Goal: Task Accomplishment & Management: Manage account settings

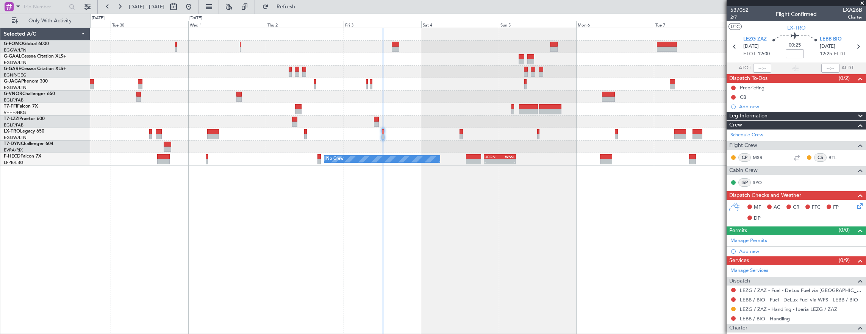
click at [195, 9] on button at bounding box center [189, 7] width 12 height 12
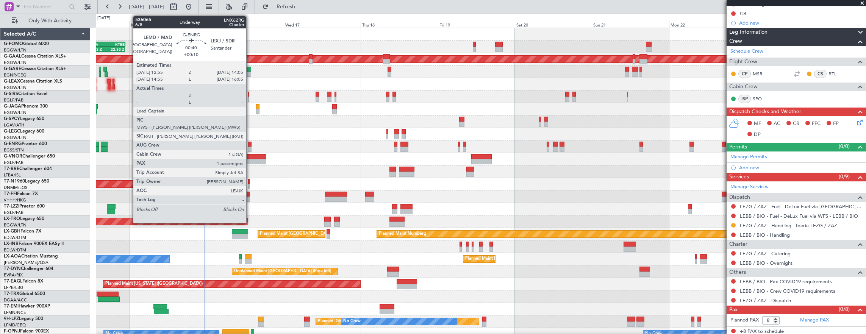
click at [250, 145] on div at bounding box center [250, 144] width 4 height 5
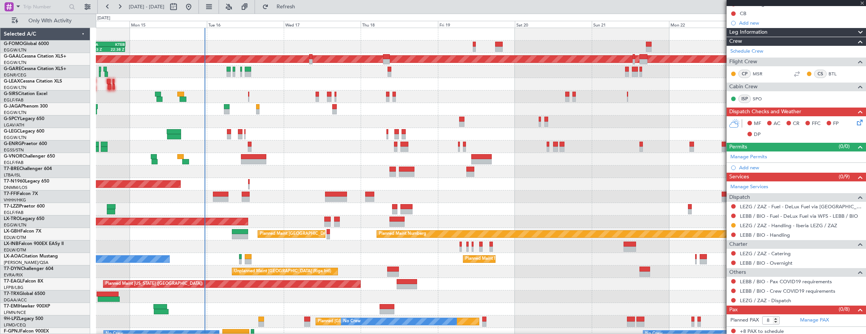
type input "+00:10"
type input "1"
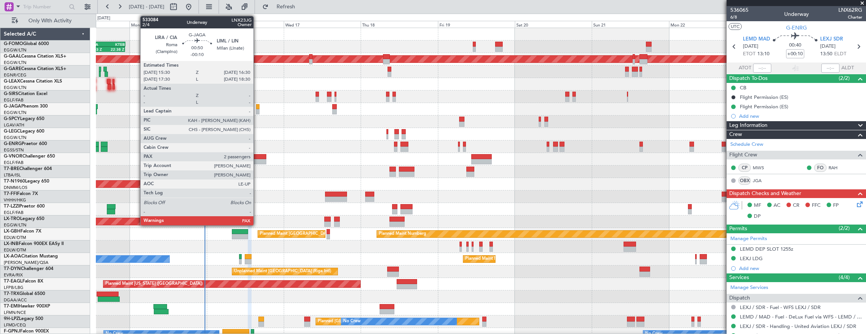
click at [257, 106] on div at bounding box center [257, 106] width 3 height 5
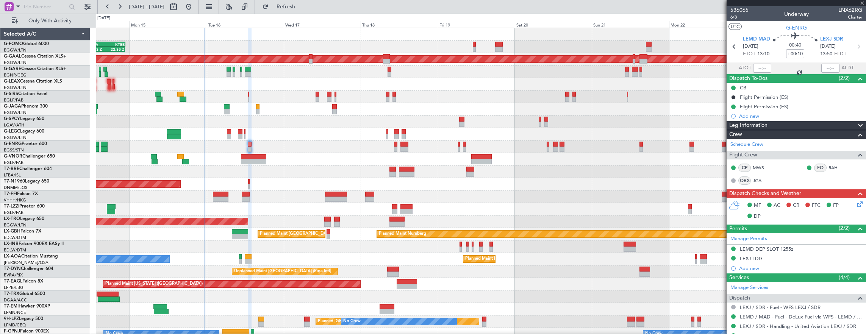
type input "-00:10"
type input "2"
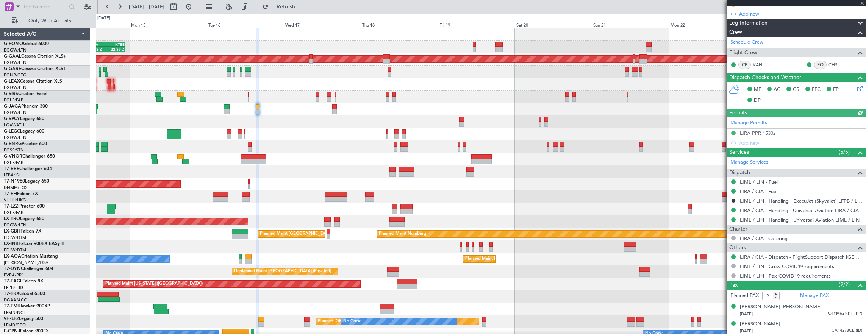
scroll to position [55, 0]
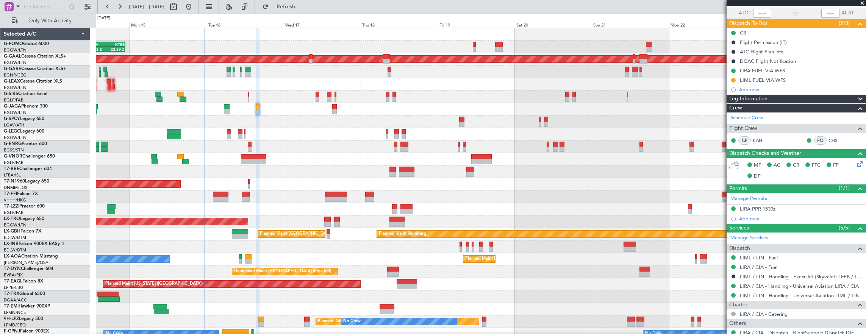
drag, startPoint x: 732, startPoint y: 79, endPoint x: 732, endPoint y: 101, distance: 22.0
click at [732, 79] on button at bounding box center [733, 80] width 5 height 5
click at [731, 91] on span "Not Started" at bounding box center [737, 91] width 27 height 8
click at [733, 80] on button at bounding box center [733, 80] width 5 height 5
click at [735, 115] on span "Completed" at bounding box center [736, 113] width 25 height 8
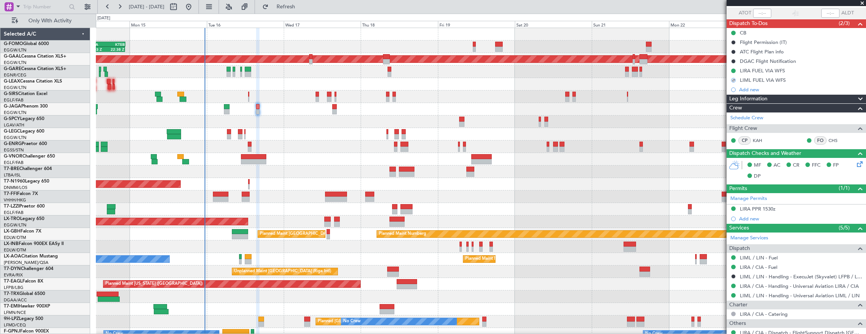
scroll to position [0, 0]
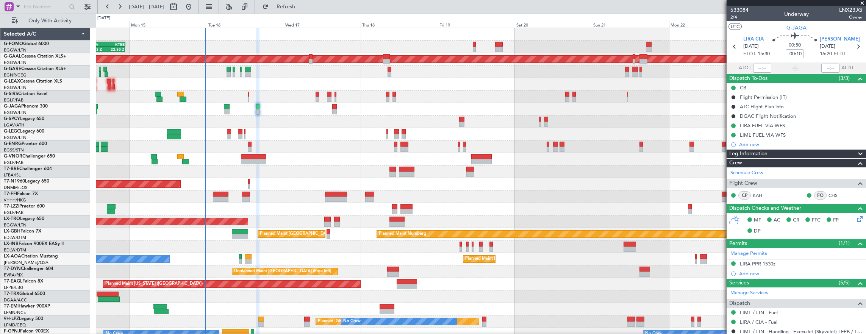
click at [382, 190] on div "Planned Maint Tianjin ([GEOGRAPHIC_DATA])" at bounding box center [481, 196] width 770 height 12
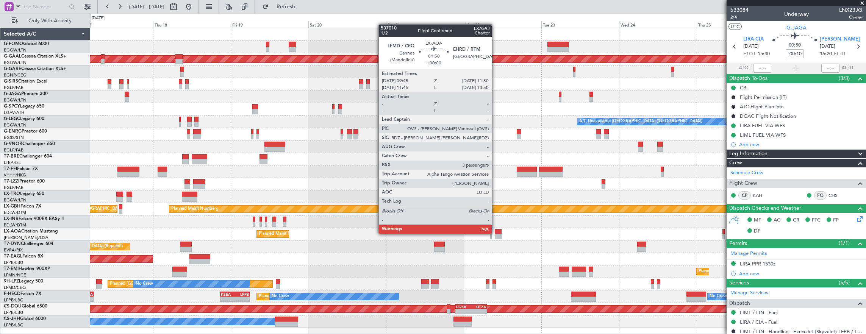
click at [495, 233] on div at bounding box center [498, 231] width 7 height 5
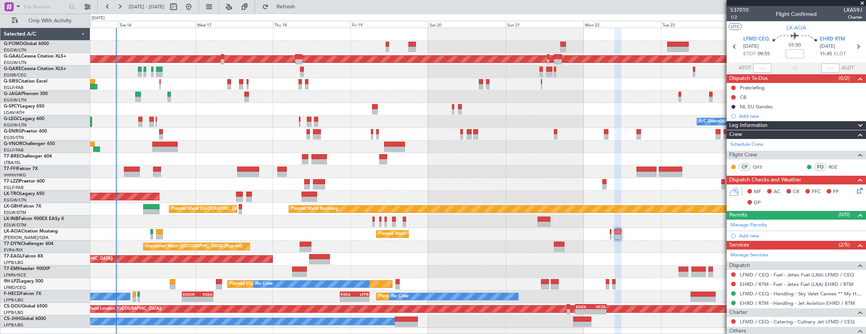
click at [325, 45] on div "11:03 Z 22:38 Z OLBA 11:00 Z KTEB 22:45 Z Planned Maint Dusseldorf A/C Unavaila…" at bounding box center [478, 178] width 776 height 300
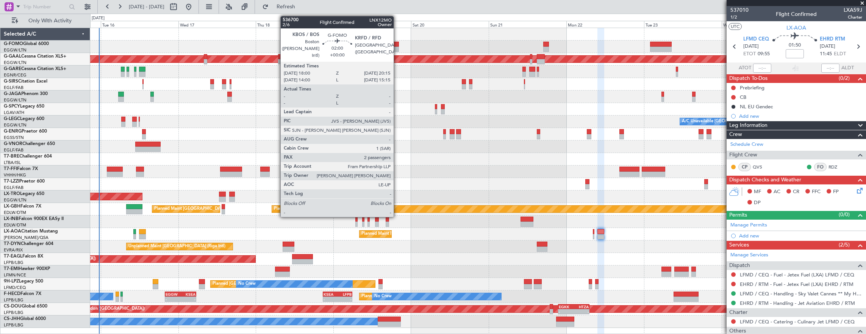
click at [397, 45] on div at bounding box center [395, 44] width 8 height 5
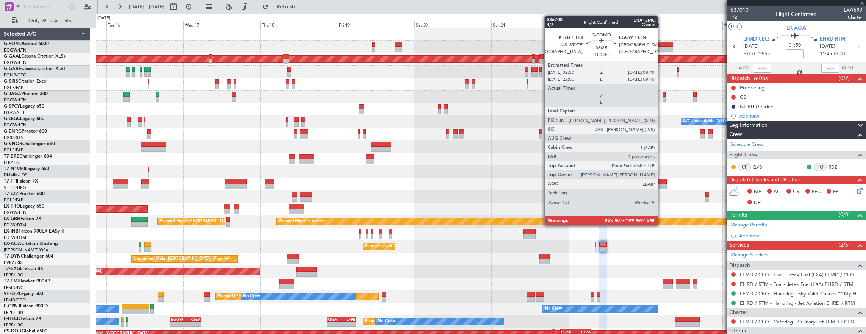
type input "2"
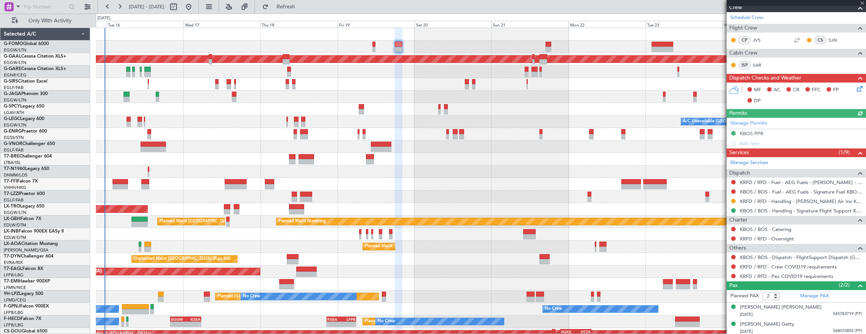
scroll to position [117, 0]
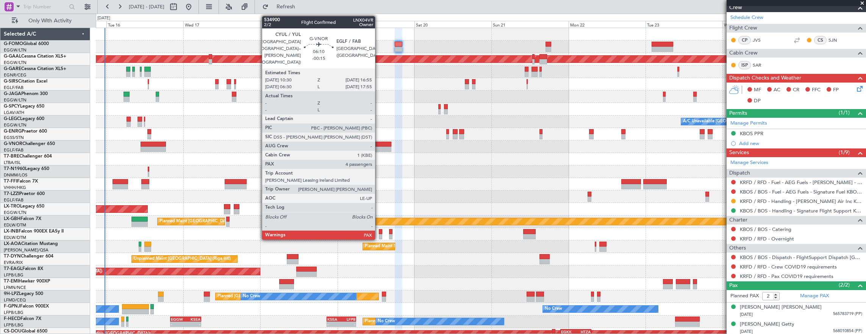
click at [379, 144] on div at bounding box center [381, 144] width 21 height 5
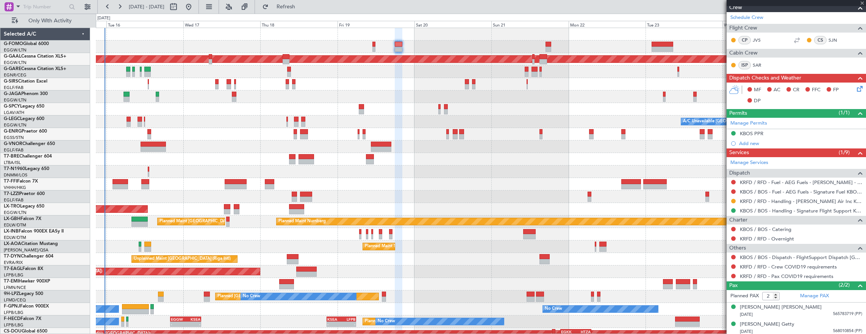
type input "-00:15"
type input "4"
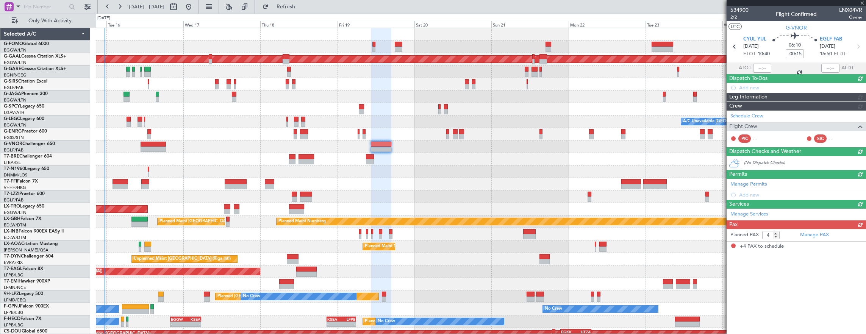
scroll to position [0, 0]
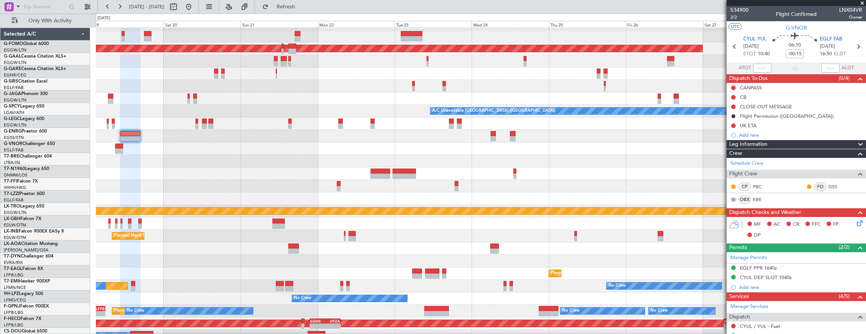
click at [309, 156] on div at bounding box center [481, 161] width 770 height 12
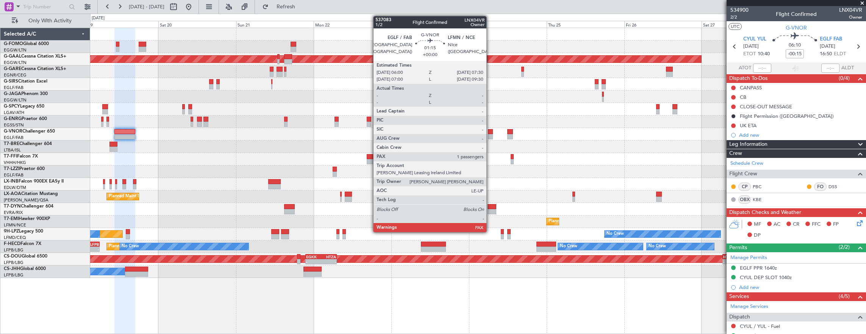
click at [490, 130] on div at bounding box center [490, 131] width 5 height 5
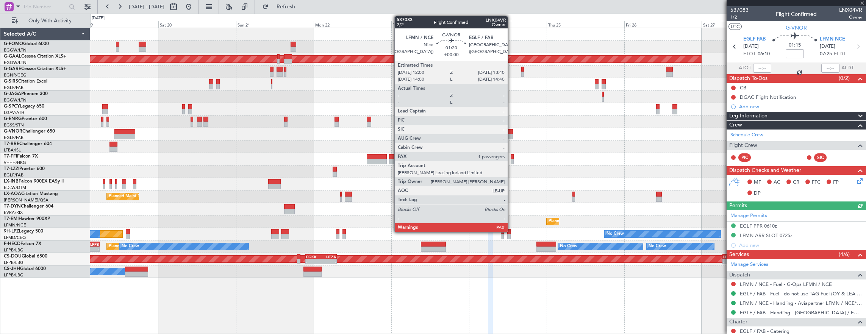
click at [511, 131] on div at bounding box center [510, 131] width 6 height 5
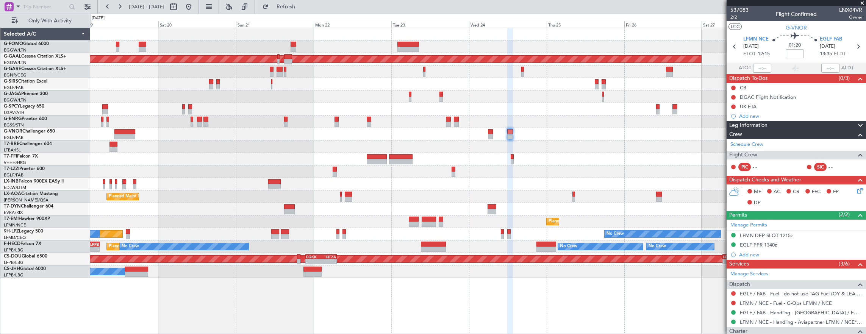
click at [237, 159] on div "- - LFMN 16:05 Z ZBAA 01:35 Z" at bounding box center [478, 159] width 776 height 12
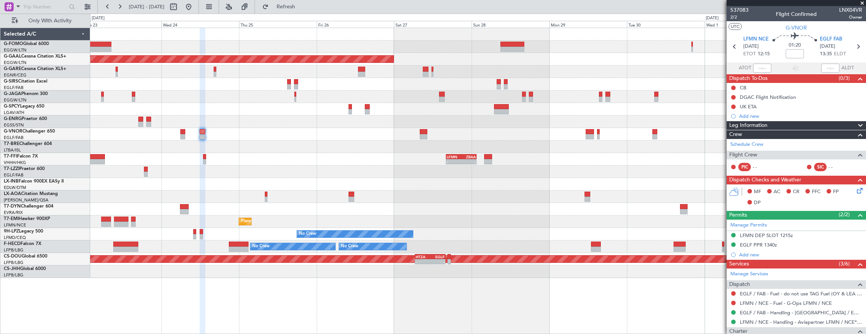
click at [336, 150] on div at bounding box center [478, 147] width 776 height 12
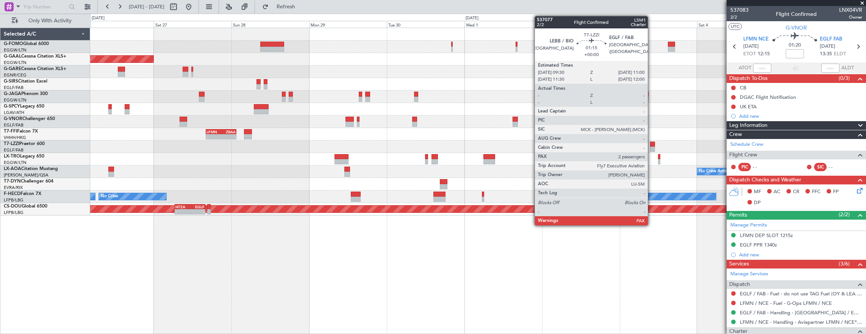
click at [651, 147] on div at bounding box center [652, 149] width 5 height 5
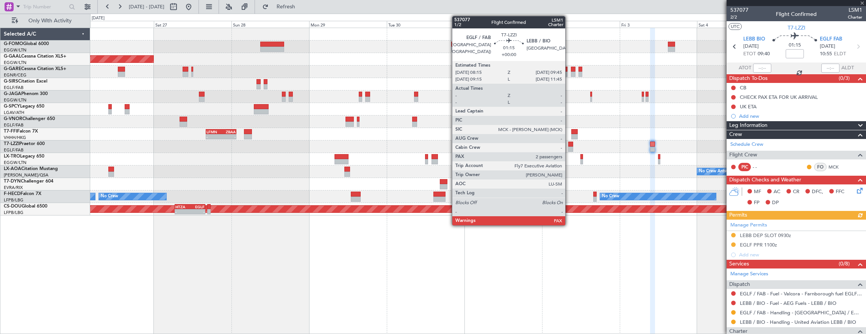
click at [569, 145] on div at bounding box center [570, 144] width 5 height 5
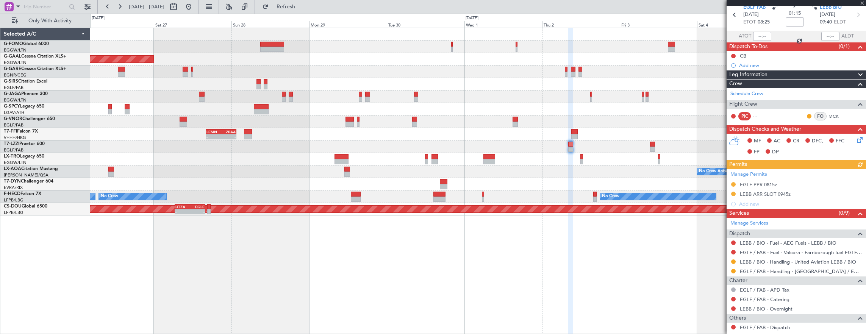
scroll to position [76, 0]
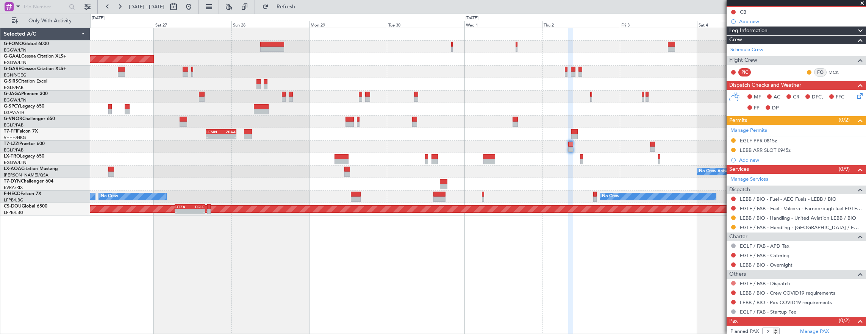
click at [732, 281] on button at bounding box center [733, 283] width 5 height 5
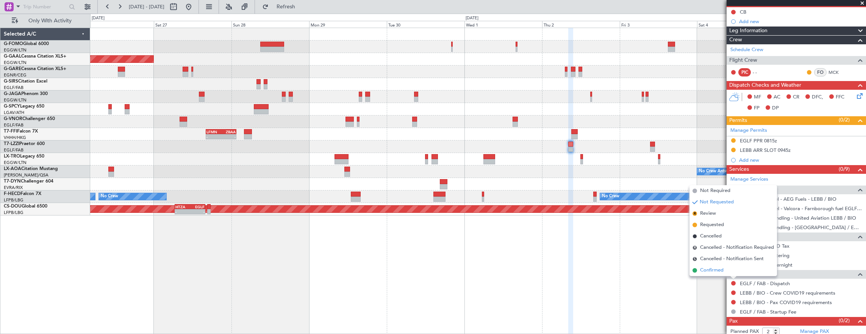
click at [728, 269] on li "Confirmed" at bounding box center [732, 270] width 87 height 11
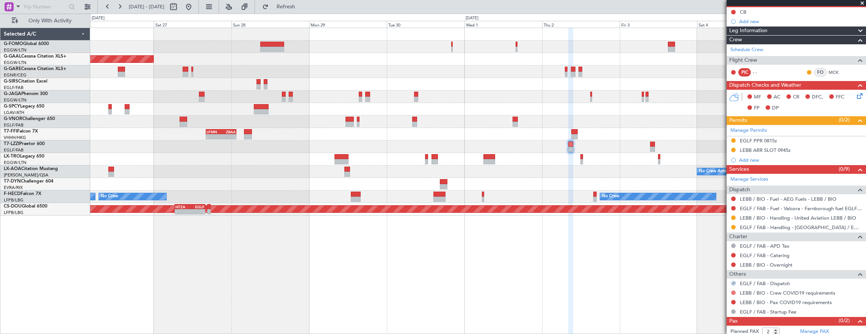
click at [733, 290] on button at bounding box center [733, 292] width 5 height 5
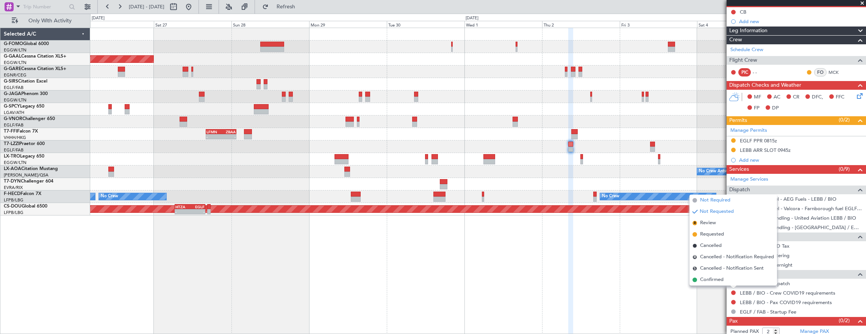
click at [703, 201] on span "Not Required" at bounding box center [715, 201] width 30 height 8
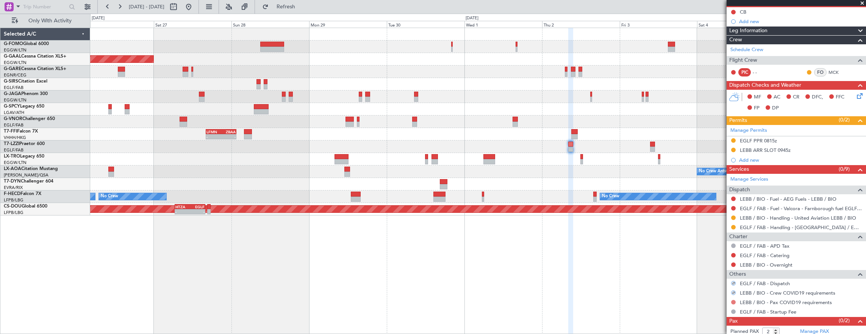
click at [733, 301] on button at bounding box center [733, 302] width 5 height 5
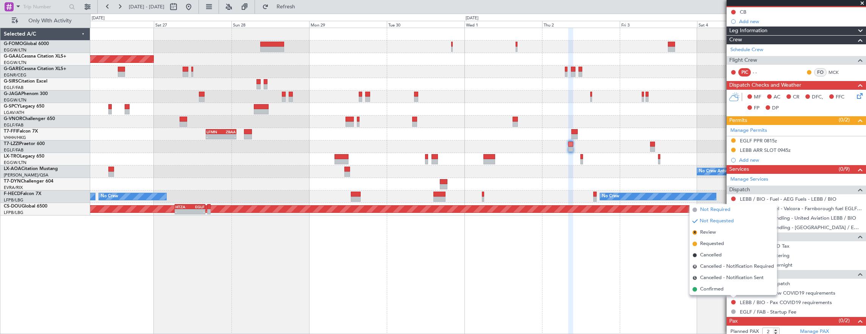
click at [712, 207] on span "Not Required" at bounding box center [715, 210] width 30 height 8
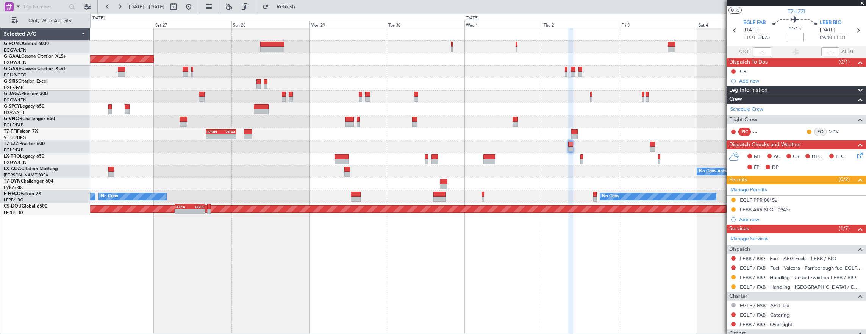
scroll to position [0, 0]
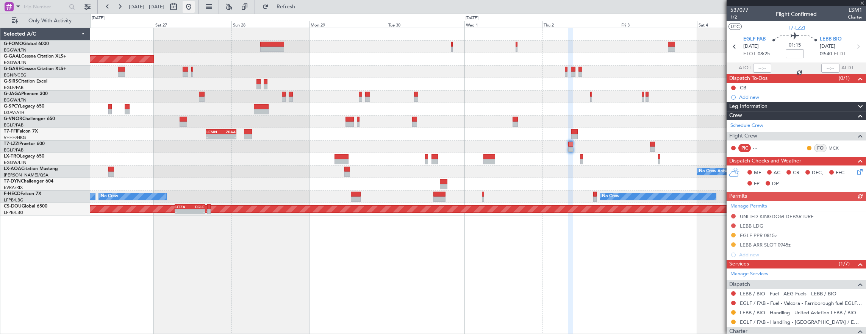
click at [195, 7] on button at bounding box center [189, 7] width 12 height 12
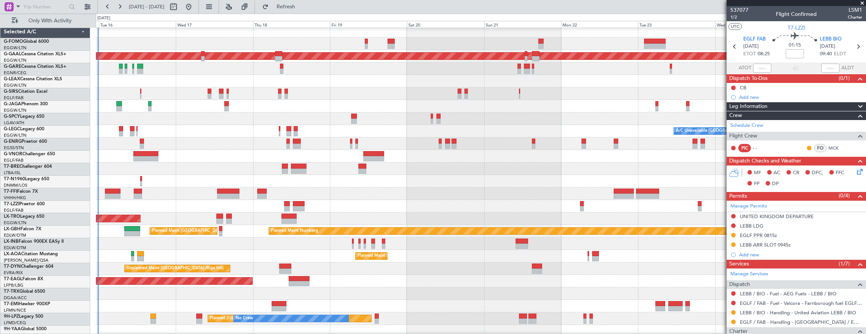
click at [429, 144] on div at bounding box center [481, 143] width 770 height 12
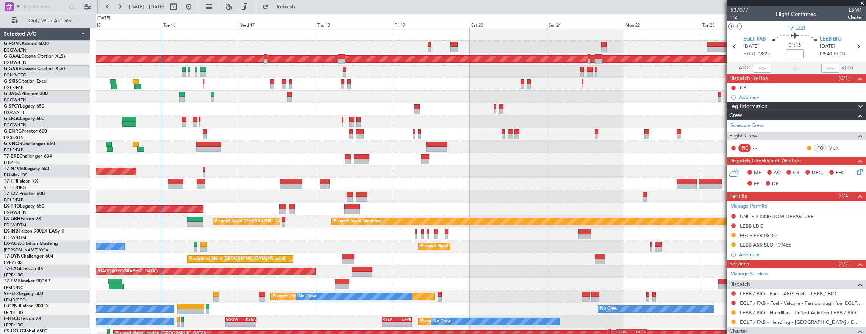
click at [264, 240] on div "Planned Maint Nice (Côte d'Azur Airport) No Crew Chester" at bounding box center [481, 246] width 770 height 12
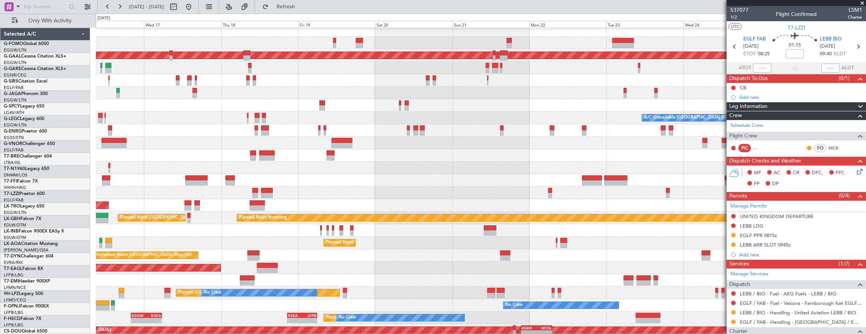
scroll to position [4, 0]
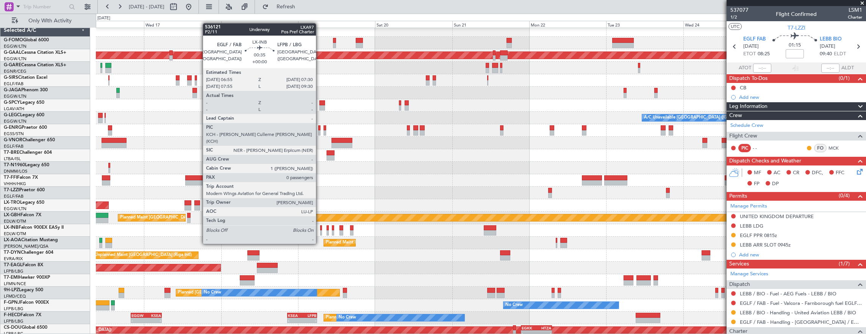
click at [320, 230] on div at bounding box center [321, 227] width 2 height 5
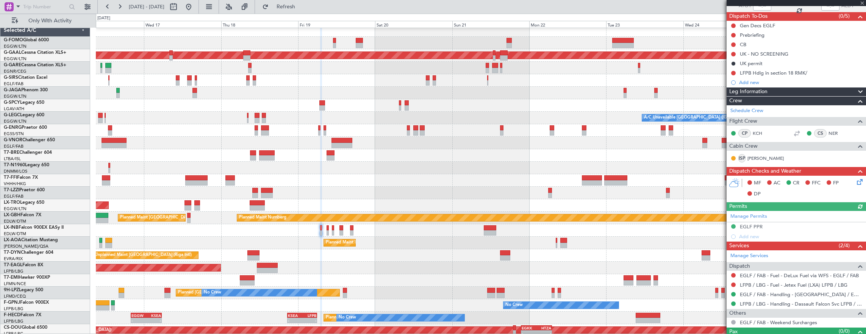
scroll to position [75, 0]
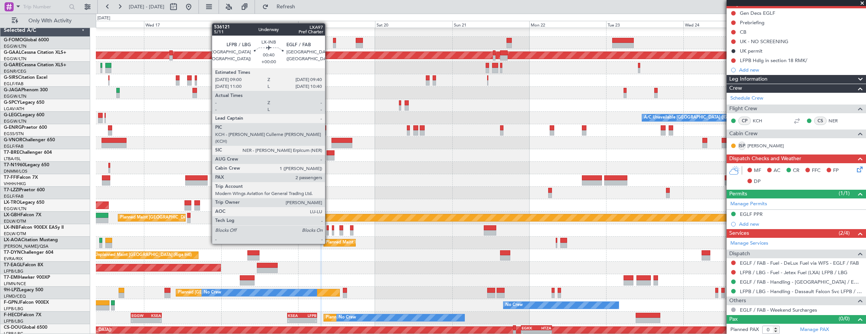
click at [329, 230] on div at bounding box center [481, 230] width 770 height 12
click at [327, 228] on div at bounding box center [327, 227] width 2 height 5
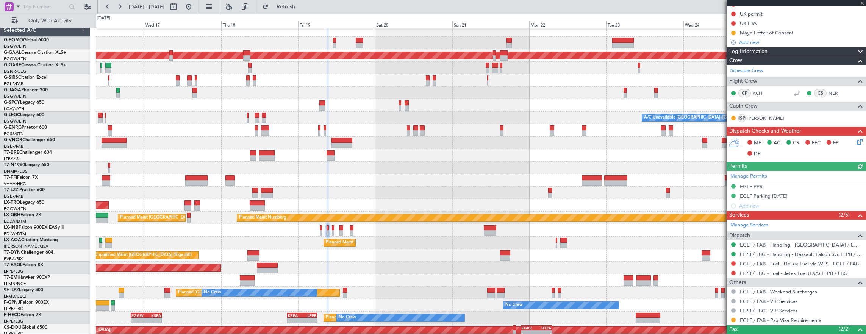
scroll to position [156, 0]
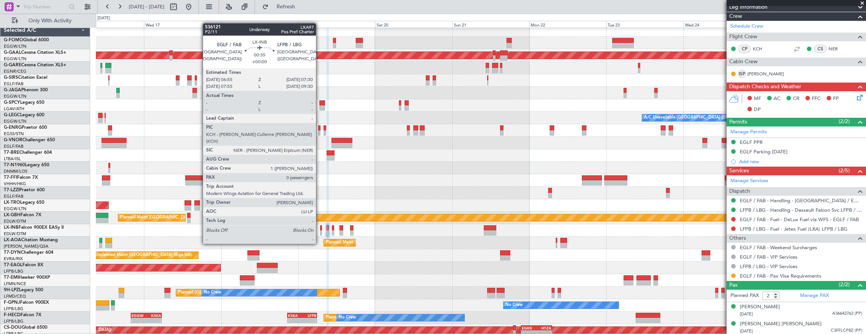
click at [320, 230] on div at bounding box center [321, 227] width 2 height 5
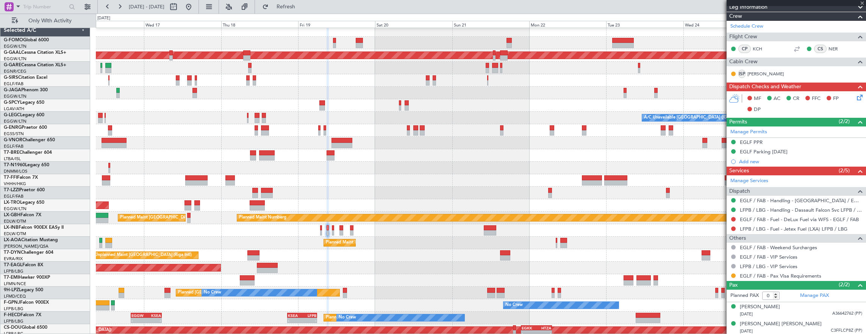
scroll to position [0, 0]
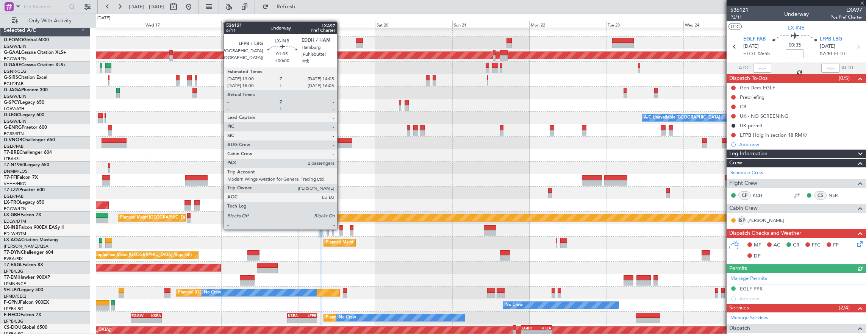
click at [341, 228] on div at bounding box center [341, 227] width 4 height 5
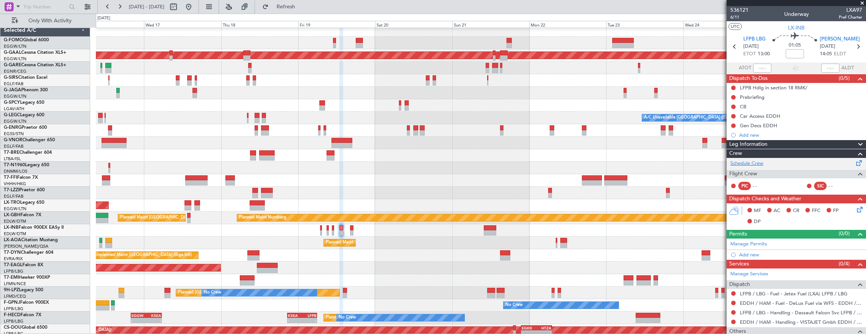
click at [765, 163] on div "Schedule Crew" at bounding box center [795, 163] width 139 height 11
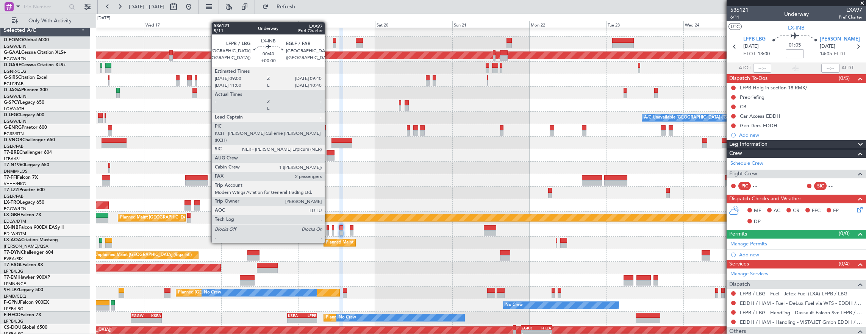
click at [328, 228] on div at bounding box center [327, 227] width 2 height 5
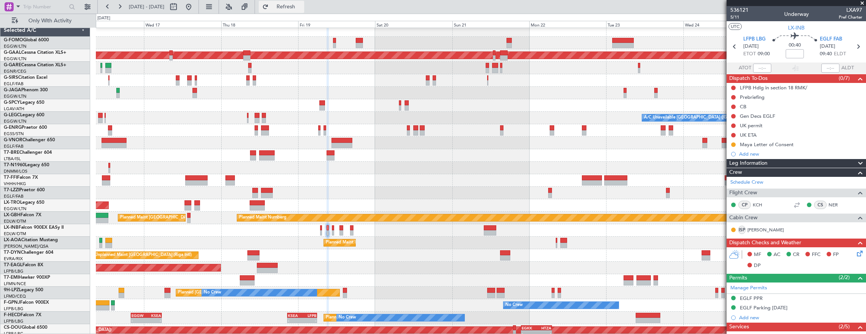
click at [291, 7] on button "Refresh" at bounding box center [281, 7] width 45 height 12
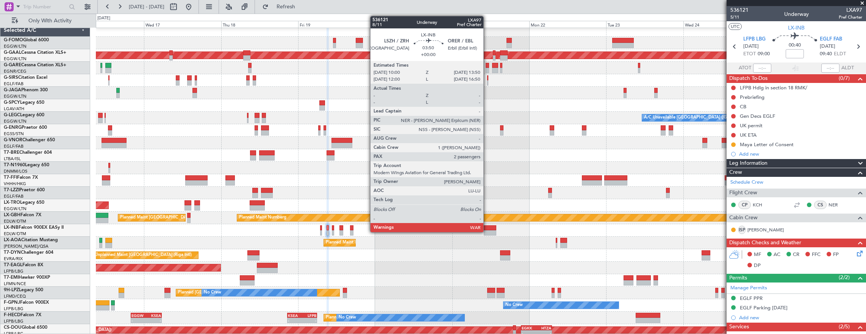
click at [487, 226] on div at bounding box center [490, 227] width 12 height 5
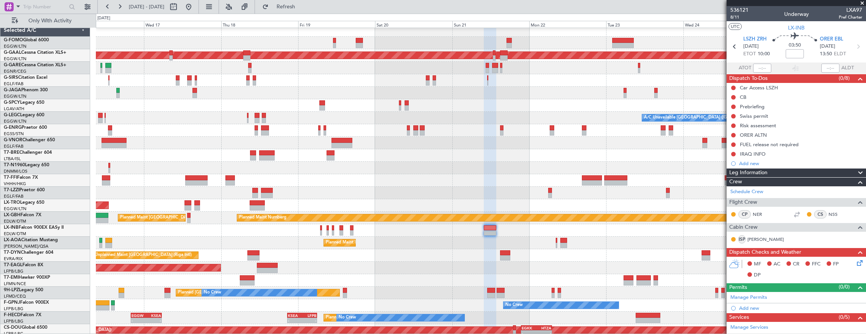
scroll to position [155, 0]
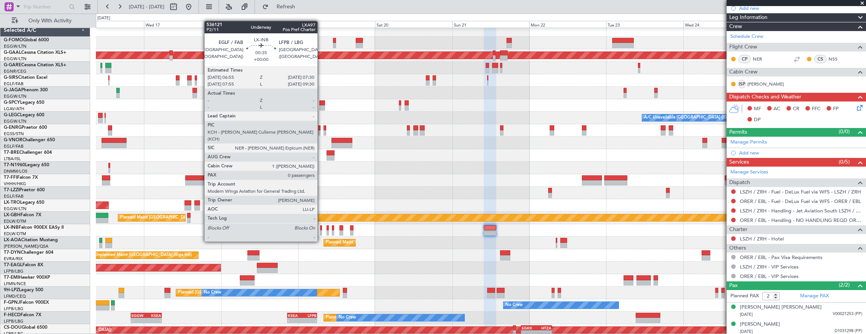
click at [321, 227] on div at bounding box center [321, 227] width 2 height 5
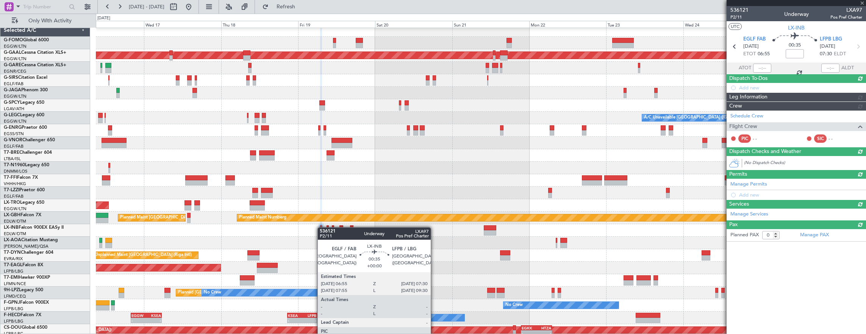
scroll to position [0, 0]
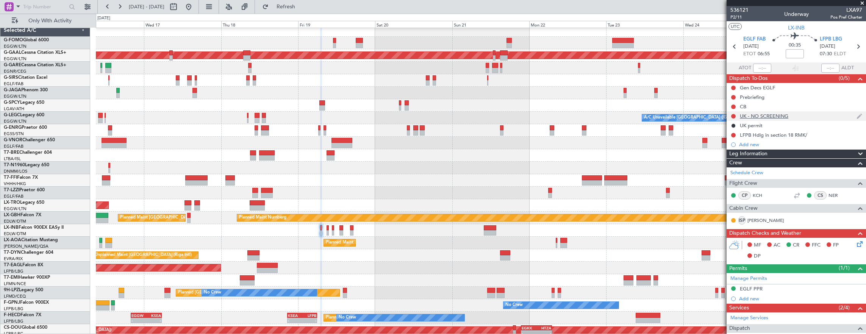
click at [803, 117] on div "UK - NO SCREENING" at bounding box center [795, 115] width 139 height 9
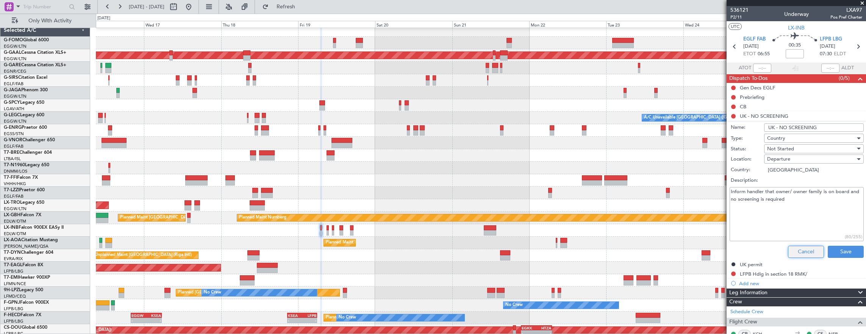
click at [797, 247] on button "Cancel" at bounding box center [806, 252] width 36 height 12
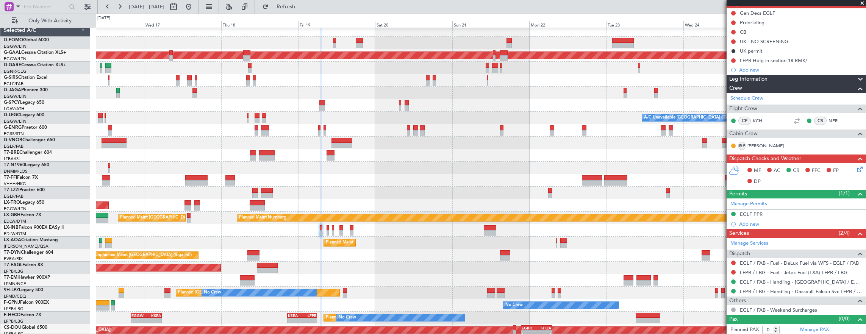
scroll to position [12, 0]
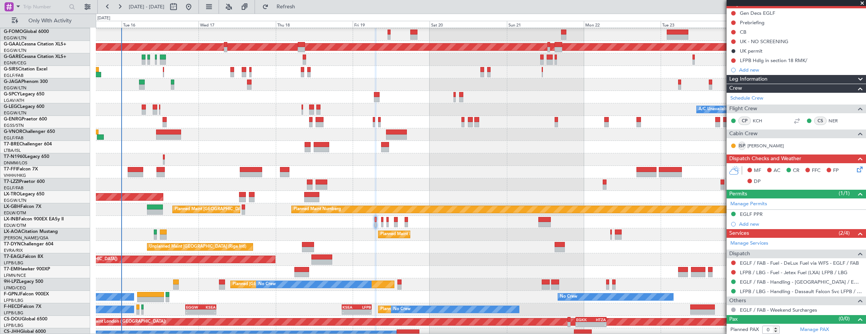
click at [284, 226] on div "Planned Maint [GEOGRAPHIC_DATA] ([GEOGRAPHIC_DATA])" at bounding box center [481, 222] width 770 height 12
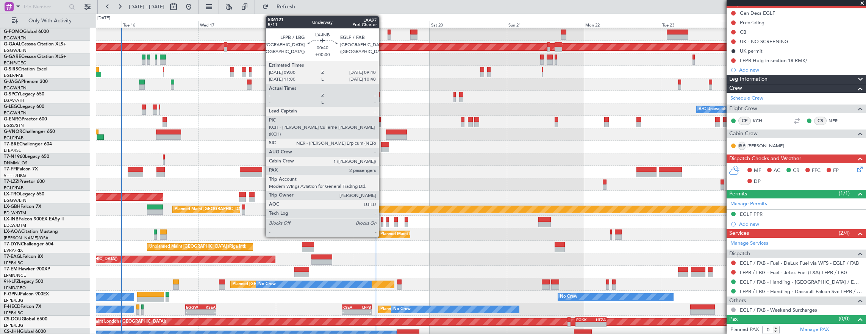
click at [383, 222] on div at bounding box center [382, 224] width 2 height 5
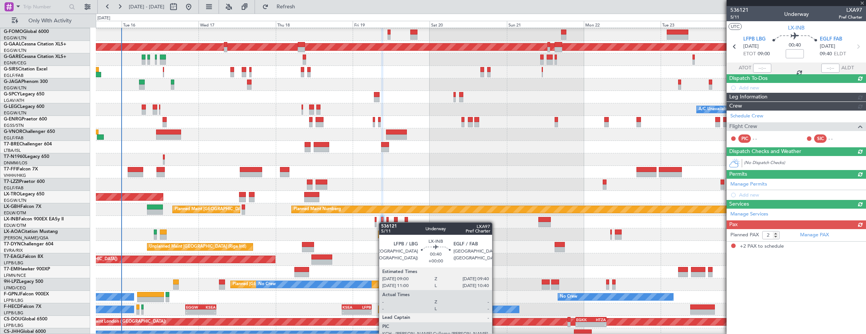
scroll to position [0, 0]
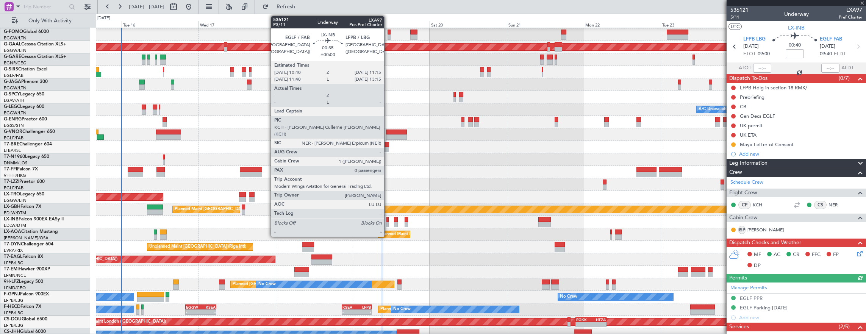
click at [388, 221] on div at bounding box center [387, 219] width 2 height 5
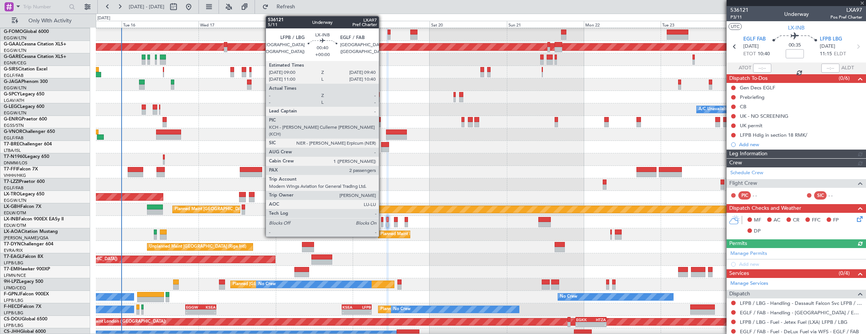
click at [381, 222] on div at bounding box center [382, 224] width 2 height 5
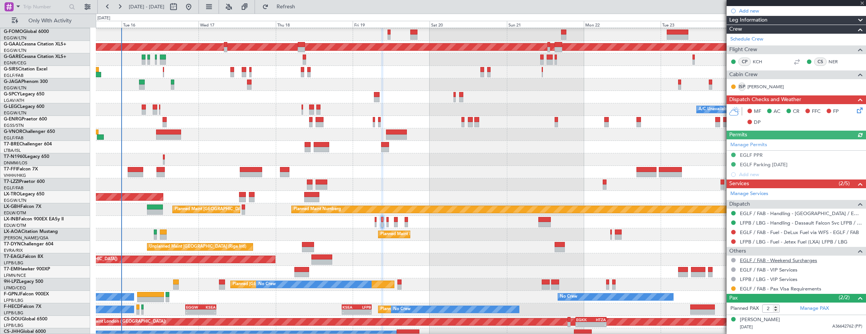
scroll to position [151, 0]
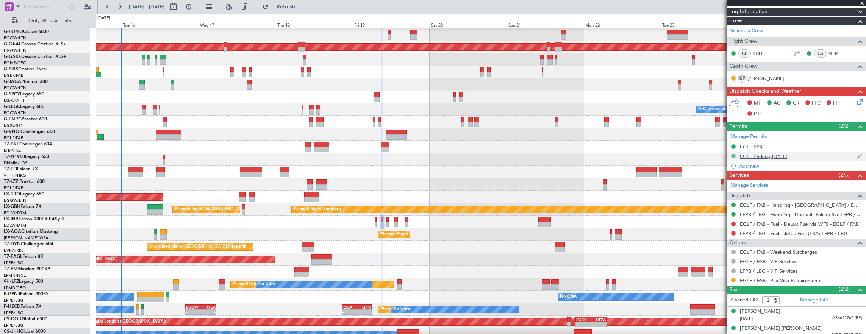
click at [731, 155] on button at bounding box center [733, 156] width 5 height 5
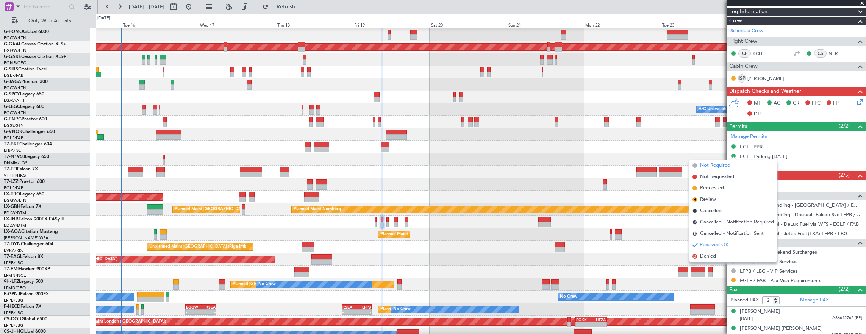
click at [698, 165] on li "Not Required" at bounding box center [732, 165] width 87 height 11
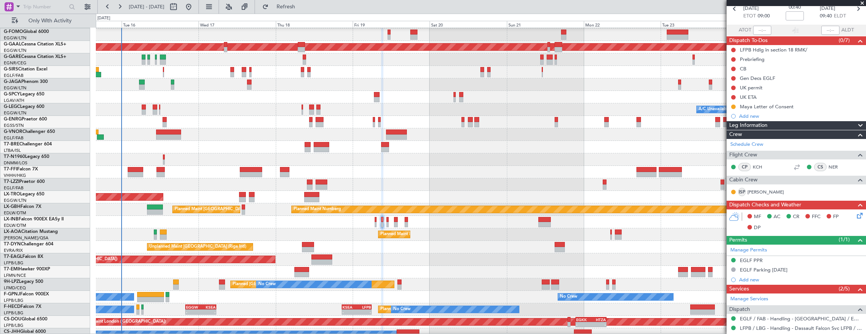
scroll to position [0, 0]
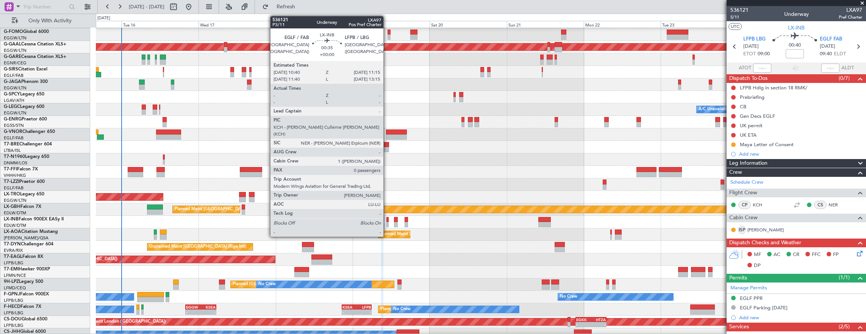
click at [387, 219] on div at bounding box center [387, 219] width 2 height 5
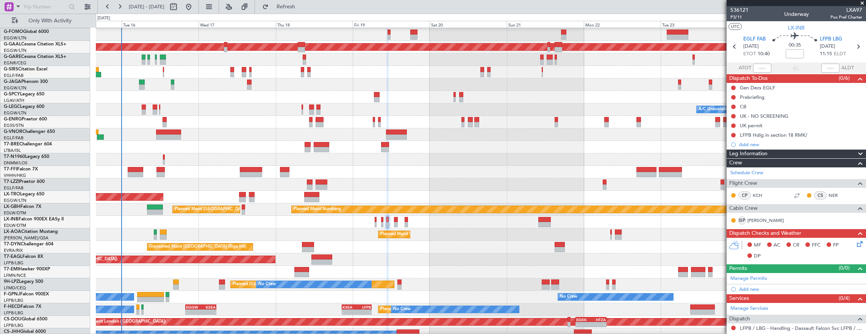
drag, startPoint x: 732, startPoint y: 115, endPoint x: 732, endPoint y: 130, distance: 15.1
click at [732, 115] on button at bounding box center [733, 116] width 5 height 5
click at [718, 161] on span at bounding box center [719, 160] width 5 height 5
click at [731, 124] on button at bounding box center [733, 125] width 5 height 5
click at [728, 170] on span "Cancelled" at bounding box center [735, 170] width 22 height 8
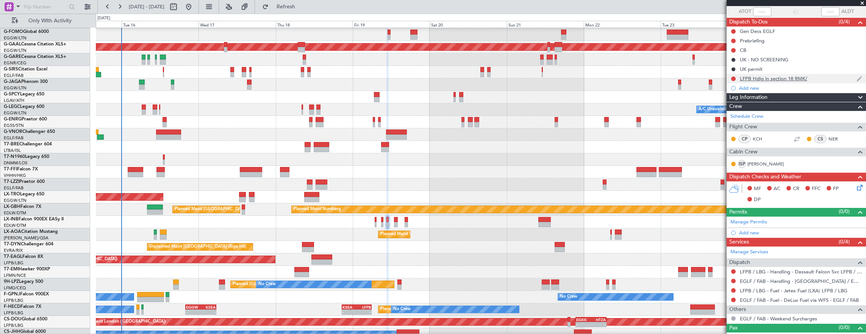
scroll to position [65, 0]
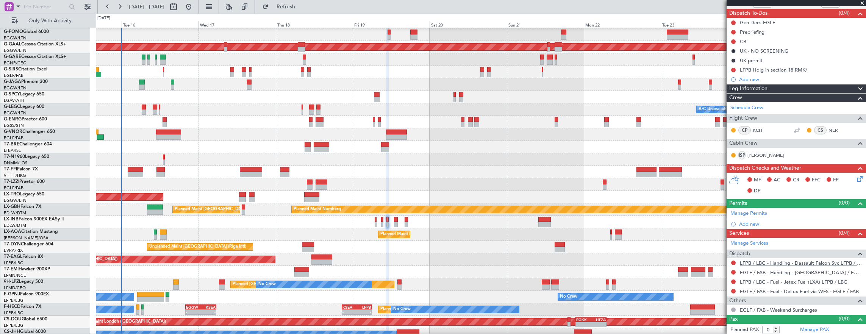
click at [806, 260] on link "LFPB / LBG - Handling - Dassault Falcon Svc LFPB / LBG" at bounding box center [801, 263] width 122 height 6
click at [783, 262] on link "LFPB / LBG - Handling - Dassault Falcon Svc LFPB / LBG" at bounding box center [801, 263] width 122 height 6
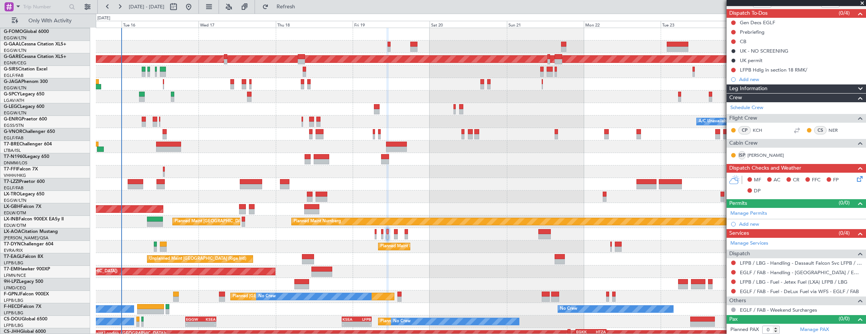
scroll to position [0, 0]
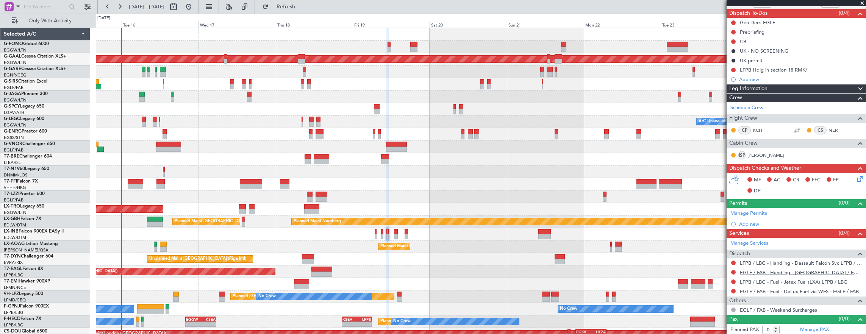
click at [777, 273] on link "EGLF / FAB - Handling - [GEOGRAPHIC_DATA] / EGLF / FAB" at bounding box center [801, 272] width 122 height 6
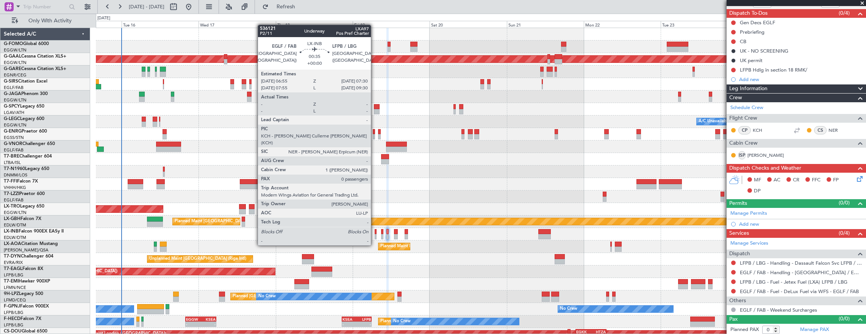
click at [375, 231] on div at bounding box center [376, 231] width 2 height 5
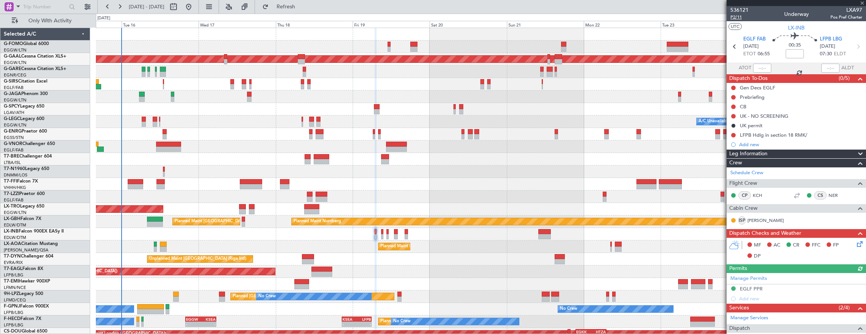
click at [736, 18] on span "P2/11" at bounding box center [739, 17] width 18 height 6
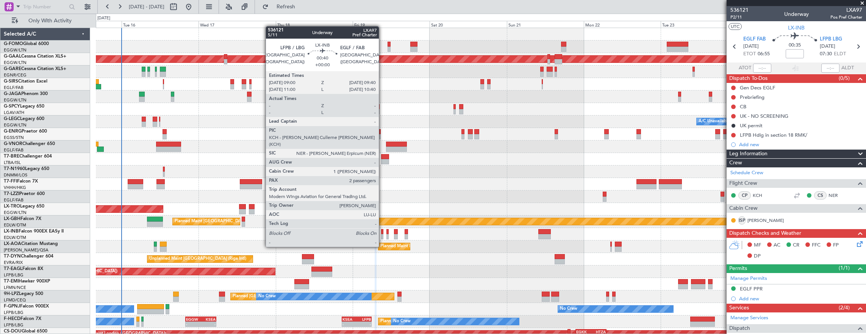
click at [381, 232] on div at bounding box center [382, 231] width 2 height 5
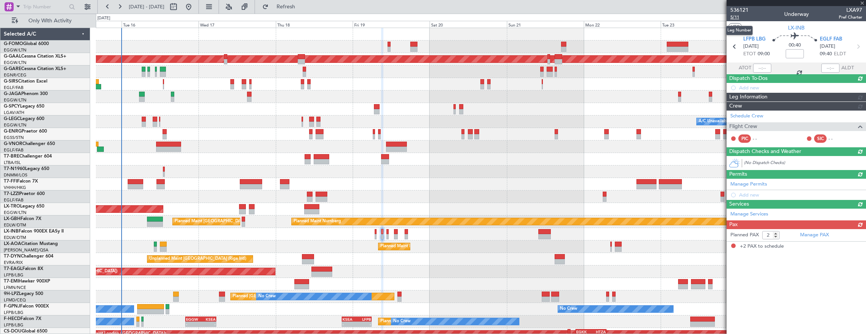
click at [735, 19] on span "5/11" at bounding box center [739, 17] width 18 height 6
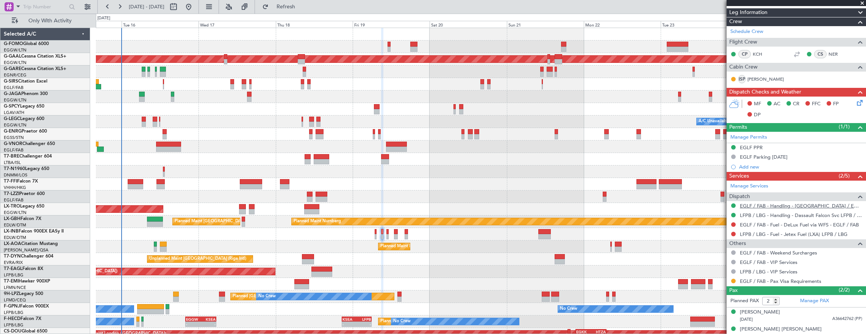
scroll to position [156, 0]
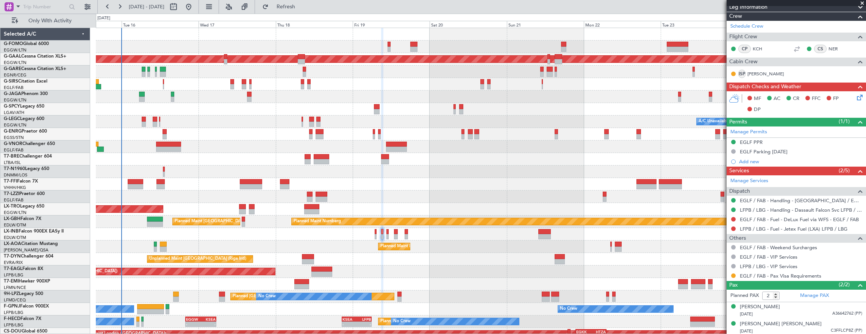
click at [387, 234] on div at bounding box center [387, 236] width 2 height 5
type input "0"
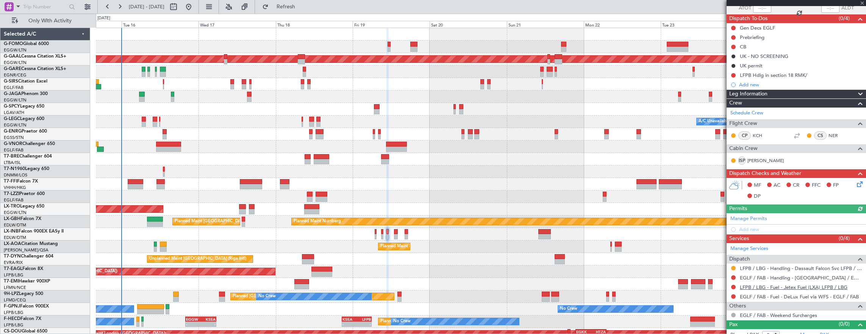
scroll to position [65, 0]
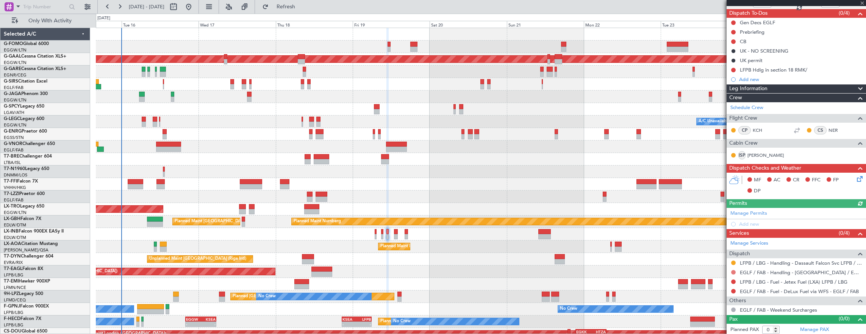
click at [732, 270] on button at bounding box center [733, 272] width 5 height 5
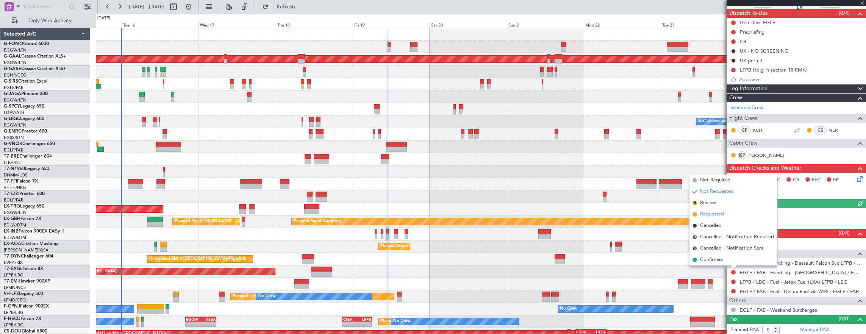
click at [722, 213] on span "Requested" at bounding box center [712, 215] width 24 height 8
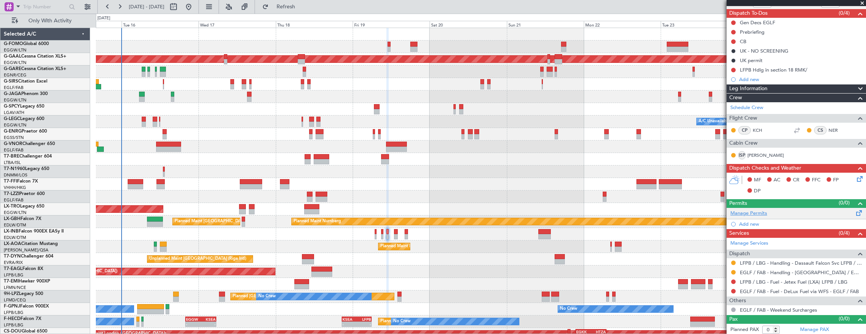
click at [762, 210] on link "Manage Permits" at bounding box center [748, 214] width 37 height 8
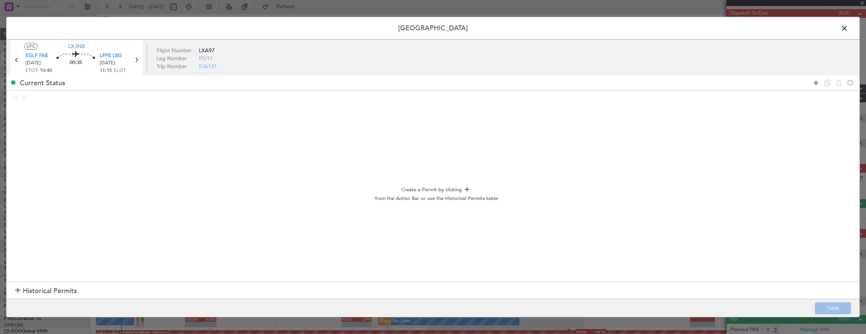
click at [819, 83] on icon at bounding box center [815, 82] width 9 height 9
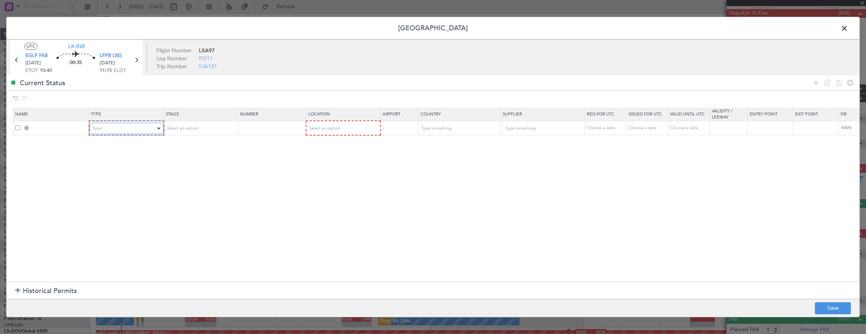
click at [150, 124] on div "Type" at bounding box center [123, 128] width 63 height 11
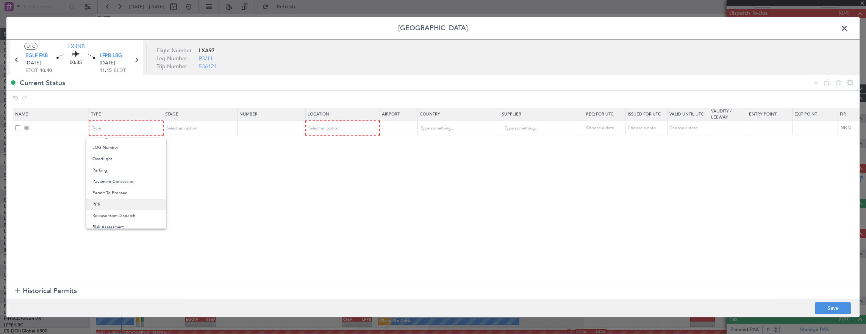
click at [119, 202] on span "PPR" at bounding box center [125, 204] width 67 height 11
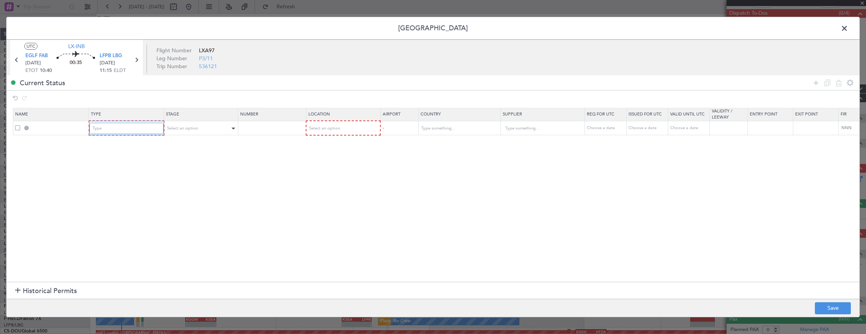
scroll to position [190, 0]
click at [195, 125] on span "Select an option" at bounding box center [181, 128] width 31 height 6
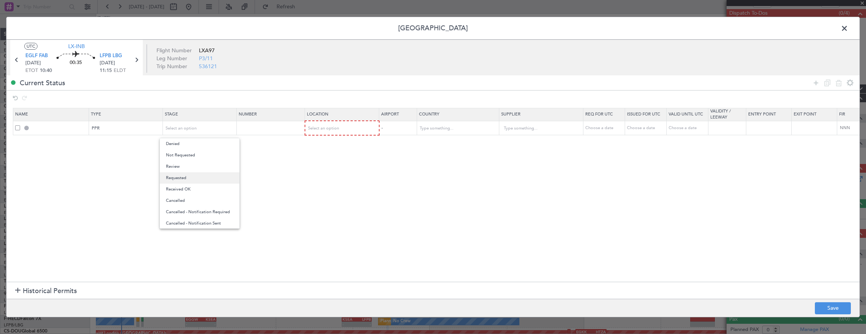
click at [191, 177] on span "Requested" at bounding box center [199, 177] width 67 height 11
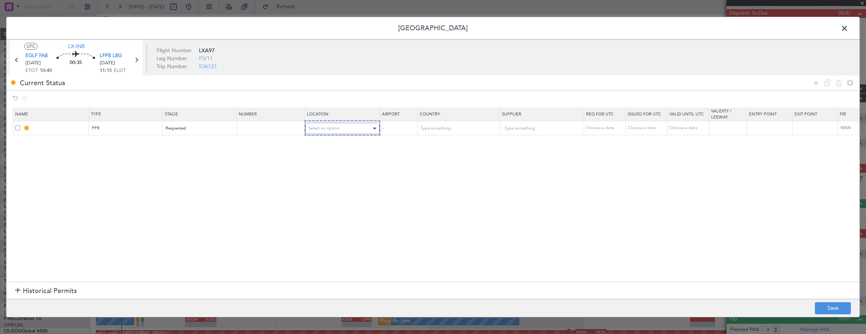
click at [329, 126] on span "Select an option" at bounding box center [323, 128] width 31 height 6
drag, startPoint x: 326, startPoint y: 141, endPoint x: 655, endPoint y: 232, distance: 341.9
click at [326, 141] on span "Departure" at bounding box center [341, 143] width 67 height 11
click at [834, 306] on button "Save" at bounding box center [833, 308] width 36 height 12
type input "EGLF PPR"
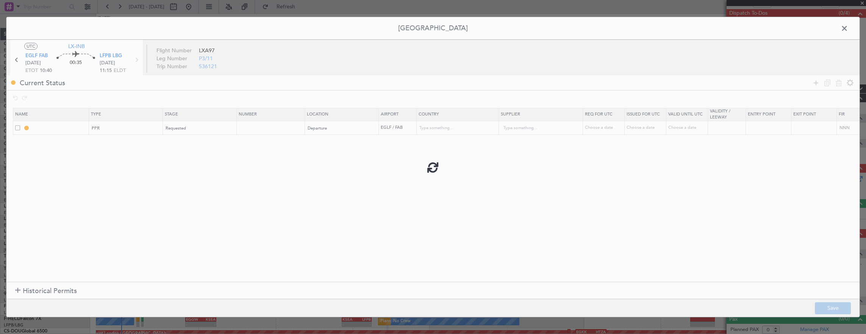
type input "[GEOGRAPHIC_DATA]"
type input "NNN"
type input "2"
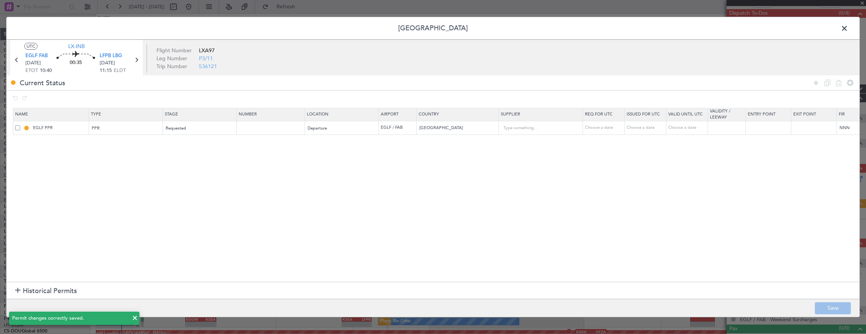
click at [848, 30] on span at bounding box center [848, 30] width 0 height 15
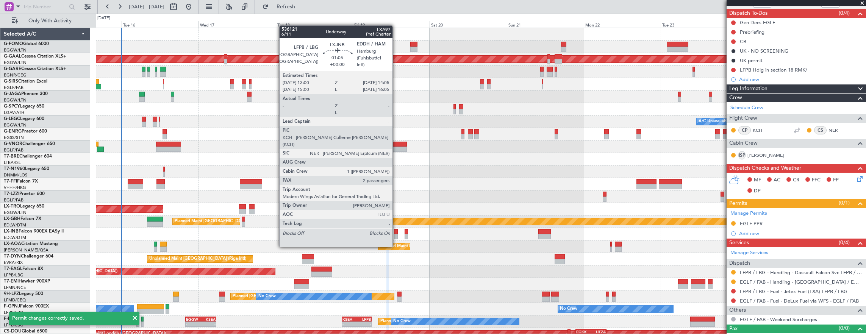
click at [396, 232] on div at bounding box center [396, 231] width 4 height 5
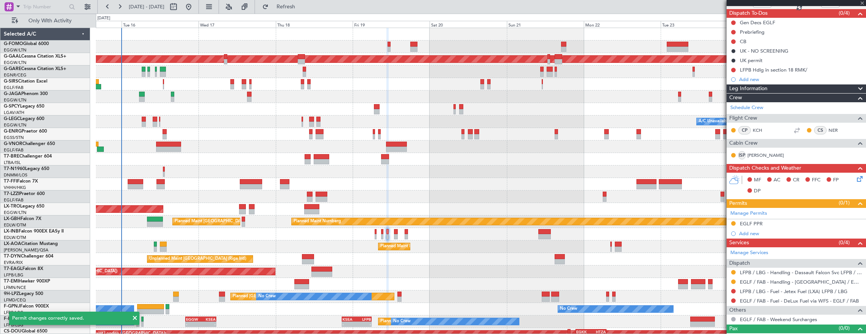
type input "2"
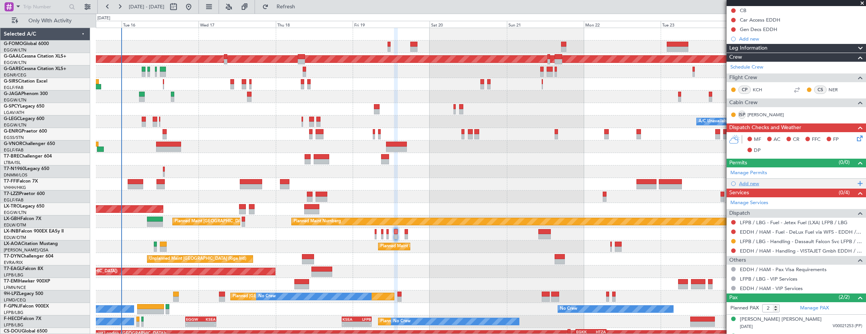
scroll to position [109, 0]
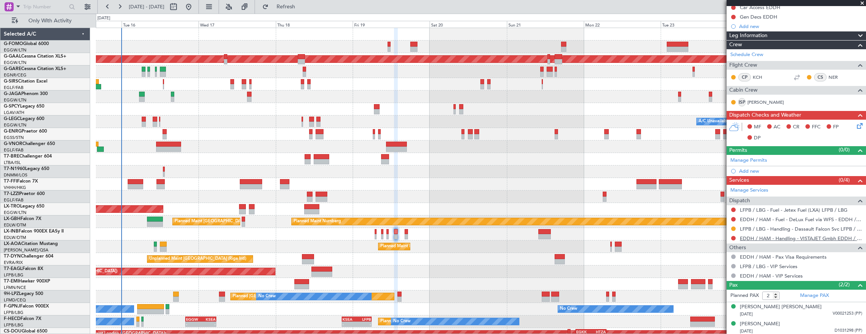
click at [774, 239] on link "EDDH / HAM - Handling - VISTAJET Gmbh EDDH / HAM" at bounding box center [801, 238] width 122 height 6
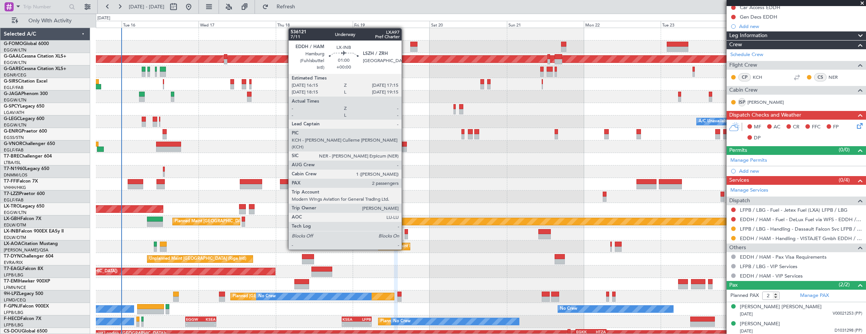
click at [405, 234] on div at bounding box center [405, 236] width 3 height 5
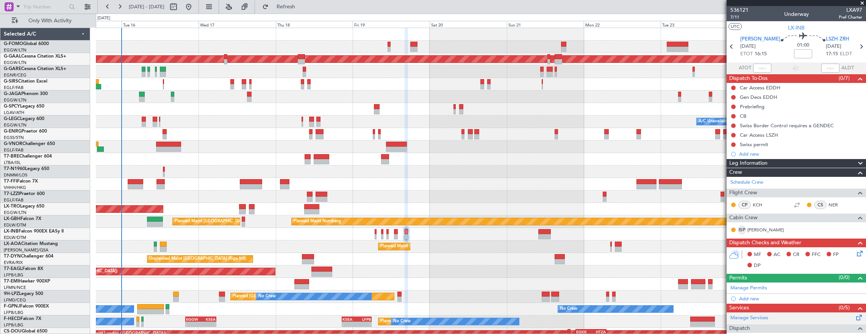
scroll to position [146, 0]
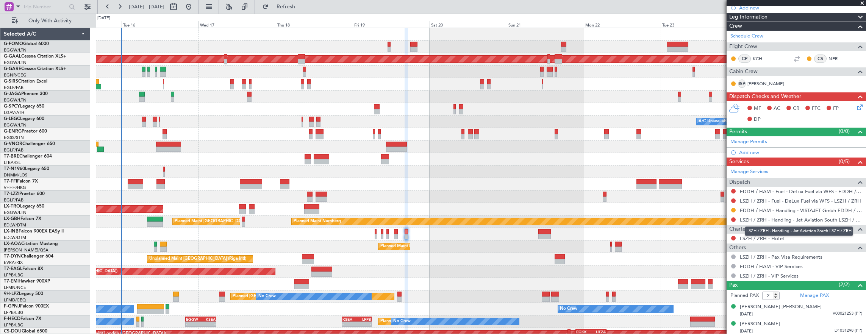
click at [773, 218] on link "LSZH / ZRH - Handling - Jet Aviation South LSZH / ZRH" at bounding box center [801, 220] width 122 height 6
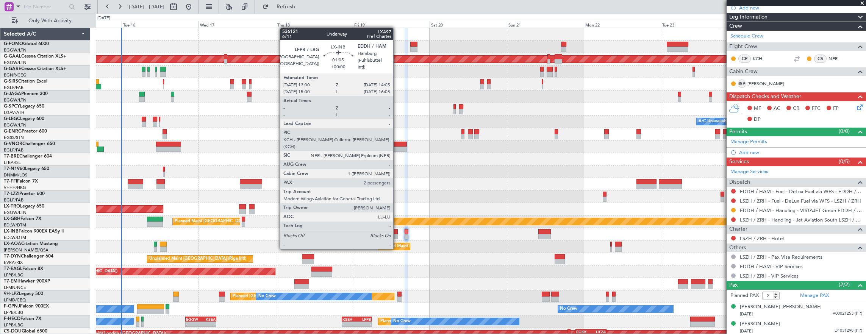
click at [397, 234] on div at bounding box center [396, 236] width 4 height 5
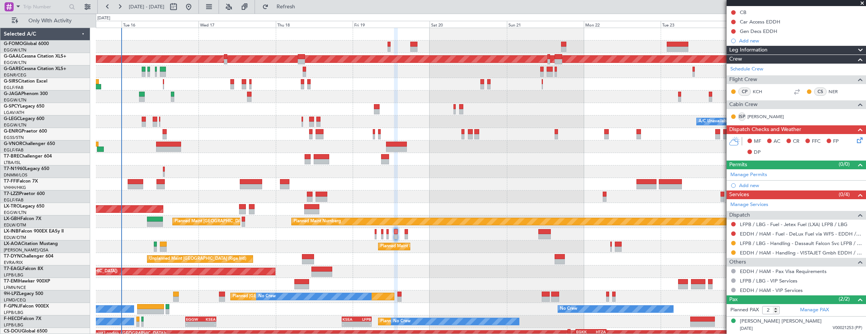
scroll to position [109, 0]
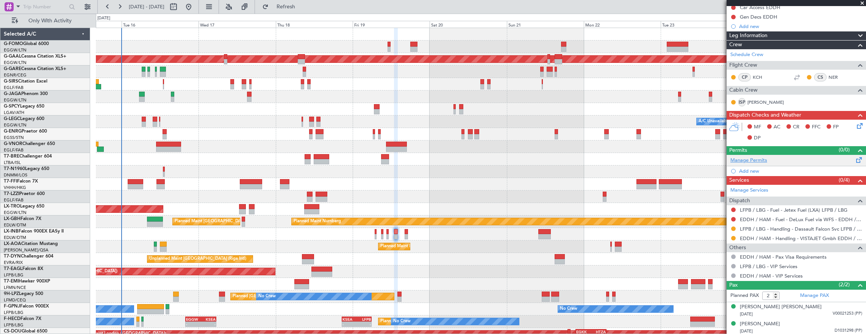
click at [758, 161] on link "Manage Permits" at bounding box center [748, 161] width 37 height 8
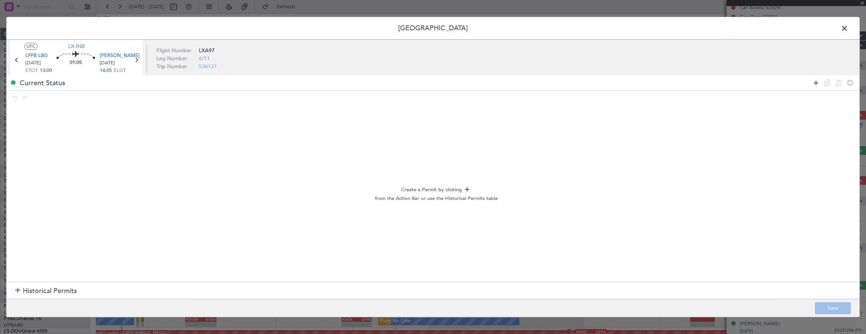
click at [816, 80] on icon at bounding box center [815, 82] width 9 height 9
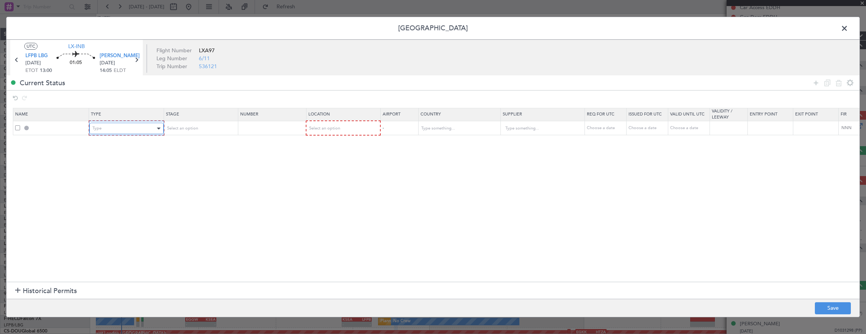
click at [146, 127] on div "Type" at bounding box center [123, 128] width 63 height 11
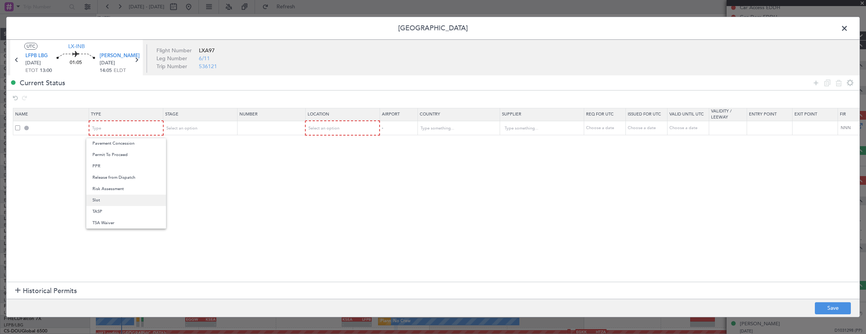
click at [116, 201] on span "Slot" at bounding box center [125, 200] width 67 height 11
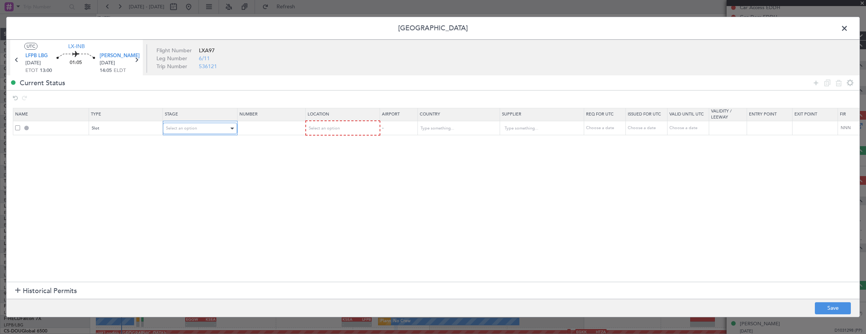
drag, startPoint x: 189, startPoint y: 126, endPoint x: 186, endPoint y: 133, distance: 6.6
click at [187, 130] on span "Select an option" at bounding box center [181, 128] width 31 height 6
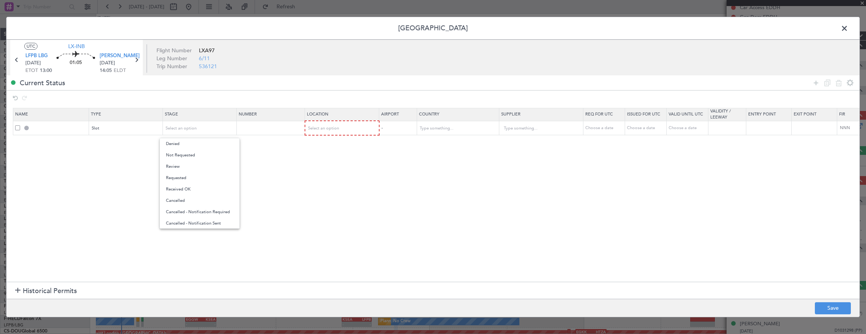
click at [185, 181] on span "Requested" at bounding box center [199, 177] width 67 height 11
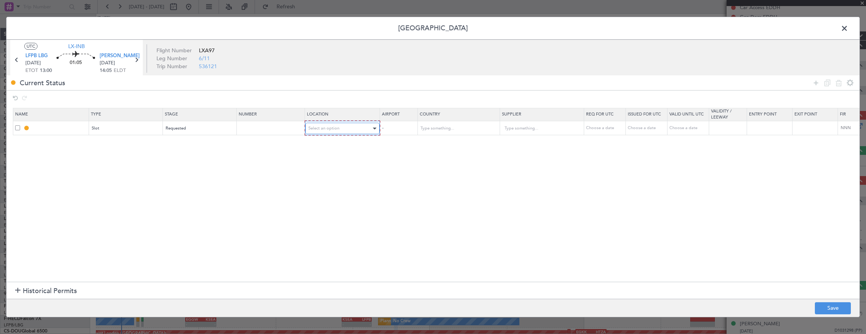
click at [311, 126] on span "Select an option" at bounding box center [323, 128] width 31 height 6
click at [319, 168] on span "Arrival" at bounding box center [341, 166] width 67 height 11
click at [829, 307] on button "Save" at bounding box center [833, 308] width 36 height 12
type input "EDDH ARR SLOT"
type input "[GEOGRAPHIC_DATA]"
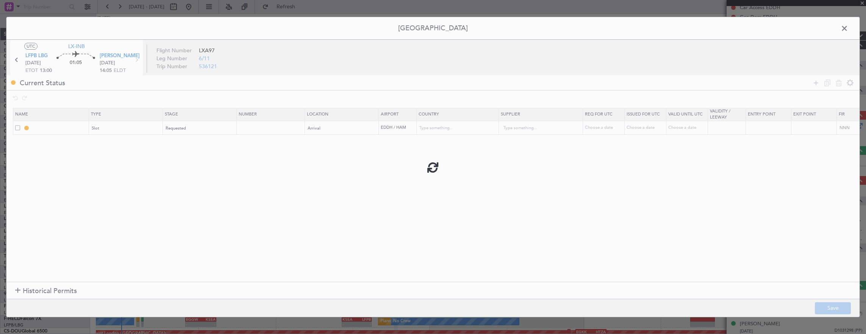
type input "NNN"
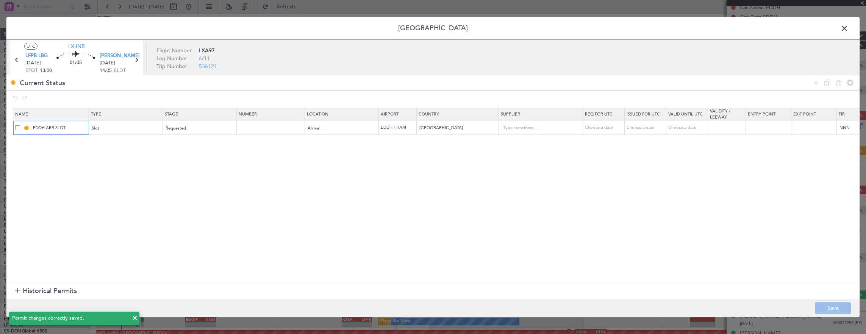
click at [75, 126] on input "EDDH ARR SLOT" at bounding box center [59, 128] width 57 height 6
type input "EDDH ARR SLOT 1405z"
click at [842, 310] on button "Save" at bounding box center [833, 308] width 36 height 12
click at [143, 57] on fb-flight-details "UTC LX-INB LFPB LBG 19/09/2025 ETOT 13:00 01:05 EDDH HAM 19/09/2025 14:05 ELDT" at bounding box center [76, 58] width 140 height 37
click at [138, 59] on icon at bounding box center [136, 60] width 10 height 10
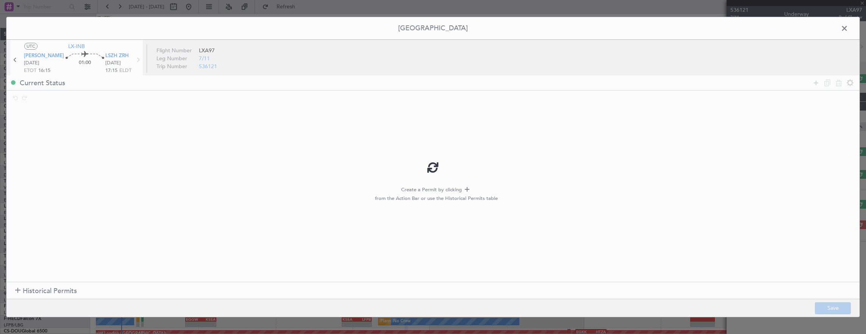
scroll to position [0, 0]
click at [812, 80] on div at bounding box center [432, 167] width 853 height 300
click at [813, 83] on icon at bounding box center [815, 82] width 9 height 9
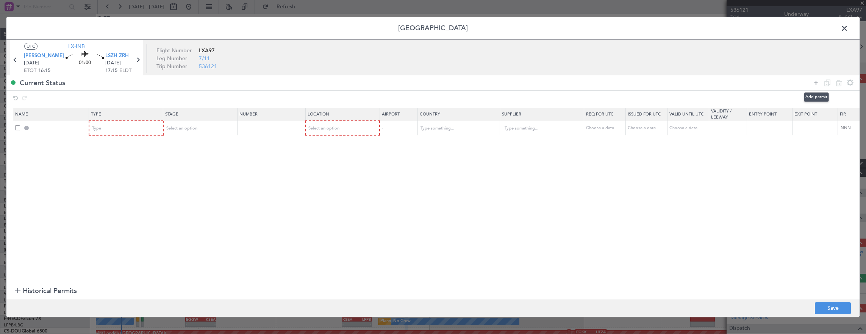
click at [813, 83] on icon at bounding box center [815, 82] width 9 height 9
click at [109, 124] on div "Type" at bounding box center [123, 128] width 63 height 11
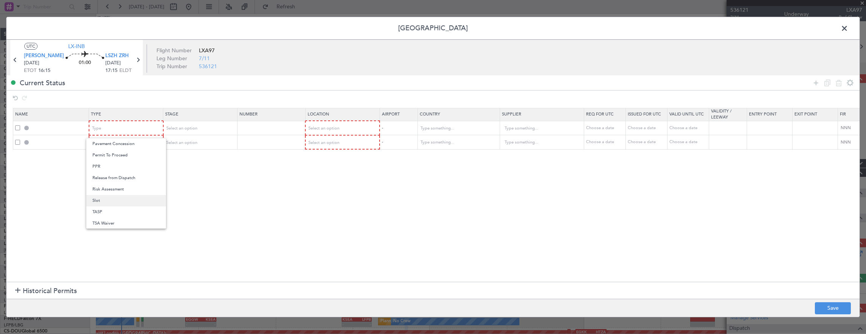
click at [122, 196] on span "Slot" at bounding box center [125, 200] width 67 height 11
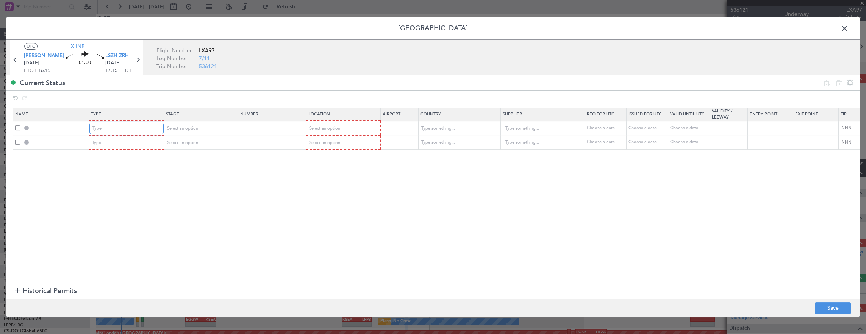
scroll to position [228, 0]
click at [177, 126] on span "Select an option" at bounding box center [181, 128] width 31 height 6
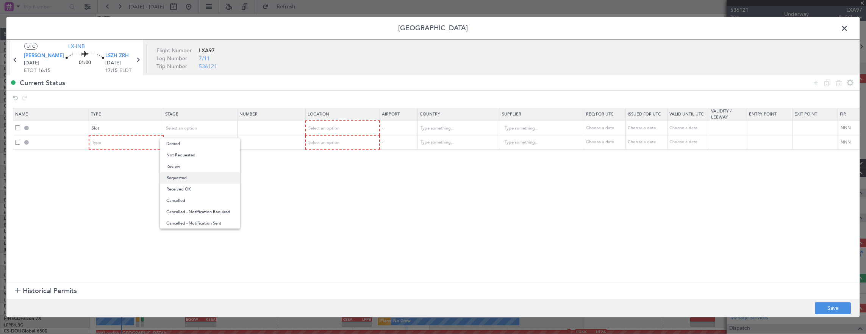
click at [193, 172] on span "Requested" at bounding box center [199, 177] width 67 height 11
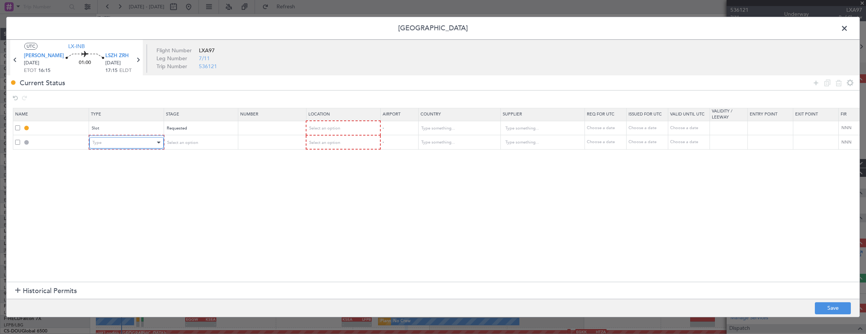
click at [133, 145] on div "Type" at bounding box center [123, 142] width 63 height 11
click at [117, 213] on span "Slot" at bounding box center [125, 214] width 67 height 11
click at [195, 142] on span "Select an option" at bounding box center [181, 143] width 31 height 6
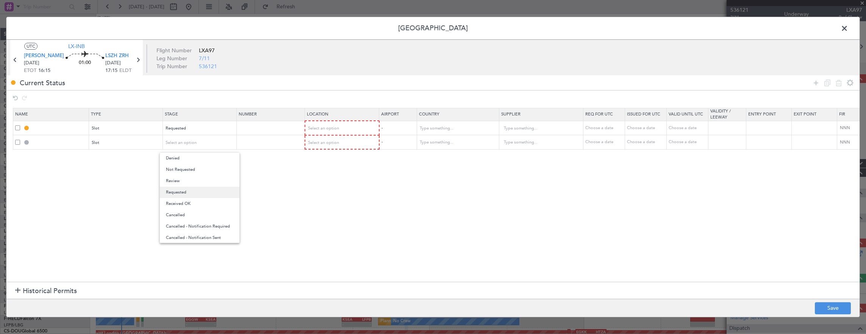
click at [191, 192] on span "Requested" at bounding box center [199, 192] width 67 height 11
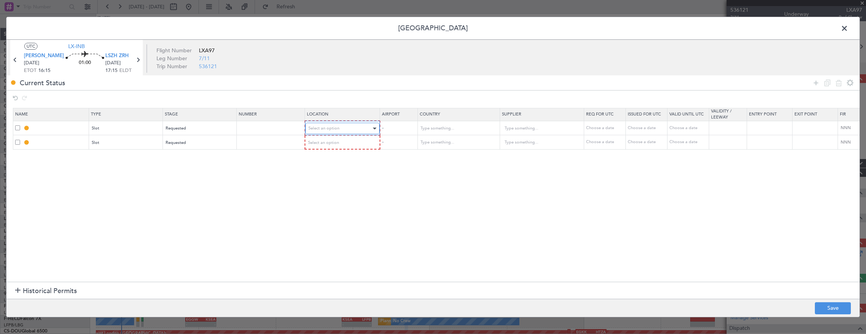
click at [328, 128] on span "Select an option" at bounding box center [323, 128] width 31 height 6
click at [327, 139] on span "Departure" at bounding box center [341, 143] width 67 height 11
click at [327, 139] on span "Select an option" at bounding box center [323, 142] width 31 height 6
drag, startPoint x: 327, startPoint y: 139, endPoint x: 319, endPoint y: 177, distance: 39.1
click at [319, 177] on span "Arrival" at bounding box center [341, 180] width 67 height 11
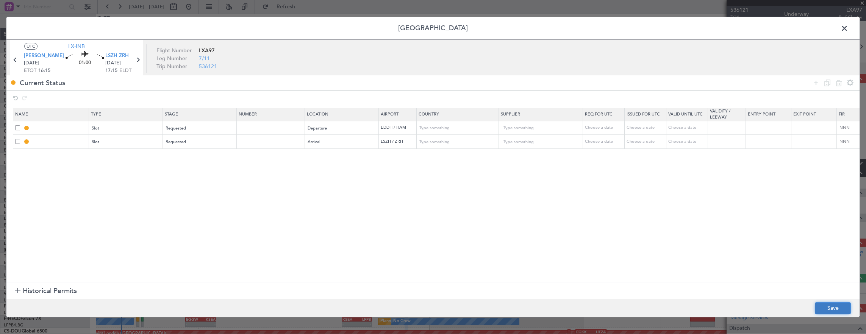
click at [834, 310] on button "Save" at bounding box center [833, 308] width 36 height 12
type input "EDDH DEP SLOT"
type input "[GEOGRAPHIC_DATA]"
type input "NNN"
type input "LSZH ARR SLOT"
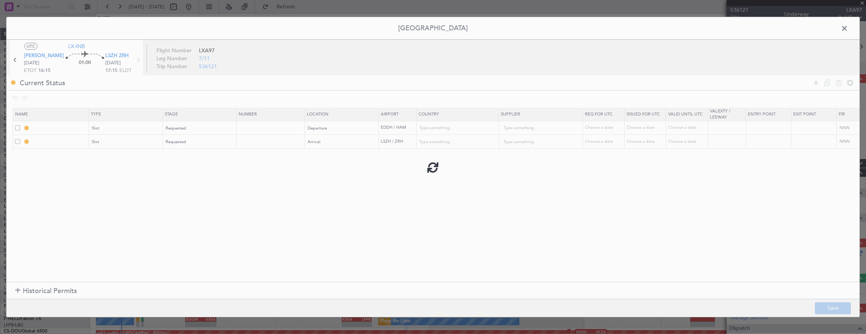
type input "[GEOGRAPHIC_DATA]"
type input "NNN"
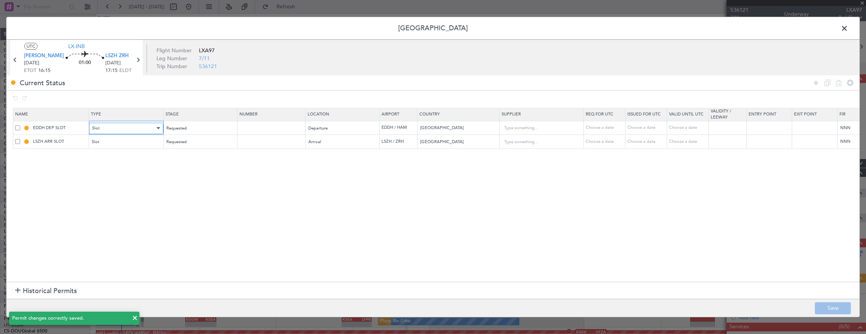
click at [135, 130] on div "Slot" at bounding box center [123, 128] width 63 height 11
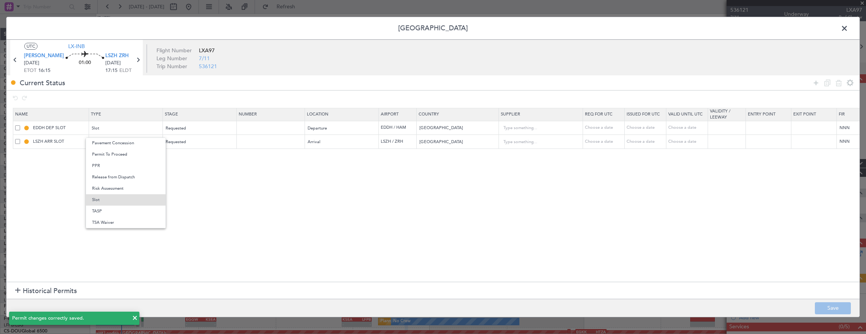
click at [64, 131] on div at bounding box center [433, 167] width 866 height 334
click at [74, 128] on input "EDDH DEP SLOT" at bounding box center [59, 128] width 57 height 6
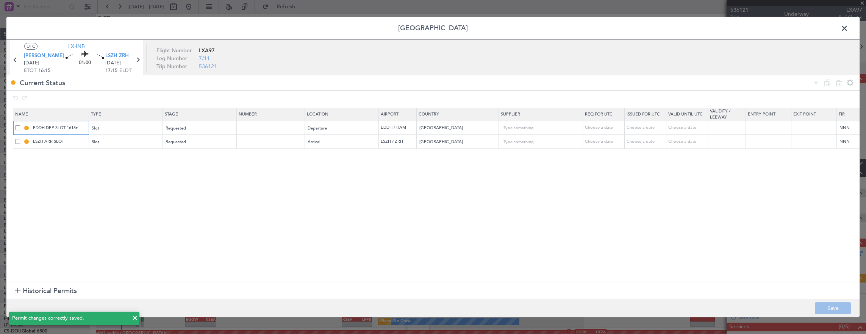
type input "EDDH DEP SLOT 1615z"
click at [81, 143] on input "LSZH ARR SLOT" at bounding box center [59, 141] width 57 height 6
type input "LSZH ARR SLOT 1715z"
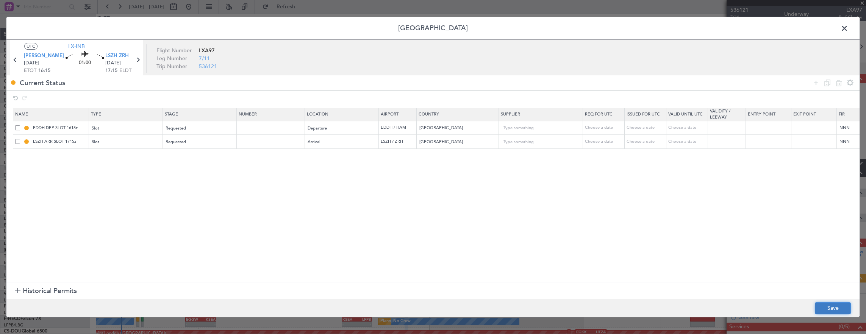
click at [840, 314] on button "Save" at bounding box center [833, 308] width 36 height 12
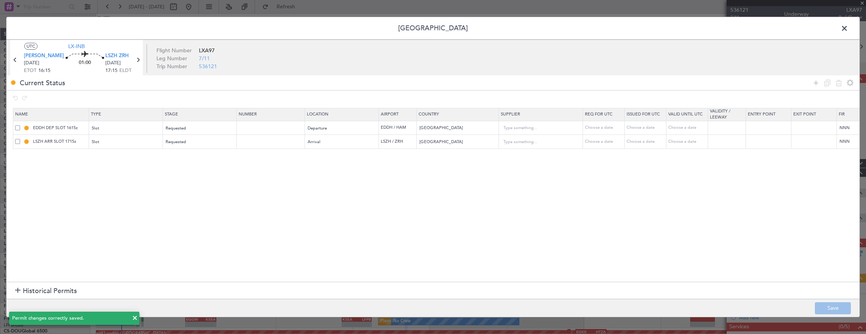
click at [848, 31] on span at bounding box center [848, 30] width 0 height 15
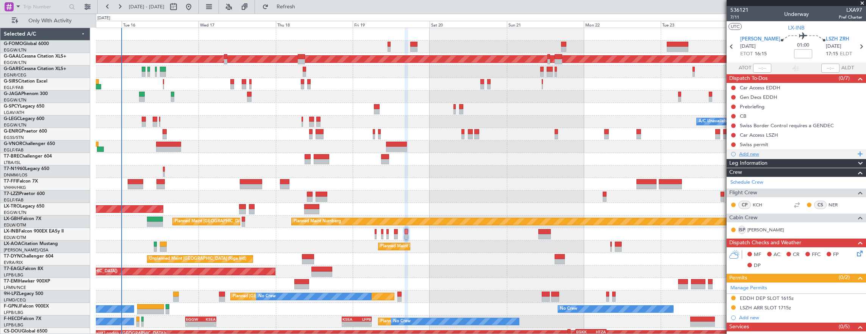
scroll to position [165, 0]
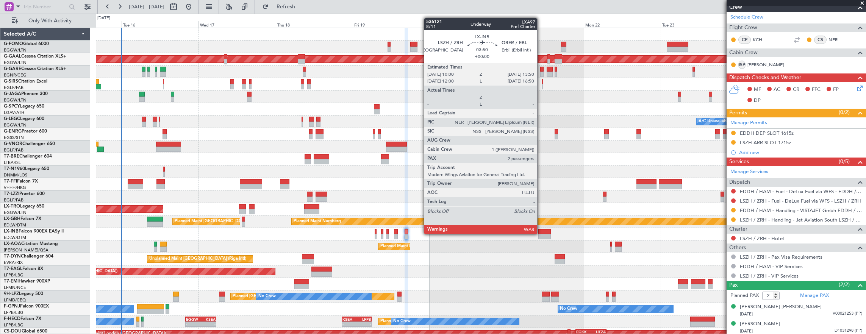
click at [541, 233] on div at bounding box center [544, 231] width 12 height 5
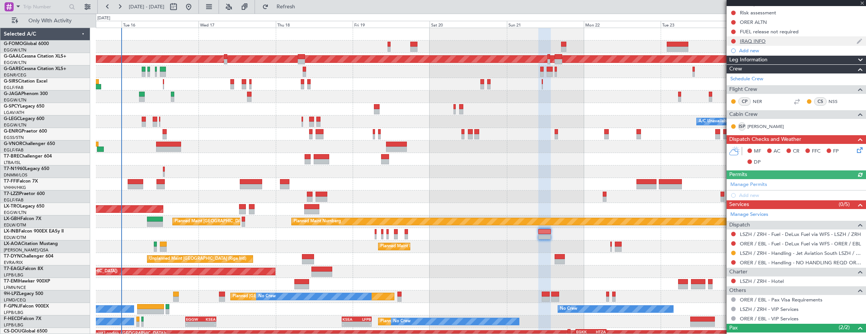
scroll to position [155, 0]
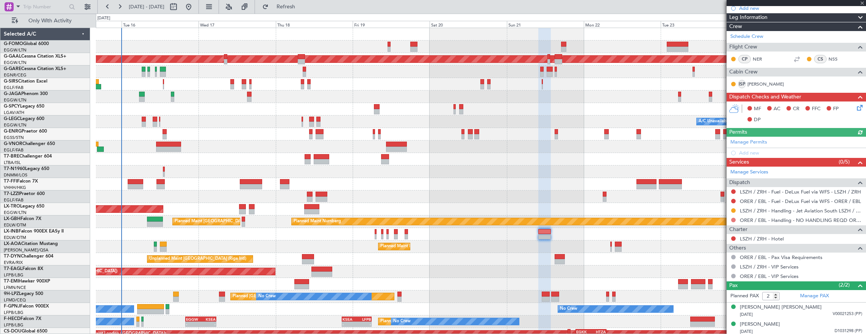
click at [734, 218] on button at bounding box center [733, 220] width 5 height 5
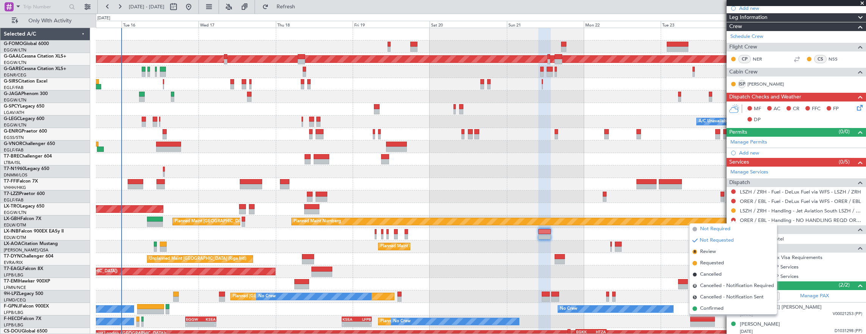
click at [705, 230] on span "Not Required" at bounding box center [715, 229] width 30 height 8
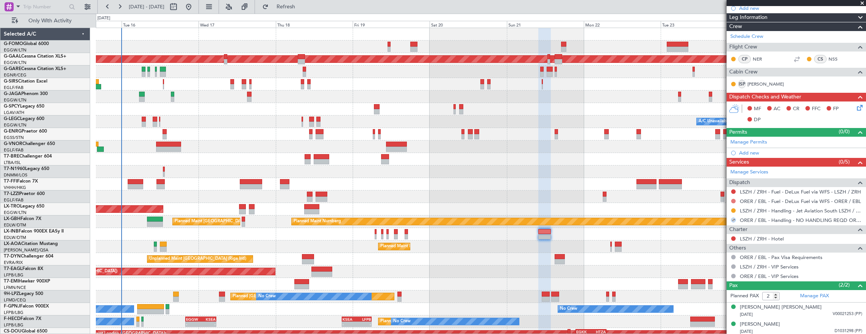
click at [734, 199] on button at bounding box center [733, 201] width 5 height 5
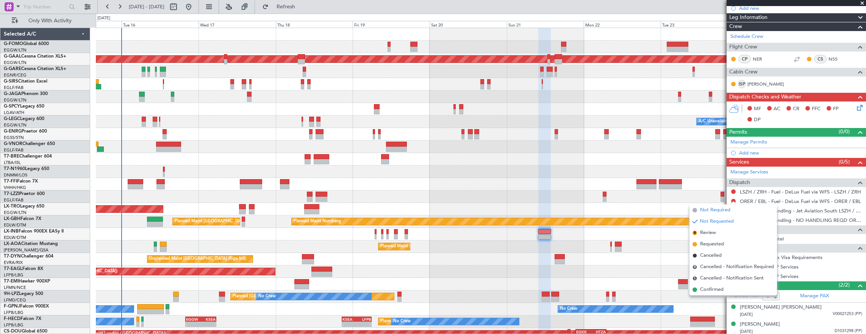
click at [704, 215] on li "Not Required" at bounding box center [732, 210] width 87 height 11
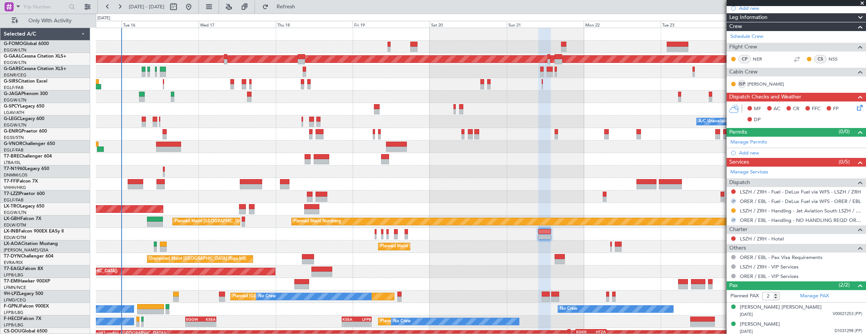
scroll to position [0, 0]
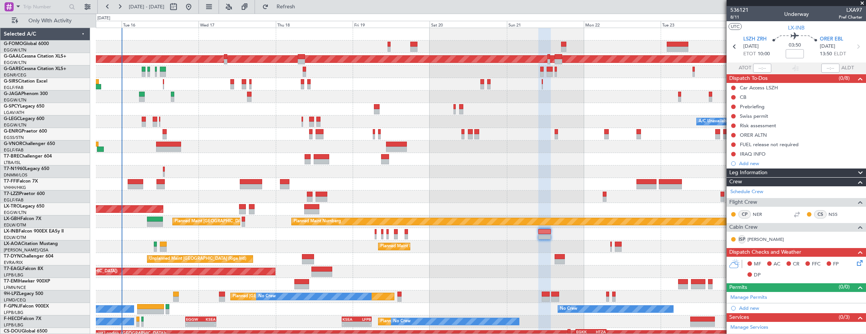
drag, startPoint x: 733, startPoint y: 144, endPoint x: 735, endPoint y: 163, distance: 19.1
click at [733, 144] on button at bounding box center [733, 144] width 5 height 5
click at [732, 176] on span "Completed" at bounding box center [736, 178] width 25 height 8
click at [731, 155] on div at bounding box center [733, 154] width 6 height 6
click at [731, 151] on nimbus-traffic-light at bounding box center [733, 154] width 6 height 6
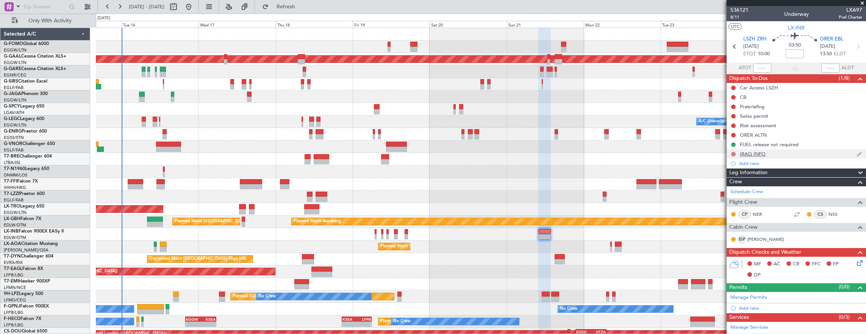
click at [732, 153] on button at bounding box center [733, 154] width 5 height 5
click at [735, 185] on span "Completed" at bounding box center [736, 187] width 25 height 8
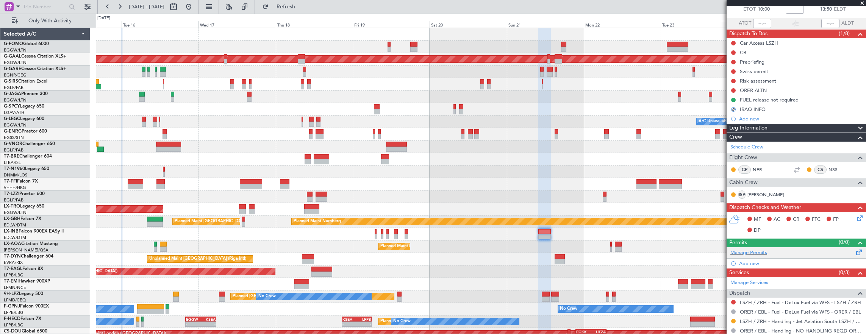
scroll to position [114, 0]
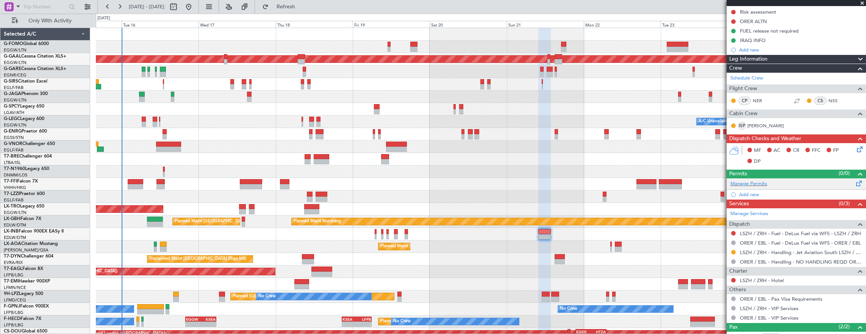
click at [774, 184] on div "Manage Permits" at bounding box center [795, 183] width 139 height 11
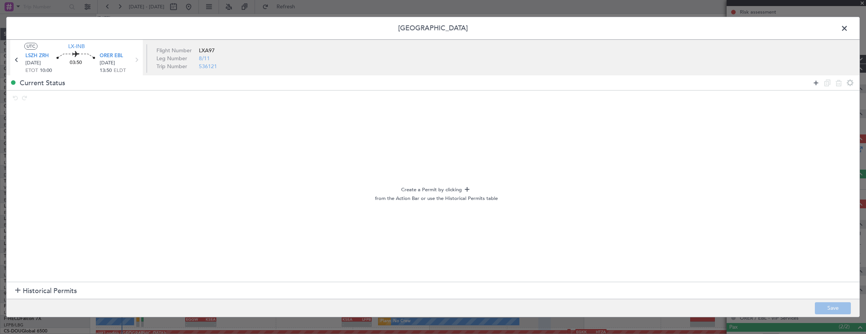
click at [813, 82] on icon at bounding box center [815, 82] width 9 height 9
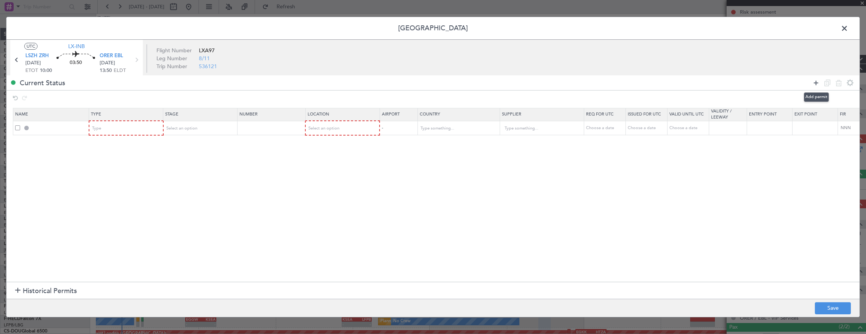
click at [813, 82] on icon at bounding box center [815, 82] width 9 height 9
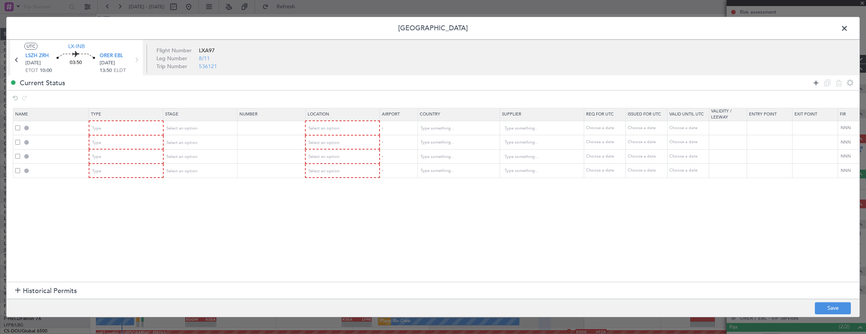
click at [813, 82] on icon at bounding box center [815, 82] width 9 height 9
click at [137, 128] on div "Type" at bounding box center [123, 128] width 63 height 11
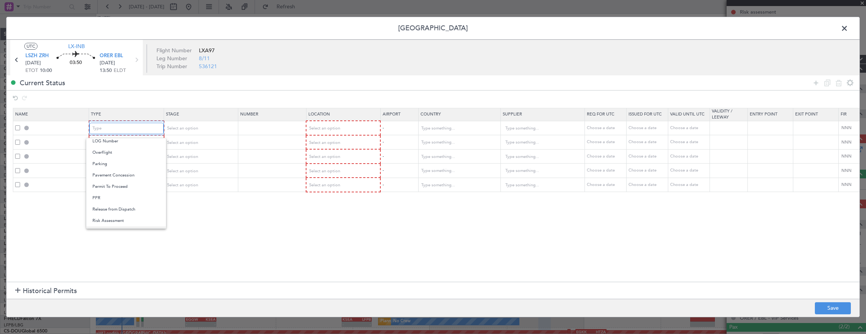
scroll to position [228, 0]
click at [116, 197] on span "Slot" at bounding box center [125, 200] width 67 height 11
click at [116, 142] on div "Type" at bounding box center [123, 142] width 63 height 11
click at [117, 209] on span "Departure" at bounding box center [125, 211] width 67 height 11
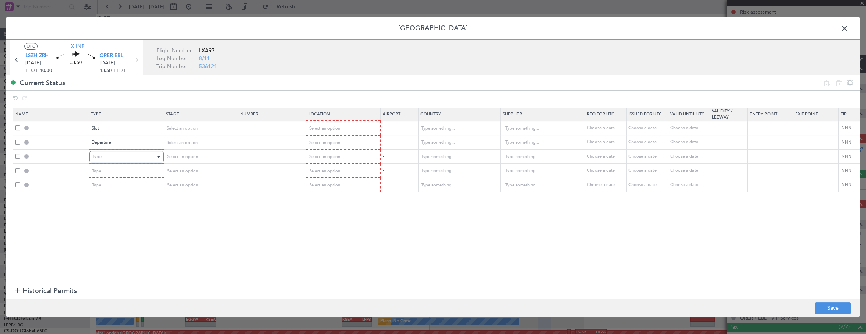
click at [124, 155] on div "Type" at bounding box center [123, 156] width 63 height 11
click at [110, 224] on span "Overflight" at bounding box center [125, 225] width 67 height 11
click at [127, 166] on div "Type" at bounding box center [123, 171] width 63 height 11
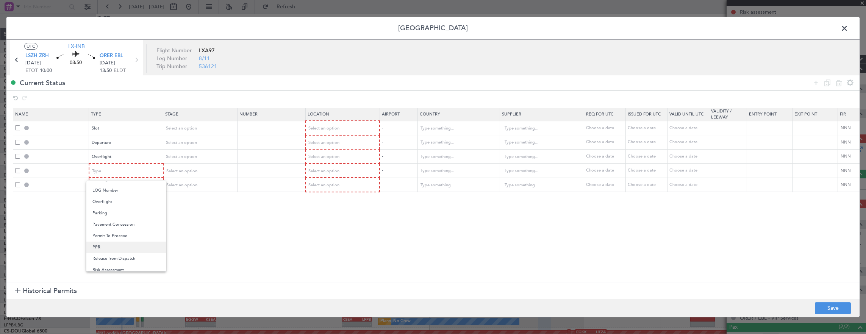
click at [112, 246] on span "PPR" at bounding box center [125, 247] width 67 height 11
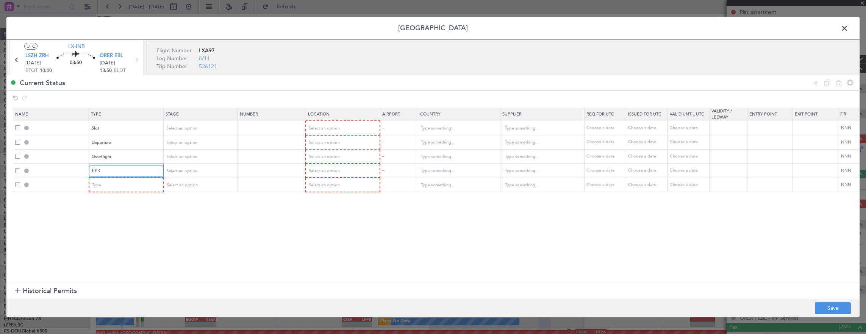
scroll to position [190, 0]
click at [118, 185] on div "Type" at bounding box center [123, 185] width 63 height 11
click at [114, 267] on span "Landing" at bounding box center [125, 268] width 67 height 11
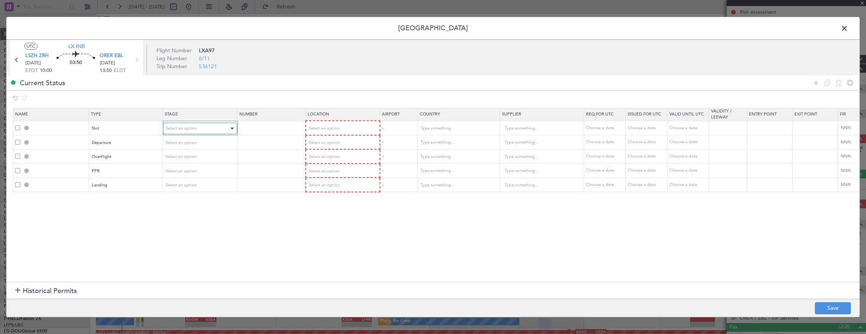
click at [183, 131] on div "Select an option" at bounding box center [197, 128] width 63 height 11
click at [191, 175] on span "Requested" at bounding box center [199, 177] width 67 height 11
click at [190, 146] on div "Select an option" at bounding box center [197, 142] width 63 height 11
click at [191, 191] on span "Requested" at bounding box center [199, 192] width 67 height 11
click at [192, 153] on div "Select an option" at bounding box center [197, 156] width 63 height 11
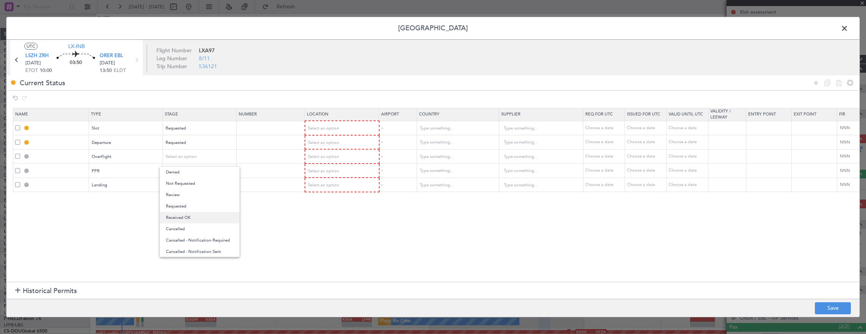
click at [189, 217] on span "Received OK" at bounding box center [199, 217] width 67 height 11
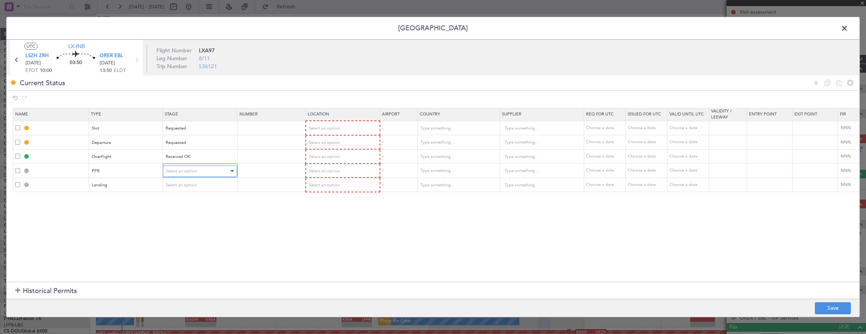
click at [183, 172] on span "Select an option" at bounding box center [181, 171] width 31 height 6
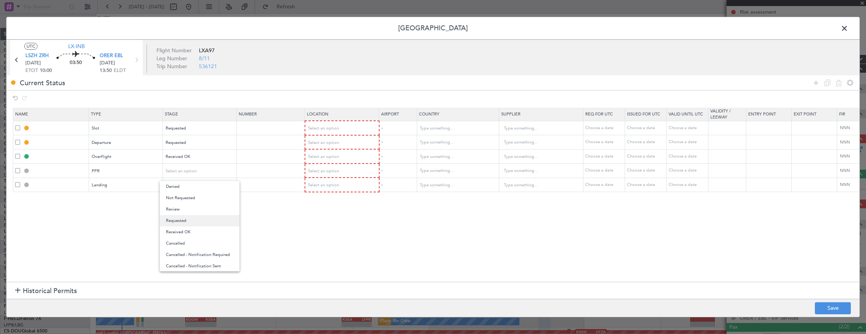
click at [184, 217] on span "Requested" at bounding box center [199, 220] width 67 height 11
click at [186, 189] on div "Select an option" at bounding box center [197, 185] width 63 height 11
click at [186, 233] on span "Requested" at bounding box center [199, 234] width 67 height 11
click at [279, 223] on section "Name Type Stage Number Location Airport Country Supplier Req For Utc Issued For…" at bounding box center [432, 194] width 853 height 176
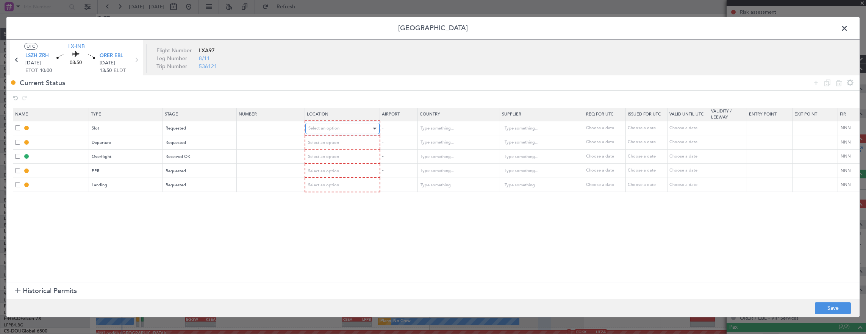
click at [322, 128] on span "Select an option" at bounding box center [323, 128] width 31 height 6
click at [324, 145] on span "Departure" at bounding box center [341, 143] width 67 height 11
click at [323, 141] on span "Select an option" at bounding box center [323, 142] width 31 height 6
click at [323, 154] on span "Departure" at bounding box center [341, 157] width 67 height 11
click at [323, 154] on span "Select an option" at bounding box center [323, 156] width 31 height 6
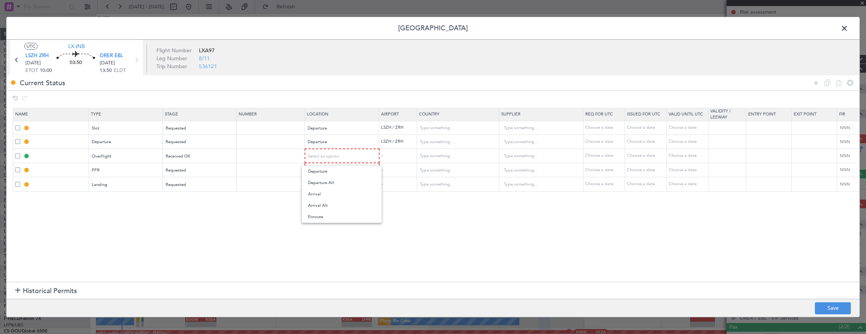
drag, startPoint x: 323, startPoint y: 154, endPoint x: 321, endPoint y: 219, distance: 64.8
click at [321, 219] on span "Enroute" at bounding box center [341, 216] width 67 height 11
click at [327, 172] on span "Select an option" at bounding box center [323, 170] width 31 height 6
click at [319, 206] on span "Arrival" at bounding box center [341, 207] width 67 height 11
click at [317, 185] on span "Select an option" at bounding box center [323, 184] width 31 height 6
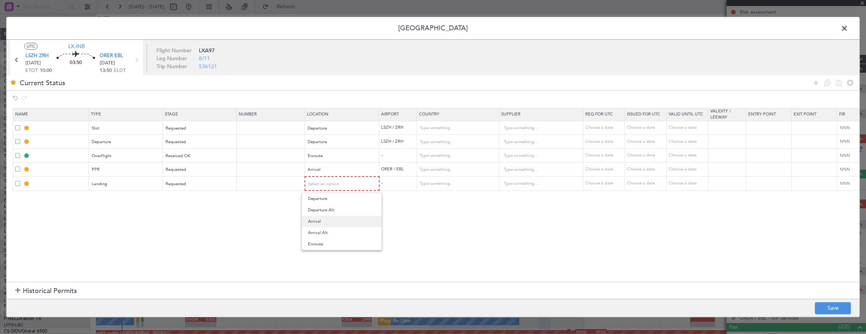
click at [321, 223] on span "Arrival" at bounding box center [341, 221] width 67 height 11
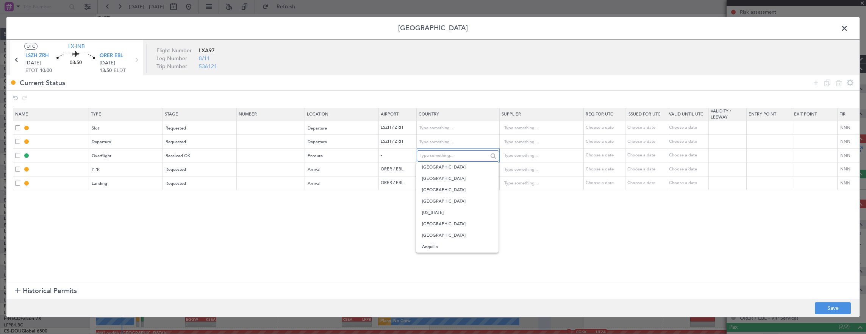
click at [437, 155] on input "text" at bounding box center [454, 155] width 68 height 11
drag, startPoint x: 441, startPoint y: 189, endPoint x: 432, endPoint y: 187, distance: 9.6
click at [441, 189] on span "[GEOGRAPHIC_DATA]" at bounding box center [457, 189] width 70 height 11
type input "[GEOGRAPHIC_DATA]"
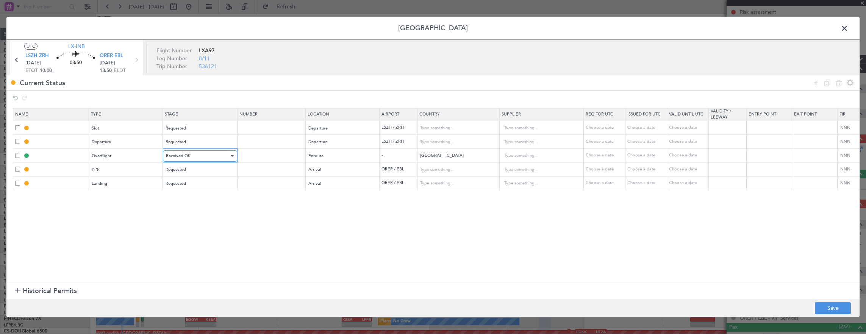
click at [212, 152] on div "Received OK" at bounding box center [197, 155] width 63 height 11
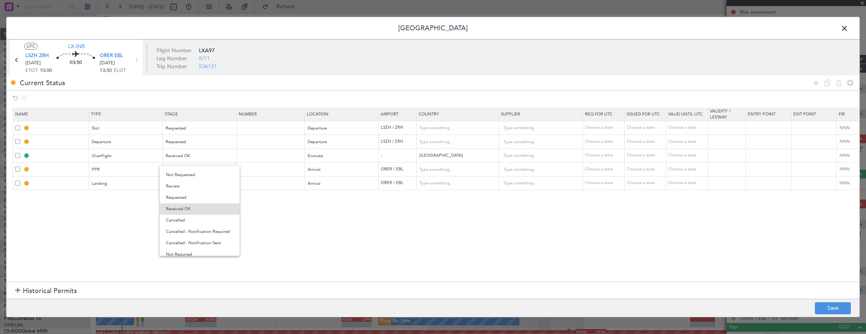
click at [260, 151] on div at bounding box center [433, 167] width 866 height 334
click at [266, 155] on input "text" at bounding box center [272, 155] width 66 height 6
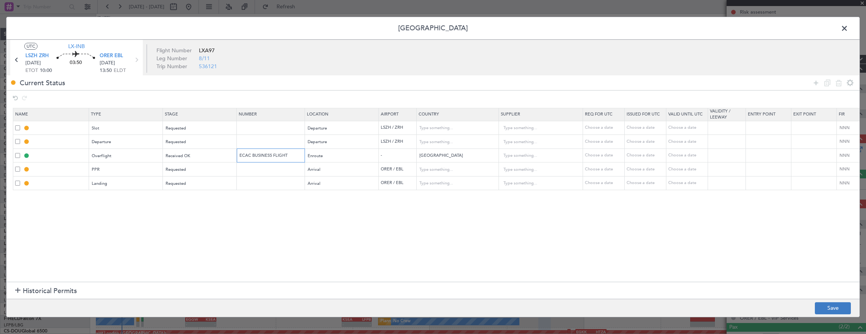
type input "ECAC BUSINESS FLIGHT"
click at [846, 313] on button "Save" at bounding box center [833, 308] width 36 height 12
type input "LSZH DEP SLOT"
type input "[GEOGRAPHIC_DATA]"
type input "NNN"
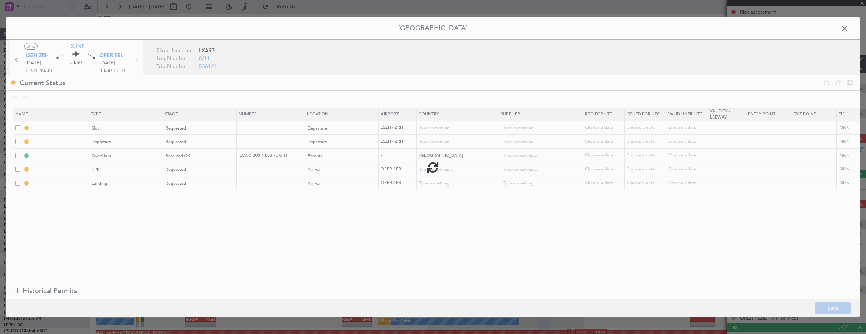
type input "DEPARTURE"
type input "[GEOGRAPHIC_DATA]"
type input "NNN"
type input "TURKEY OVF"
type input "NNN"
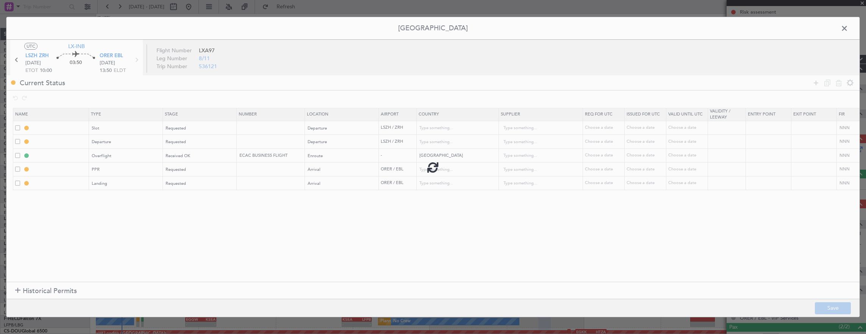
type input "ORER PPR"
type input "[GEOGRAPHIC_DATA]"
type input "NNN"
type input "1"
type input "ORER LDG"
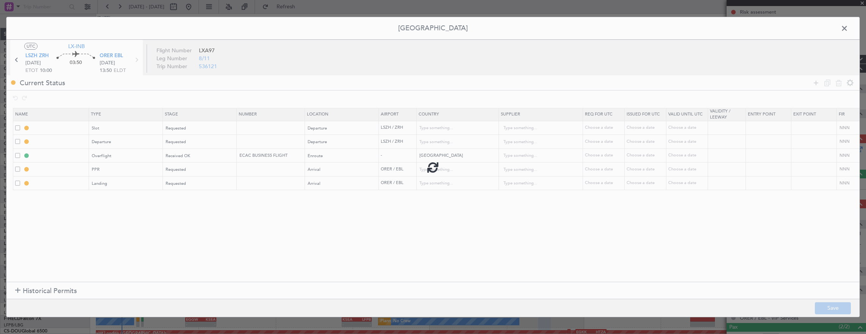
type input "[GEOGRAPHIC_DATA]"
type input "NNN"
type input "1"
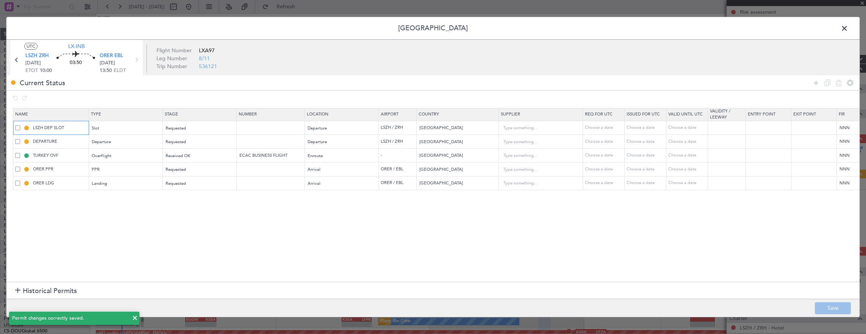
click at [74, 130] on input "LSZH DEP SLOT" at bounding box center [59, 128] width 57 height 6
type input "LSZH DEP SLOT 1000Z"
drag, startPoint x: 94, startPoint y: 302, endPoint x: 93, endPoint y: 295, distance: 7.2
click at [93, 296] on div "Permit Center UTC LX-INB [GEOGRAPHIC_DATA] ZRH [DATE] ETOT 10:00 03:50 ORER EBL…" at bounding box center [433, 167] width 854 height 301
drag, startPoint x: 93, startPoint y: 295, endPoint x: 67, endPoint y: 169, distance: 128.1
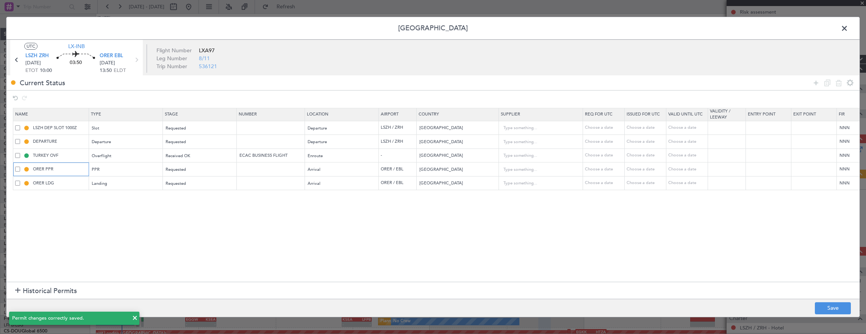
click at [67, 169] on input "ORER PPR" at bounding box center [59, 169] width 57 height 6
click at [92, 231] on section "Name Type Stage Number Location Airport Country Supplier Req For Utc Issued For…" at bounding box center [432, 194] width 853 height 176
click at [857, 308] on footer "Save" at bounding box center [432, 308] width 853 height 18
click at [846, 308] on button "Save" at bounding box center [833, 308] width 36 height 12
click at [848, 33] on span at bounding box center [848, 30] width 0 height 15
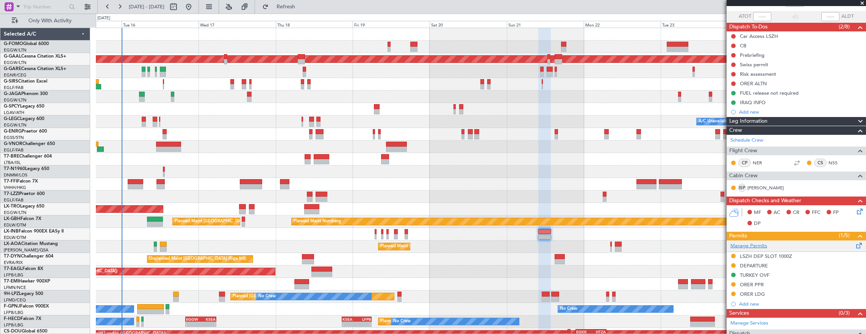
scroll to position [0, 0]
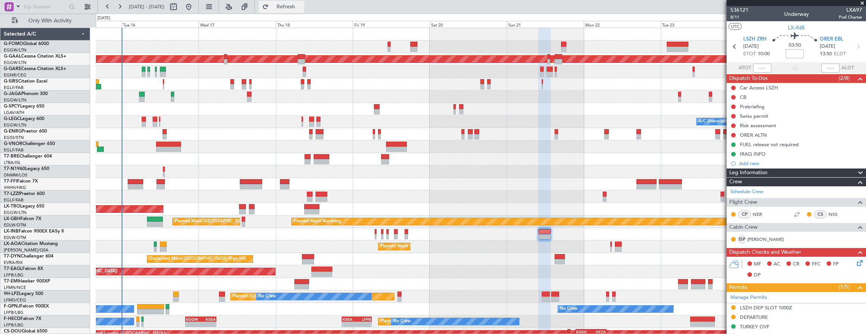
click at [298, 11] on button "Refresh" at bounding box center [281, 7] width 45 height 12
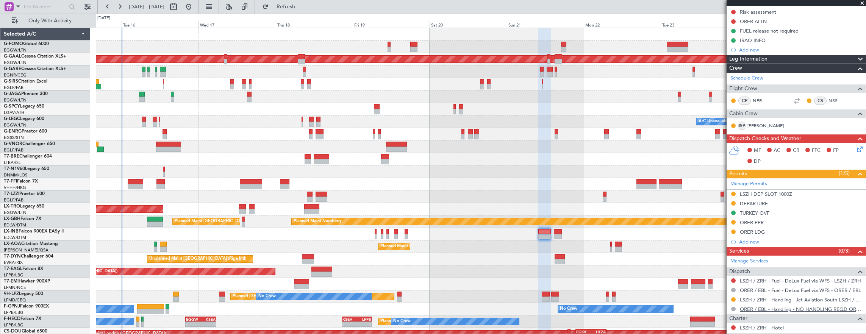
click at [772, 311] on link "ORER / EBL - Handling - NO HANDLING REQD ORER/EBL" at bounding box center [801, 309] width 122 height 6
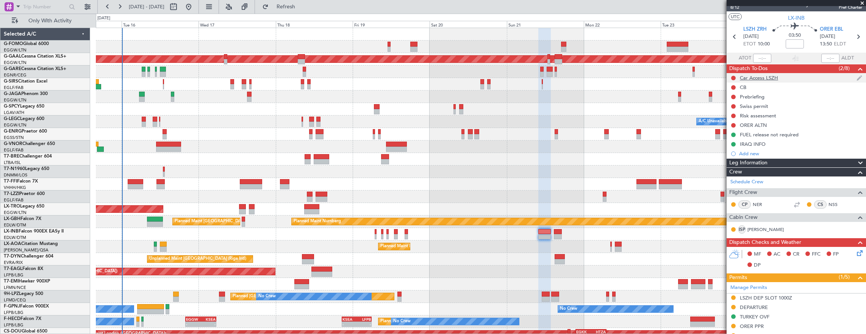
scroll to position [0, 0]
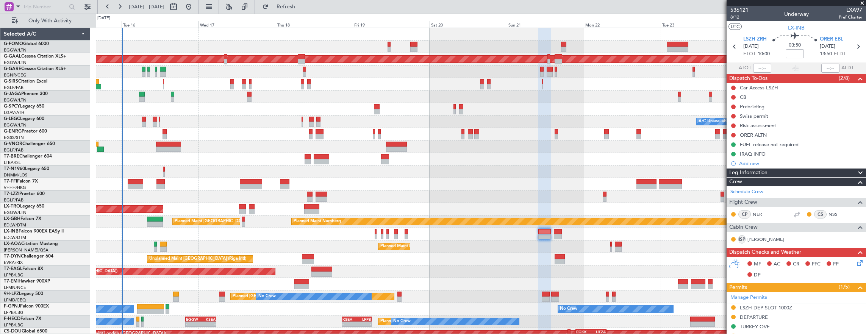
click at [732, 18] on span "8/12" at bounding box center [739, 17] width 18 height 6
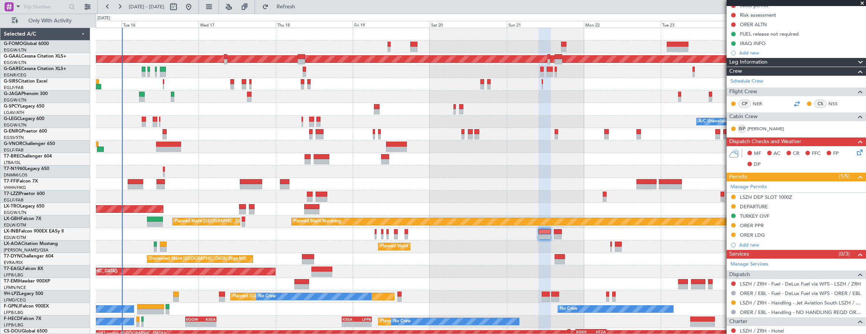
scroll to position [151, 0]
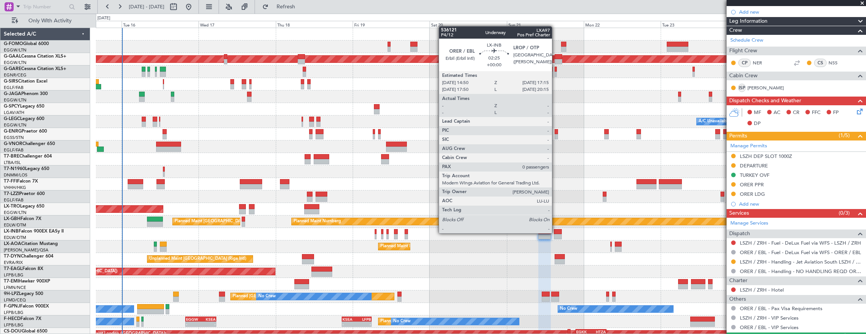
click at [556, 233] on div at bounding box center [558, 231] width 8 height 5
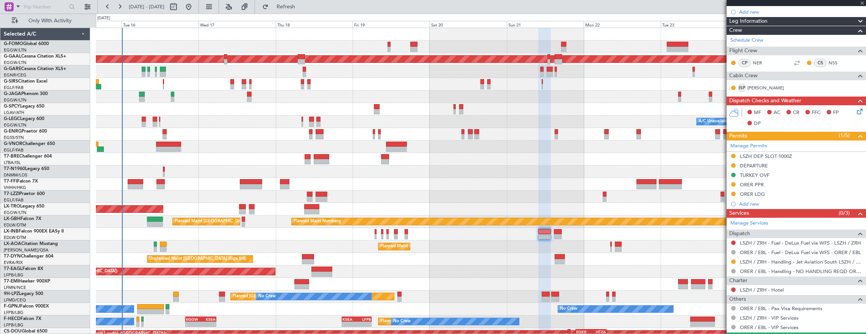
type input "0"
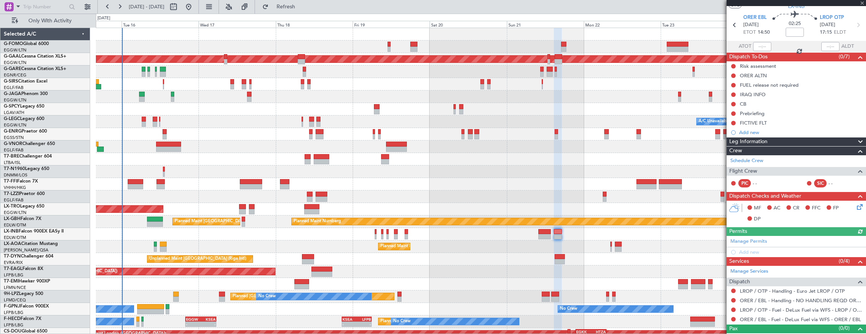
scroll to position [31, 0]
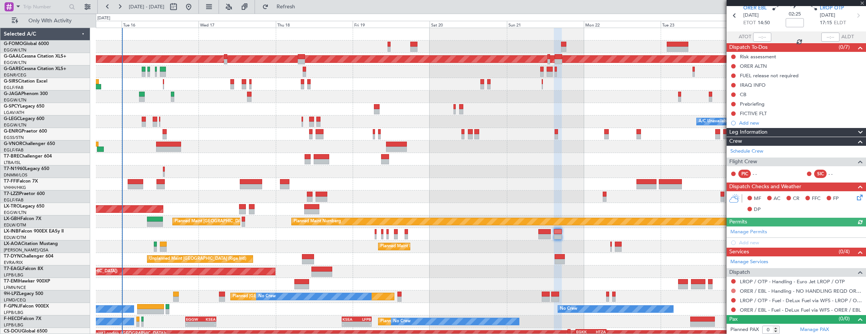
click at [731, 289] on button at bounding box center [733, 291] width 5 height 5
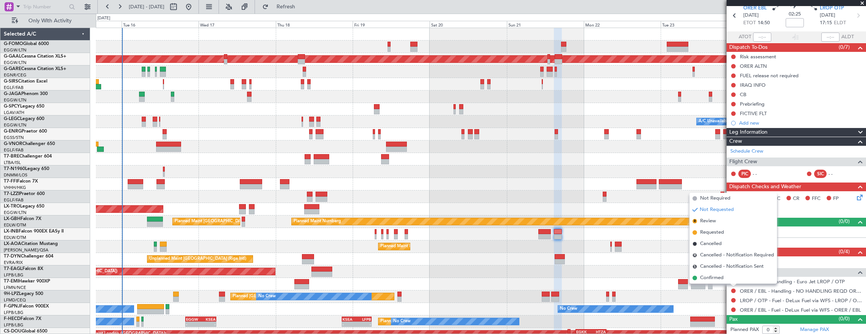
drag, startPoint x: 721, startPoint y: 199, endPoint x: 732, endPoint y: 284, distance: 85.5
click at [721, 201] on span "Not Required" at bounding box center [715, 199] width 30 height 8
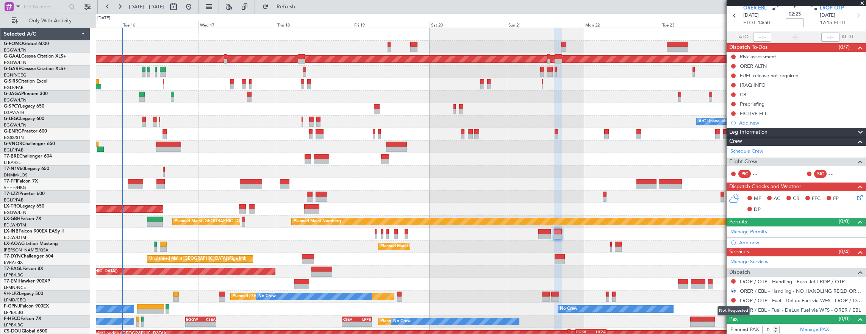
click at [732, 309] on mat-tooltip-component "Not Requested" at bounding box center [733, 311] width 43 height 20
click at [733, 308] on button at bounding box center [733, 310] width 5 height 5
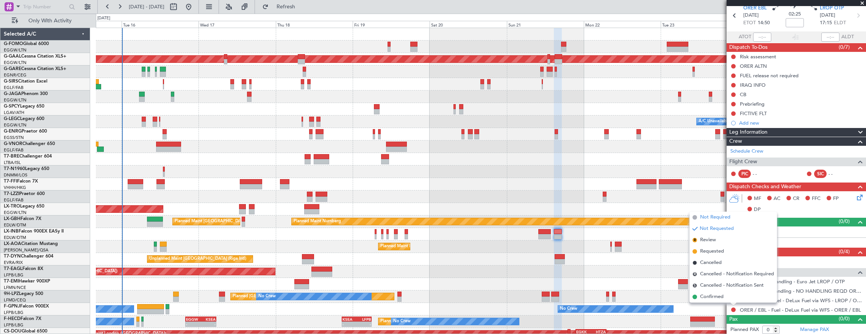
click at [730, 219] on li "Not Required" at bounding box center [732, 217] width 87 height 11
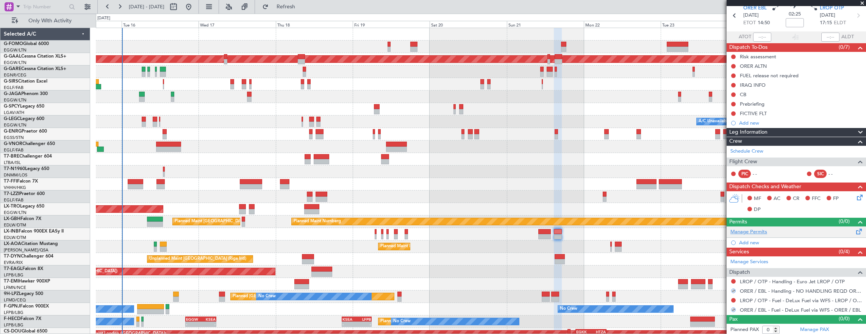
click at [753, 230] on link "Manage Permits" at bounding box center [748, 232] width 37 height 8
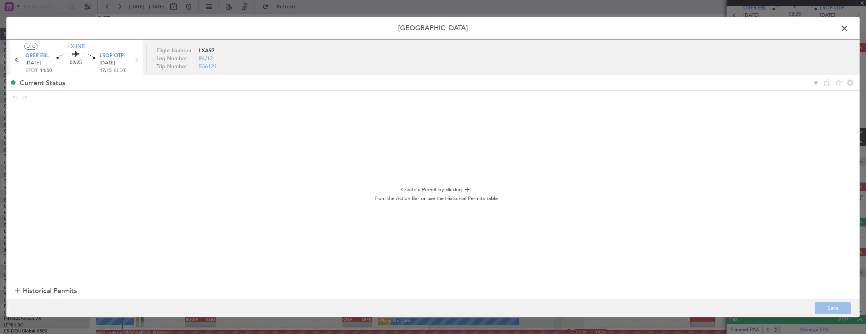
click at [817, 82] on icon at bounding box center [815, 82] width 9 height 9
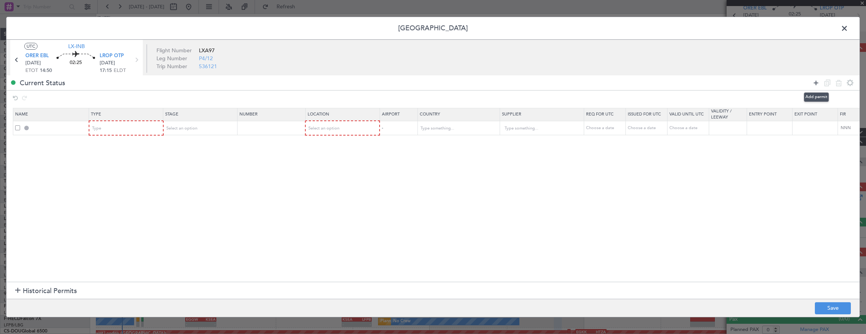
click at [817, 82] on icon at bounding box center [815, 82] width 9 height 9
click at [92, 123] on div "Type" at bounding box center [126, 128] width 74 height 11
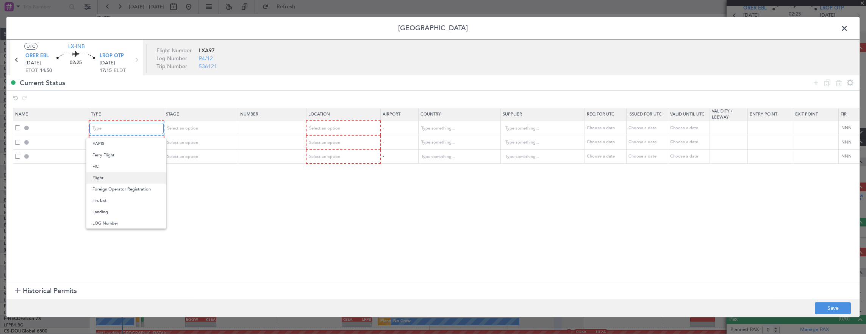
scroll to position [38, 0]
click at [117, 195] on span "Departure" at bounding box center [125, 196] width 67 height 11
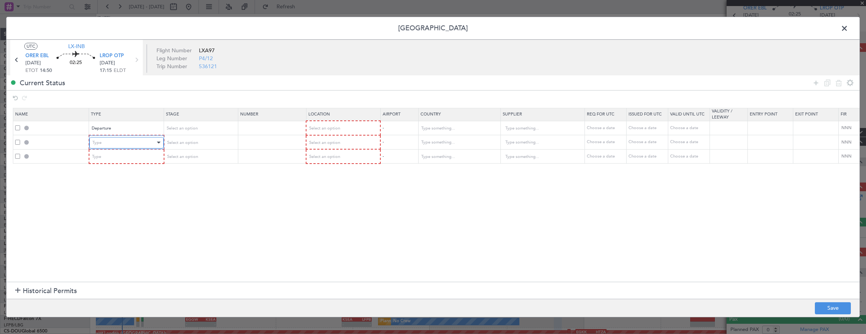
click at [130, 144] on div "Type" at bounding box center [123, 142] width 63 height 11
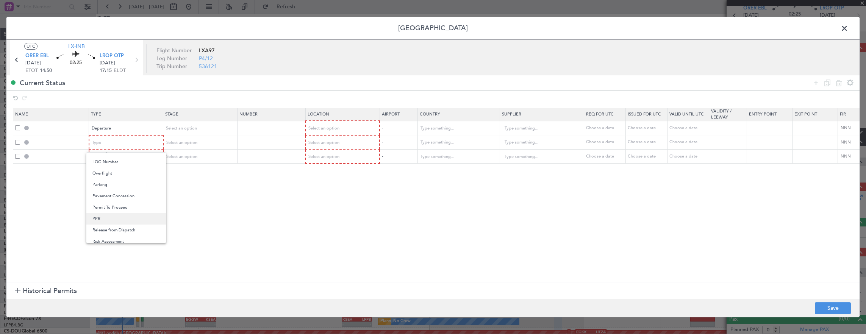
click at [116, 214] on span "PPR" at bounding box center [125, 218] width 67 height 11
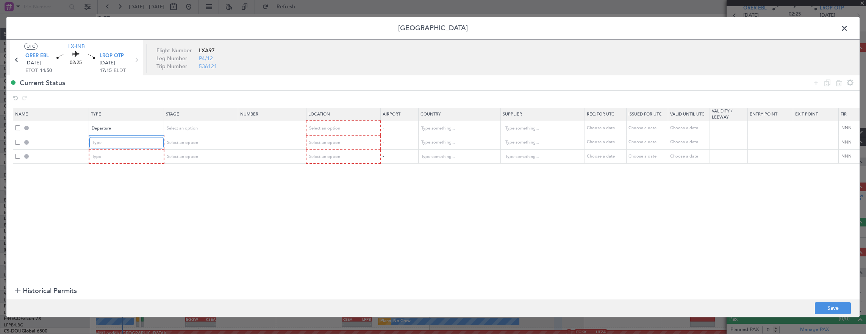
scroll to position [190, 0]
click at [146, 151] on div "Type" at bounding box center [123, 156] width 63 height 11
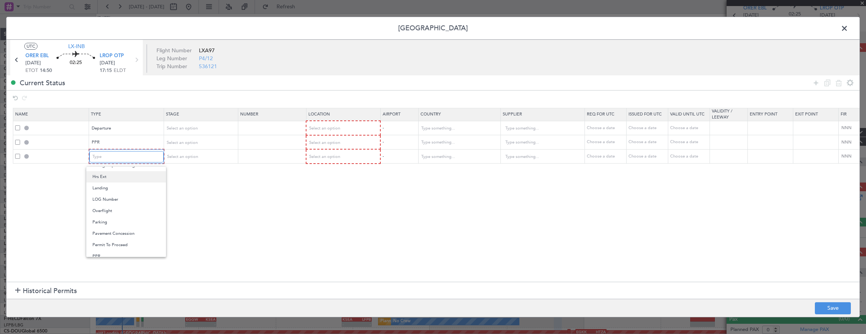
scroll to position [189, 0]
click at [120, 186] on span "Overflight" at bounding box center [125, 187] width 67 height 11
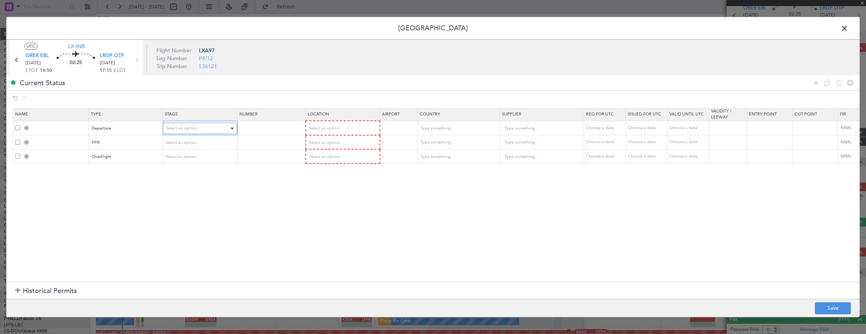
click at [191, 128] on span "Select an option" at bounding box center [181, 128] width 31 height 6
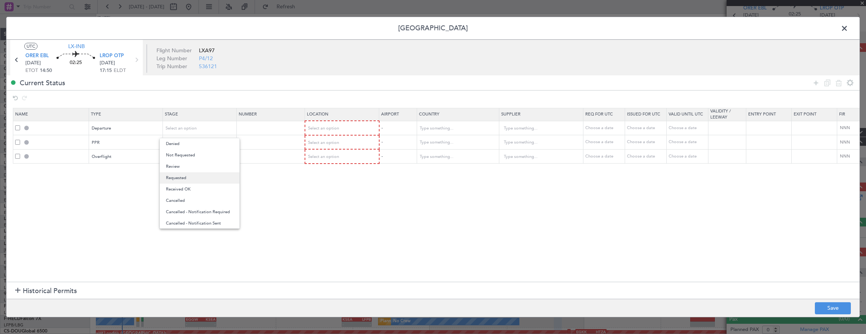
click at [186, 179] on span "Requested" at bounding box center [199, 177] width 67 height 11
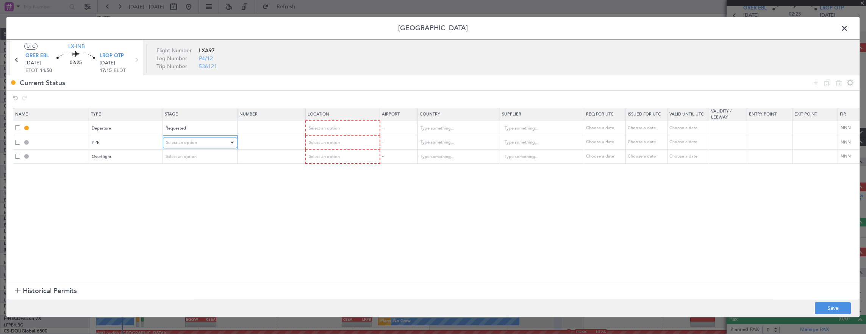
click at [190, 142] on span "Select an option" at bounding box center [181, 143] width 31 height 6
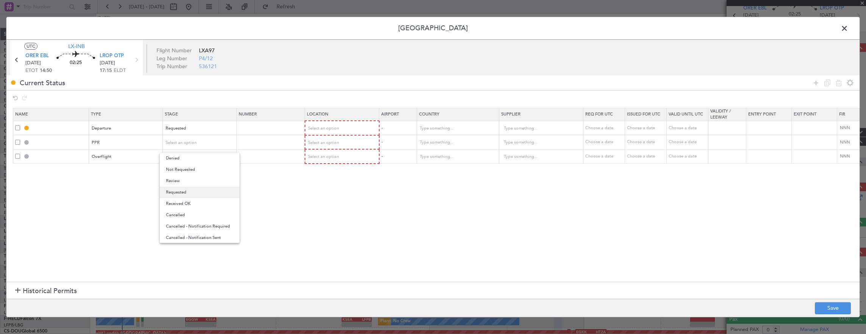
click at [185, 192] on span "Requested" at bounding box center [199, 192] width 67 height 11
click at [185, 164] on section "Name Type Stage Number Location Airport Country Supplier Req For Utc Issued For…" at bounding box center [432, 194] width 853 height 176
click at [186, 160] on div "Select an option" at bounding box center [197, 156] width 63 height 11
click at [185, 218] on span "Received OK" at bounding box center [199, 217] width 67 height 11
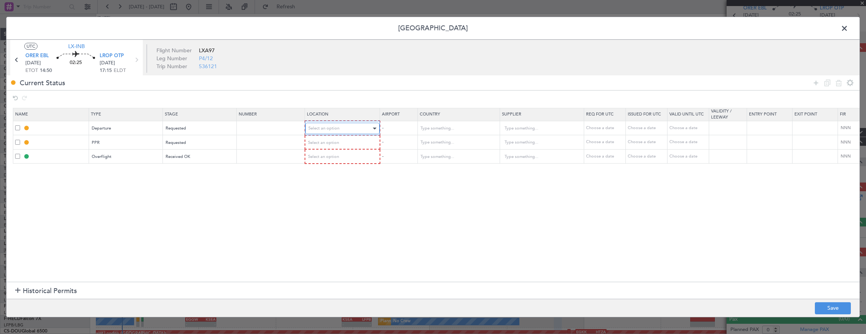
click at [319, 126] on span "Select an option" at bounding box center [323, 128] width 31 height 6
click at [323, 140] on span "Departure" at bounding box center [341, 143] width 67 height 11
click at [322, 142] on span "Select an option" at bounding box center [323, 142] width 31 height 6
click at [321, 153] on span "Departure" at bounding box center [341, 157] width 67 height 11
click at [320, 155] on span "Select an option" at bounding box center [323, 156] width 31 height 6
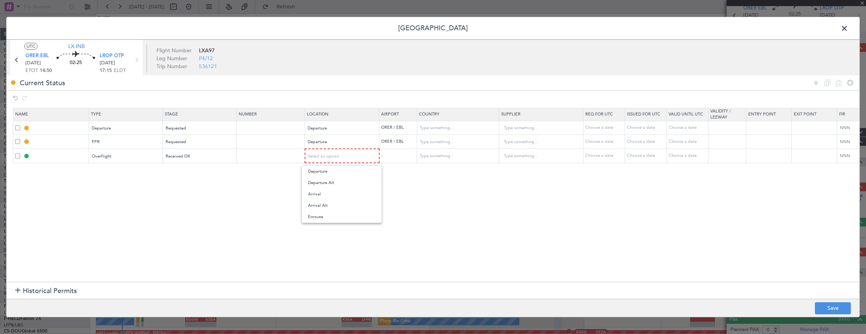
click at [325, 213] on span "Enroute" at bounding box center [341, 216] width 67 height 11
click at [444, 158] on input "text" at bounding box center [454, 155] width 68 height 11
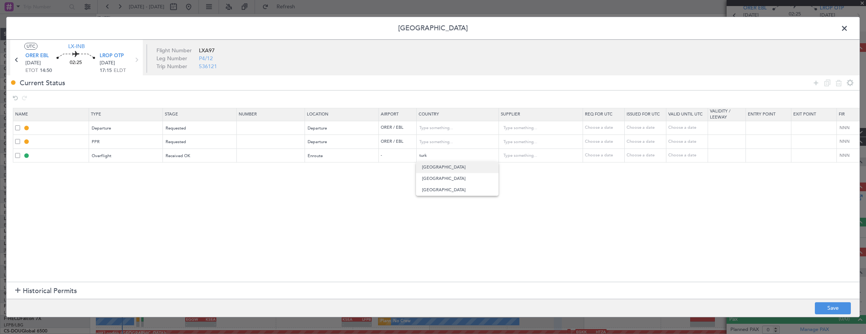
click at [451, 170] on span "[GEOGRAPHIC_DATA]" at bounding box center [457, 167] width 70 height 11
type input "[GEOGRAPHIC_DATA]"
click at [278, 152] on input "text" at bounding box center [272, 155] width 66 height 6
type input "ECAC BUSINESS FLIGHT"
click at [825, 306] on button "Save" at bounding box center [833, 308] width 36 height 12
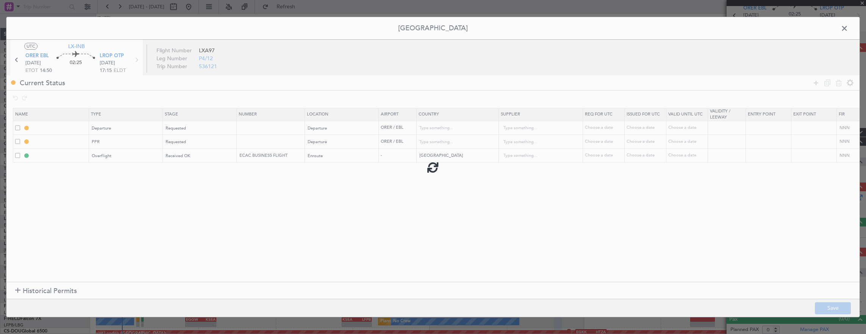
type input "DEPARTURE"
type input "[GEOGRAPHIC_DATA]"
type input "NNN"
type input "1"
type input "ORER PPR"
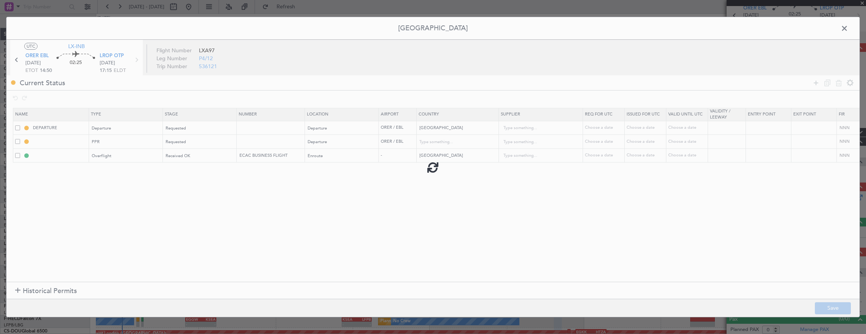
type input "[GEOGRAPHIC_DATA]"
type input "NNN"
type input "1"
type input "TURKEY OVF"
type input "NNN"
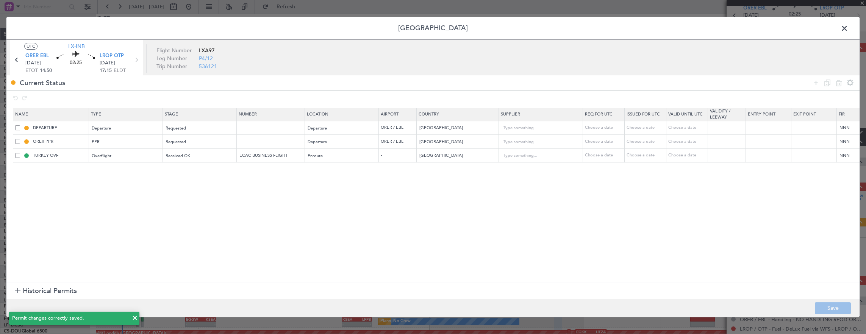
click at [848, 28] on span at bounding box center [848, 30] width 0 height 15
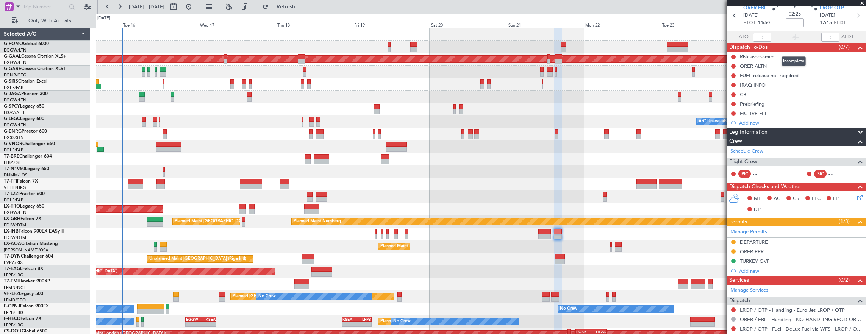
scroll to position [60, 0]
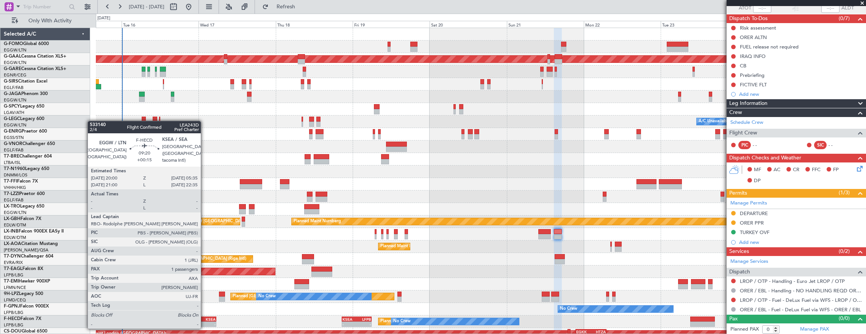
click at [206, 318] on div "KSEA" at bounding box center [208, 319] width 15 height 5
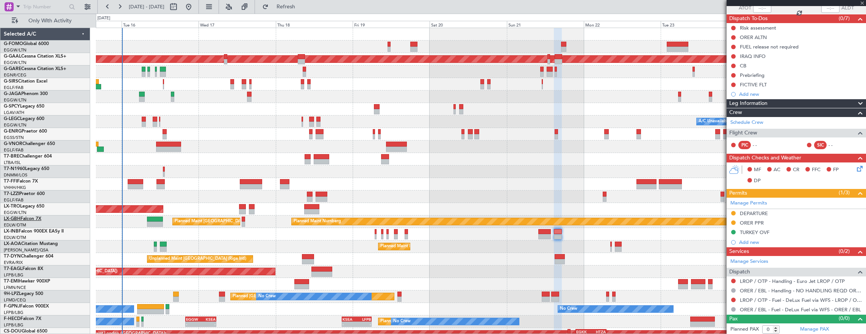
type input "+00:15"
type input "1"
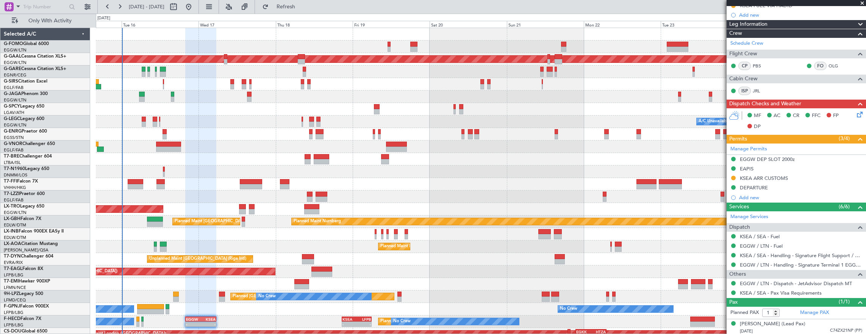
scroll to position [0, 0]
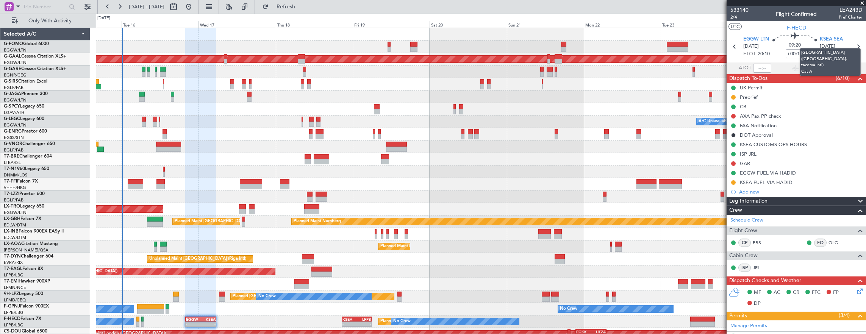
click at [830, 39] on span "KSEA SEA" at bounding box center [831, 40] width 23 height 8
click at [823, 37] on span "KSEA SEA" at bounding box center [831, 40] width 23 height 8
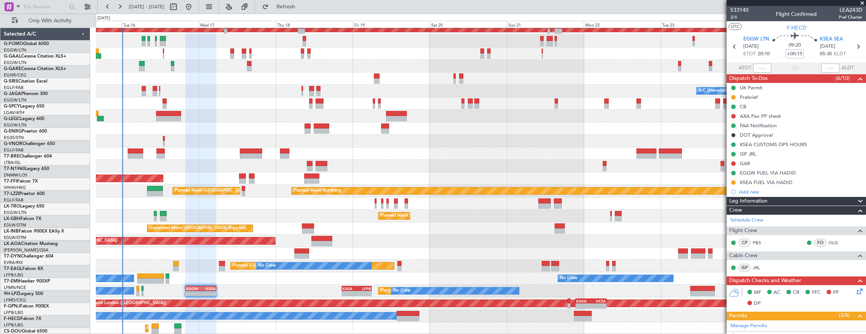
scroll to position [31, 0]
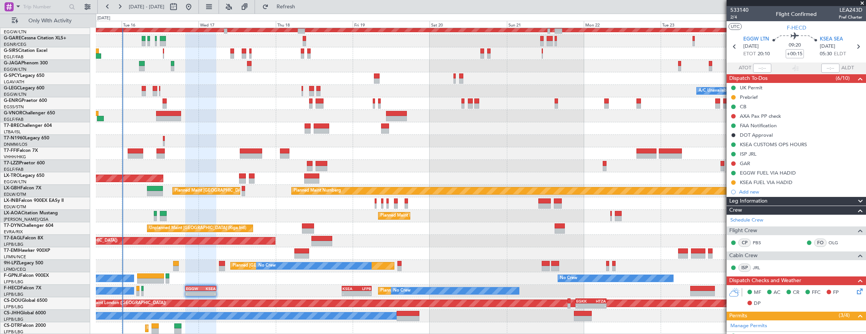
click at [169, 103] on div at bounding box center [481, 103] width 770 height 12
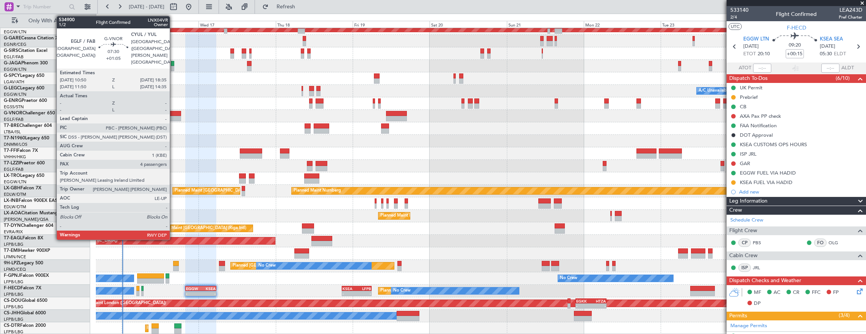
click at [173, 116] on div at bounding box center [168, 118] width 25 height 5
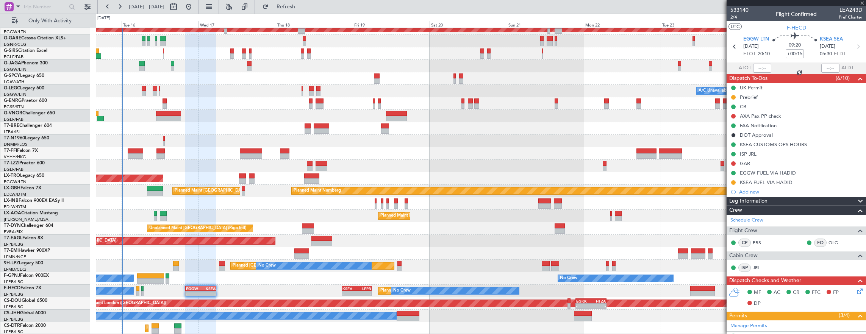
type input "+01:05"
type input "4"
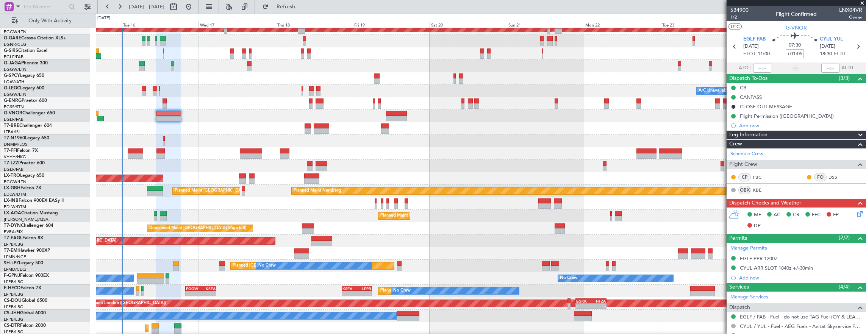
click at [791, 55] on input "+01:05" at bounding box center [794, 53] width 18 height 9
click at [787, 55] on input "+01:05" at bounding box center [794, 53] width 18 height 9
click at [792, 54] on input "+01:05" at bounding box center [794, 53] width 18 height 9
click at [735, 17] on span "1/2" at bounding box center [739, 17] width 18 height 6
click at [855, 211] on icon at bounding box center [858, 212] width 6 height 6
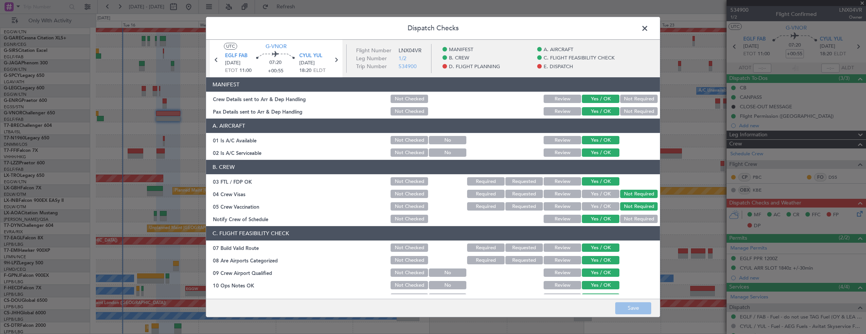
scroll to position [265, 0]
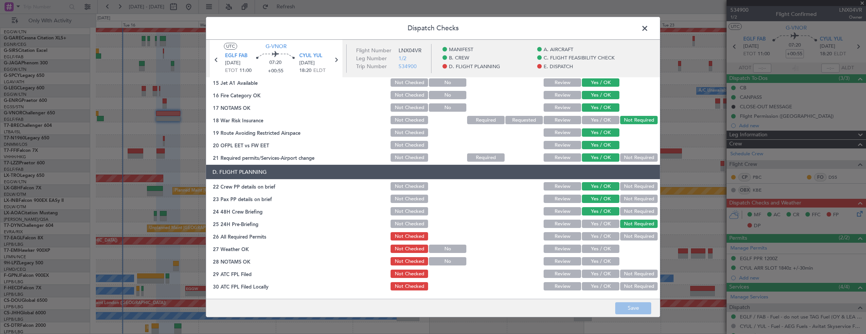
click at [596, 233] on button "Yes / OK" at bounding box center [600, 236] width 37 height 8
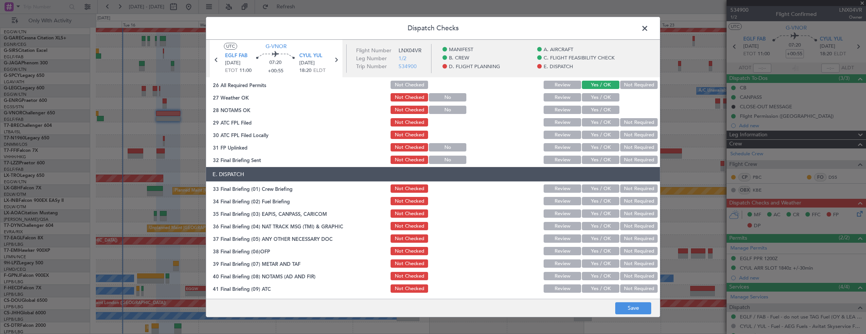
click at [594, 100] on button "Yes / OK" at bounding box center [600, 97] width 37 height 8
click at [596, 111] on button "Yes / OK" at bounding box center [600, 110] width 37 height 8
click at [598, 119] on button "Yes / OK" at bounding box center [600, 122] width 37 height 8
click at [595, 126] on button "Yes / OK" at bounding box center [600, 122] width 37 height 8
click at [625, 137] on button "Not Required" at bounding box center [638, 135] width 37 height 8
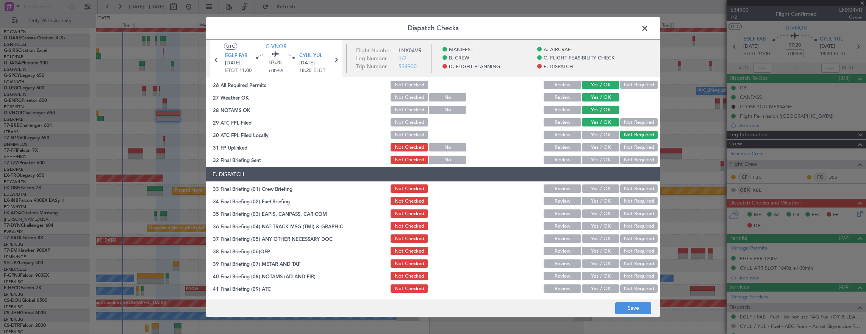
click at [610, 146] on button "Yes / OK" at bounding box center [600, 147] width 37 height 8
click at [629, 157] on button "Not Required" at bounding box center [638, 160] width 37 height 8
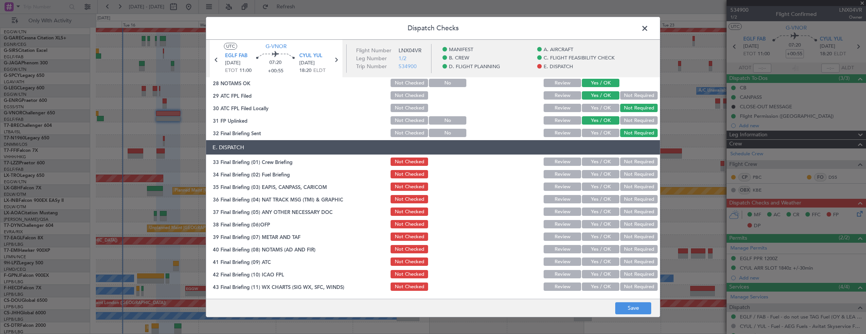
scroll to position [454, 0]
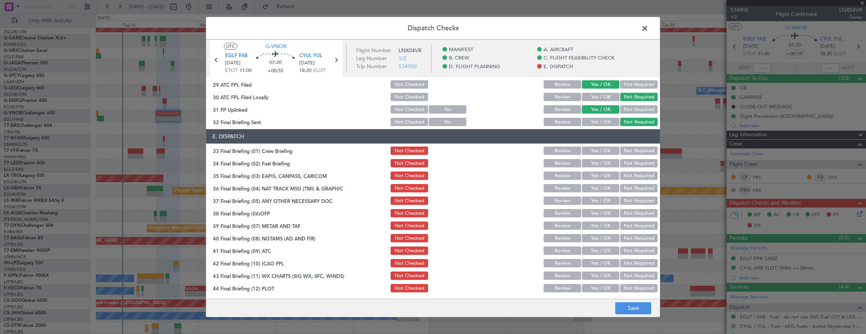
drag, startPoint x: 595, startPoint y: 151, endPoint x: 596, endPoint y: 161, distance: 10.6
click at [595, 151] on button "Yes / OK" at bounding box center [600, 151] width 37 height 8
click at [596, 161] on button "Yes / OK" at bounding box center [600, 163] width 37 height 8
click at [638, 180] on button "Not Required" at bounding box center [638, 176] width 37 height 8
drag, startPoint x: 636, startPoint y: 188, endPoint x: 609, endPoint y: 200, distance: 29.5
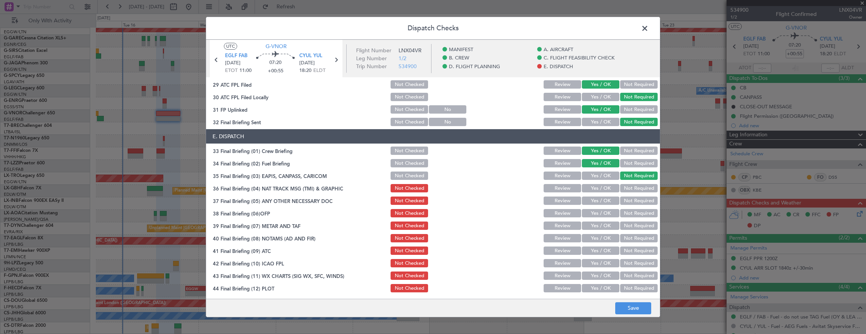
click at [635, 188] on button "Not Required" at bounding box center [638, 188] width 37 height 8
click at [609, 200] on button "Yes / OK" at bounding box center [600, 201] width 37 height 8
click at [606, 212] on button "Yes / OK" at bounding box center [600, 213] width 37 height 8
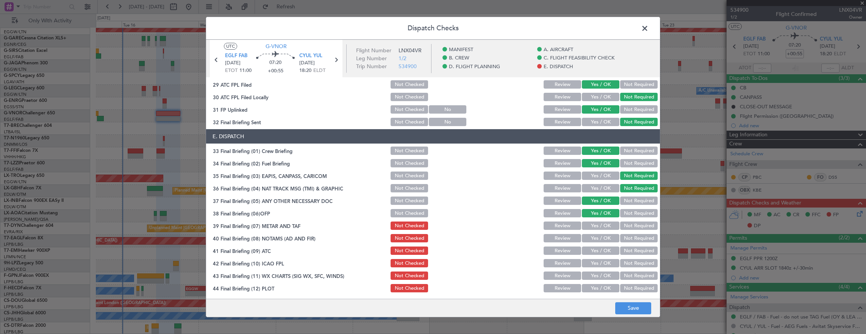
click at [601, 226] on button "Yes / OK" at bounding box center [600, 226] width 37 height 8
click at [598, 244] on section "E. DISPATCH 33 Final Briefing (01) Crew Briefing Not Checked Review Yes / OK No…" at bounding box center [433, 211] width 454 height 164
click at [595, 243] on div "Yes / OK" at bounding box center [600, 238] width 38 height 11
click at [596, 235] on button "Yes / OK" at bounding box center [600, 238] width 37 height 8
click at [594, 254] on button "Yes / OK" at bounding box center [600, 251] width 37 height 8
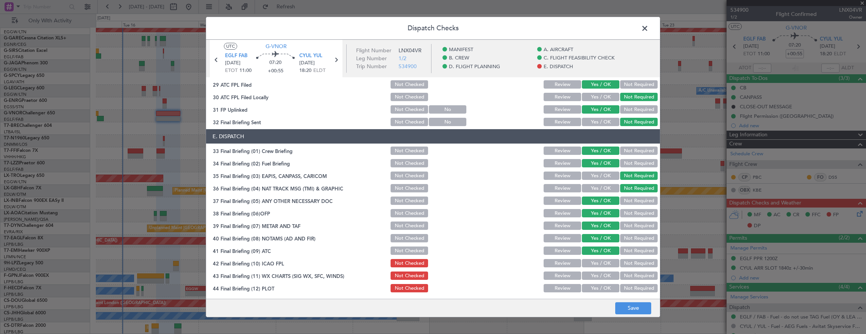
click at [594, 270] on div "Yes / OK" at bounding box center [600, 275] width 38 height 11
click at [596, 267] on button "Yes / OK" at bounding box center [600, 263] width 37 height 8
click at [595, 278] on button "Yes / OK" at bounding box center [600, 276] width 37 height 8
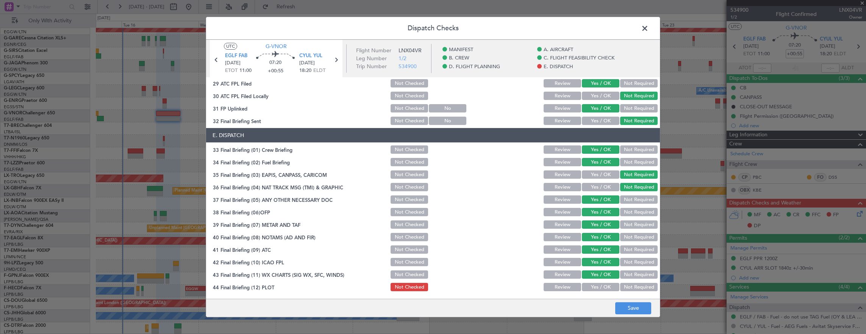
click at [596, 287] on button "Yes / OK" at bounding box center [600, 287] width 37 height 8
click at [634, 309] on button "Save" at bounding box center [633, 308] width 36 height 12
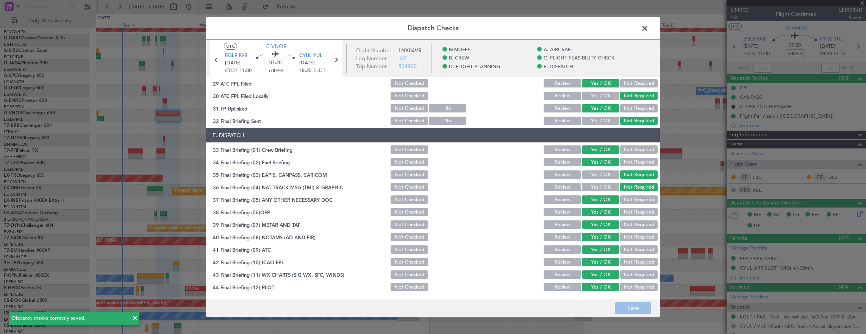
click at [648, 32] on span at bounding box center [648, 30] width 0 height 15
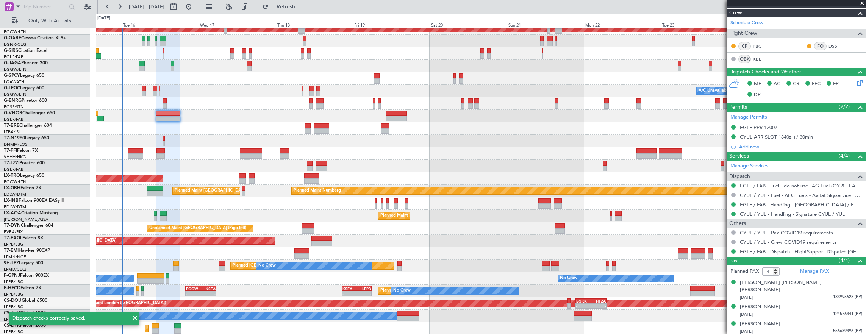
scroll to position [141, 0]
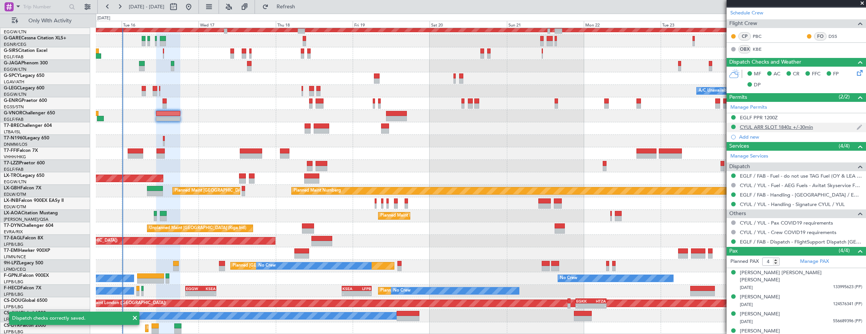
click at [826, 123] on div "CYUL ARR SLOT 1840z +/-30min" at bounding box center [795, 127] width 139 height 9
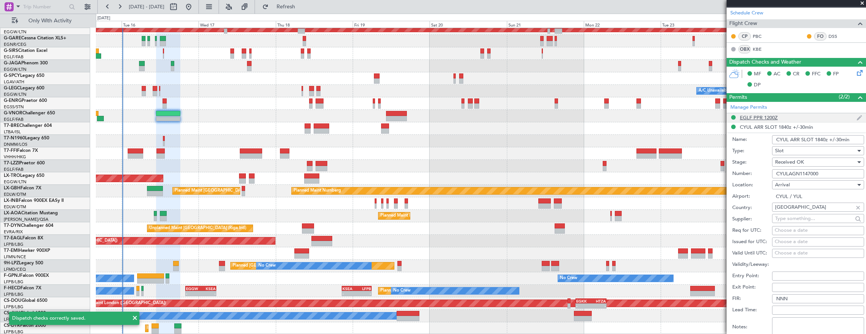
click at [805, 113] on div "EGLF PPR 1200Z" at bounding box center [795, 117] width 139 height 9
click at [813, 152] on div "Received OK" at bounding box center [815, 152] width 81 height 11
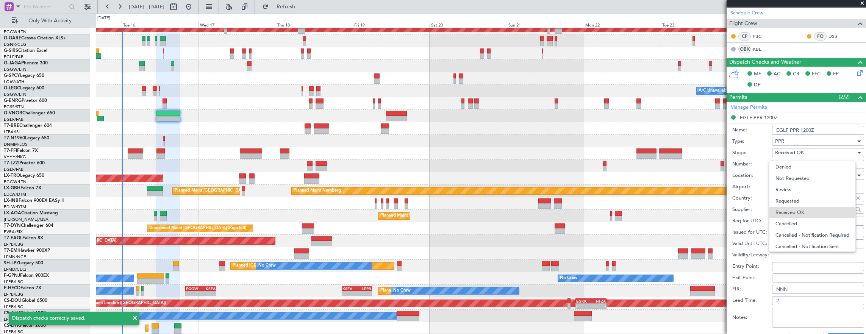
scroll to position [12, 0]
click at [743, 153] on div at bounding box center [433, 167] width 866 height 334
click at [815, 167] on input "372077" at bounding box center [818, 164] width 92 height 9
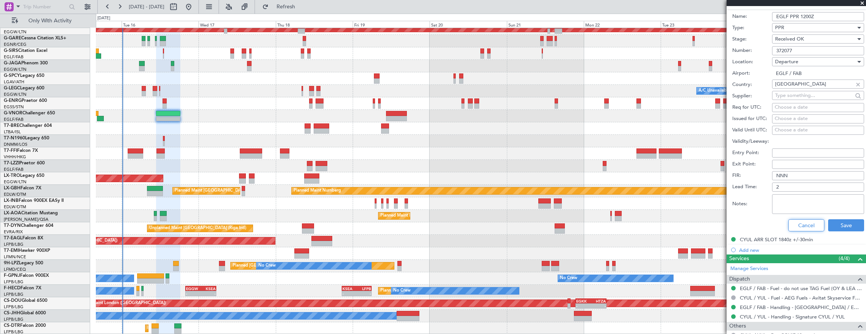
click at [801, 220] on button "Cancel" at bounding box center [806, 225] width 36 height 12
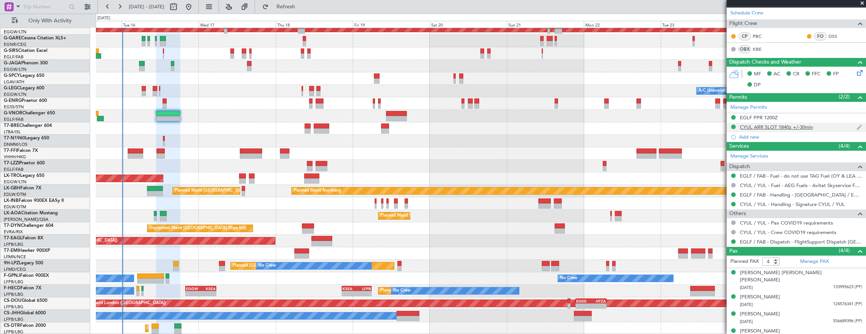
click at [826, 126] on div "CYUL ARR SLOT 1840z +/-30min" at bounding box center [795, 127] width 139 height 9
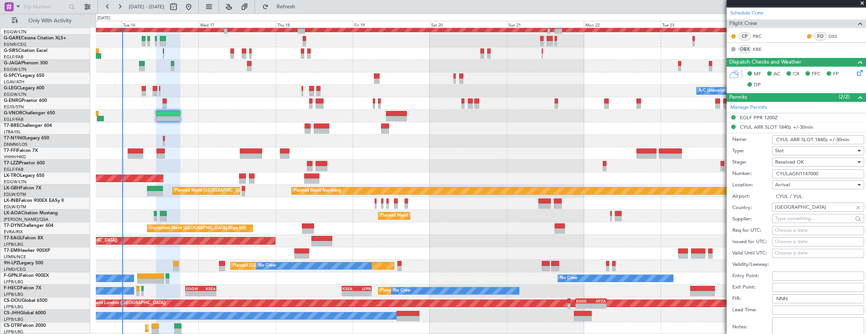
scroll to position [254, 0]
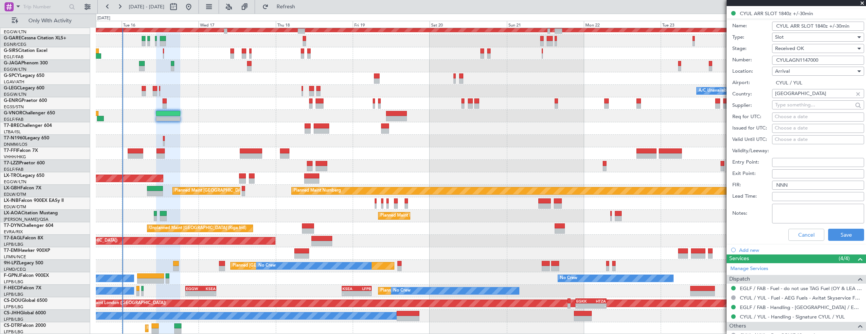
click at [827, 59] on input "CYULAGN1147000" at bounding box center [818, 60] width 92 height 9
click at [809, 233] on button "Cancel" at bounding box center [806, 235] width 36 height 12
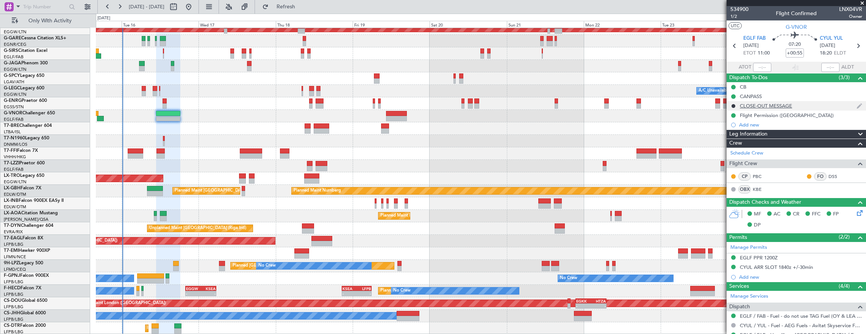
scroll to position [0, 0]
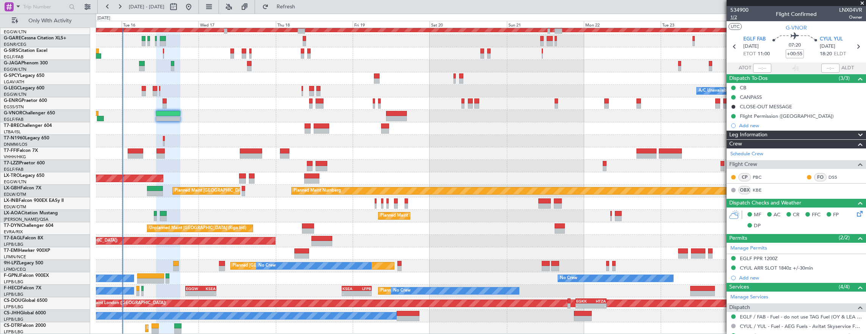
click at [733, 18] on span "1/2" at bounding box center [739, 17] width 18 height 6
click at [741, 18] on span "1/2" at bounding box center [739, 17] width 18 height 6
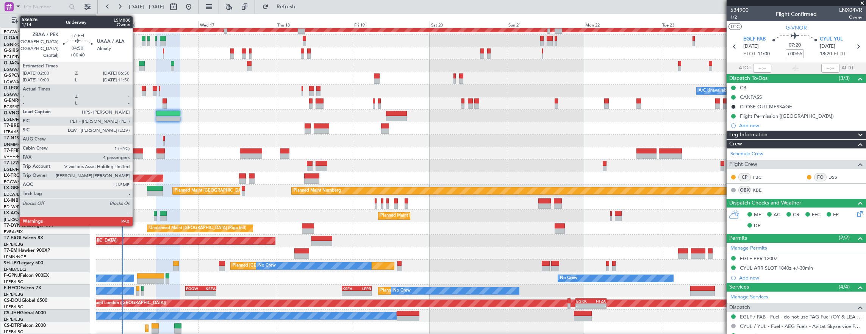
click at [134, 153] on div at bounding box center [136, 155] width 16 height 5
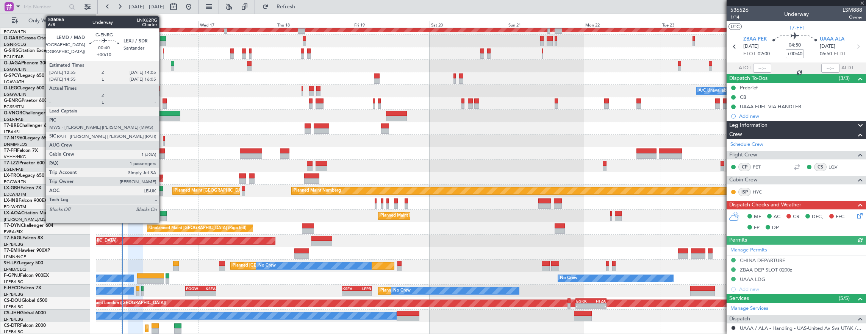
click at [163, 103] on div at bounding box center [164, 105] width 4 height 5
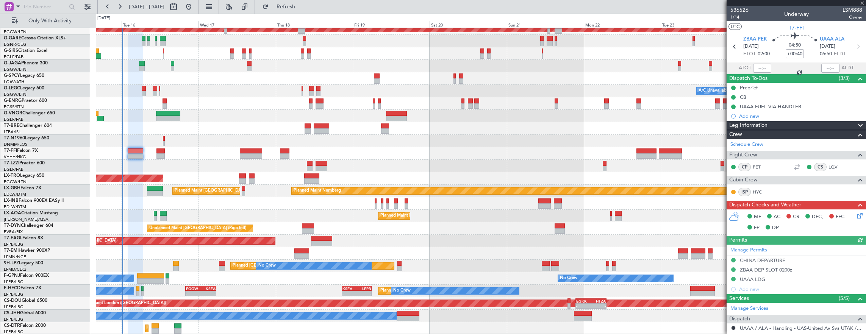
type input "+00:10"
type input "1"
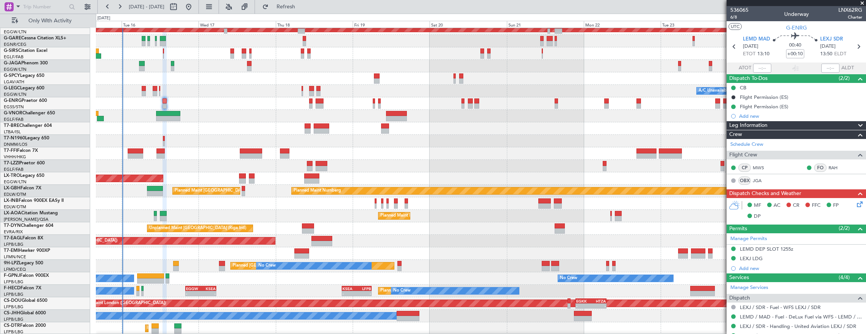
click at [461, 120] on div at bounding box center [481, 116] width 770 height 12
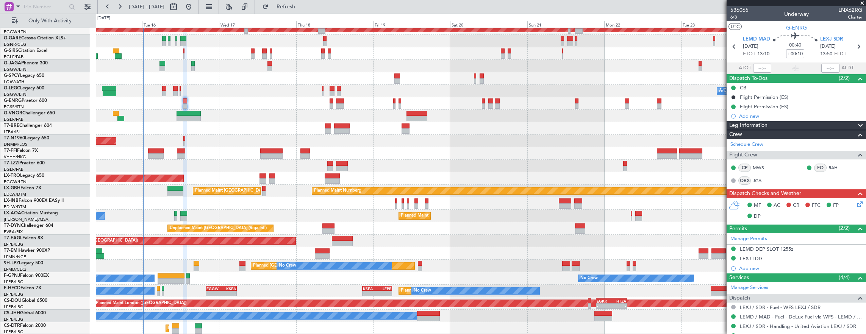
click at [276, 146] on div "11:03 Z 22:38 Z OLBA 11:00 Z KTEB 22:45 Z Planned [GEOGRAPHIC_DATA] A/C Unavail…" at bounding box center [481, 165] width 770 height 337
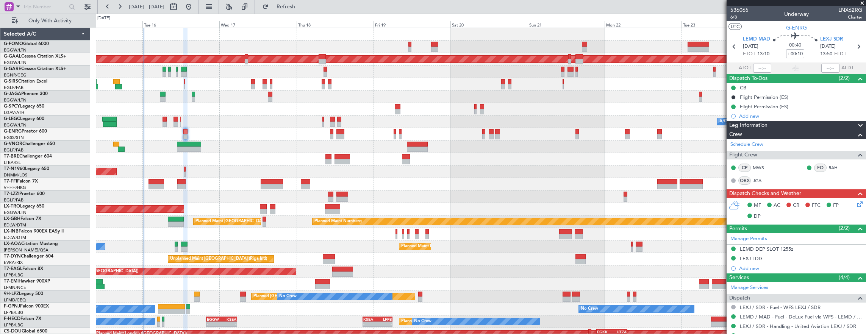
scroll to position [31, 0]
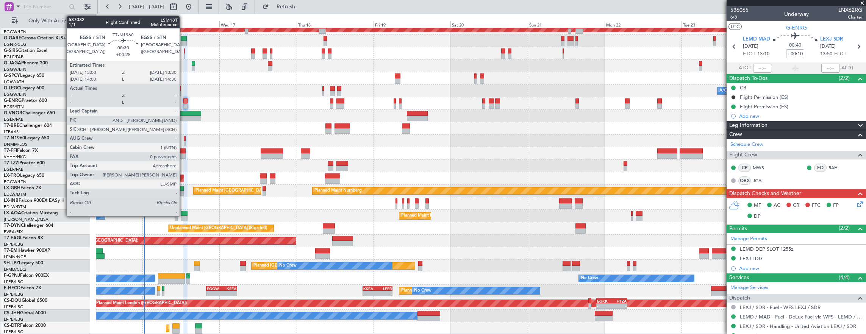
click at [183, 137] on div "AOG Maint London ([GEOGRAPHIC_DATA])" at bounding box center [481, 141] width 770 height 12
click at [184, 137] on div at bounding box center [185, 138] width 2 height 5
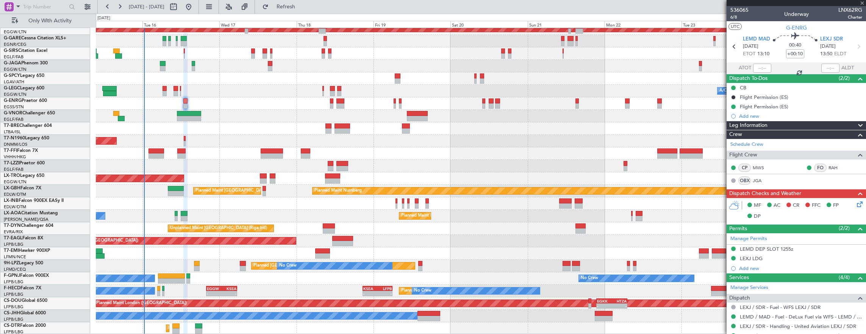
type input "+00:25"
type input "0"
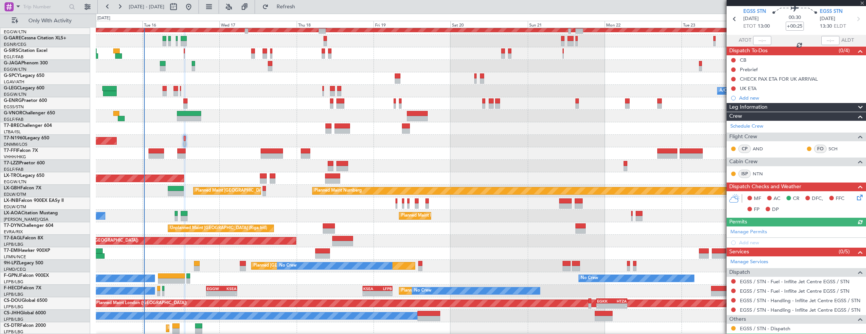
scroll to position [46, 0]
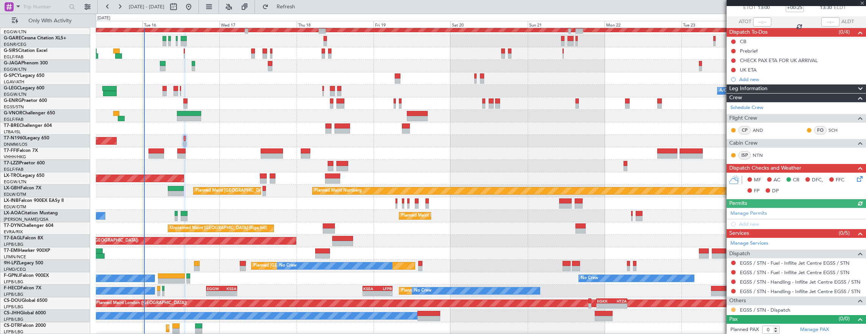
click at [734, 308] on button at bounding box center [733, 310] width 5 height 5
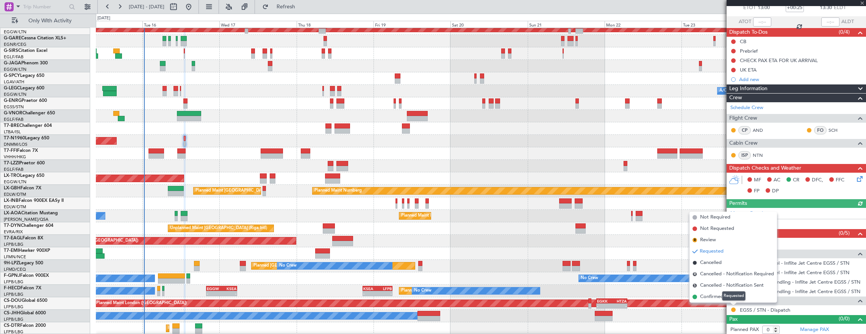
click at [728, 298] on div "Requested" at bounding box center [733, 295] width 23 height 9
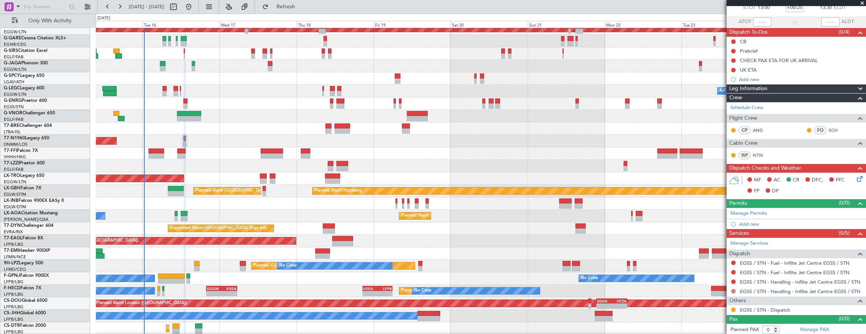
click at [732, 289] on button at bounding box center [733, 291] width 5 height 5
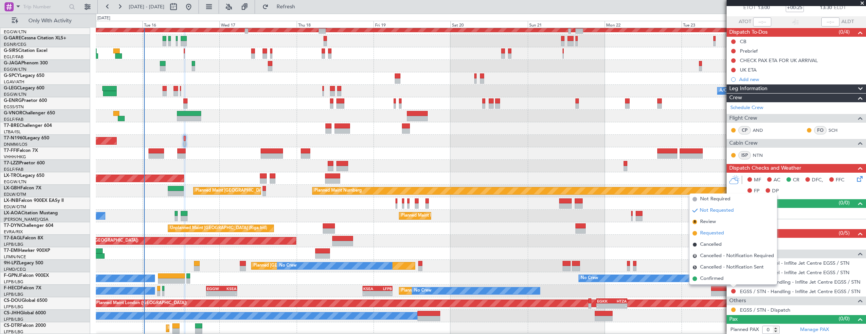
click at [727, 234] on li "Requested" at bounding box center [732, 233] width 87 height 11
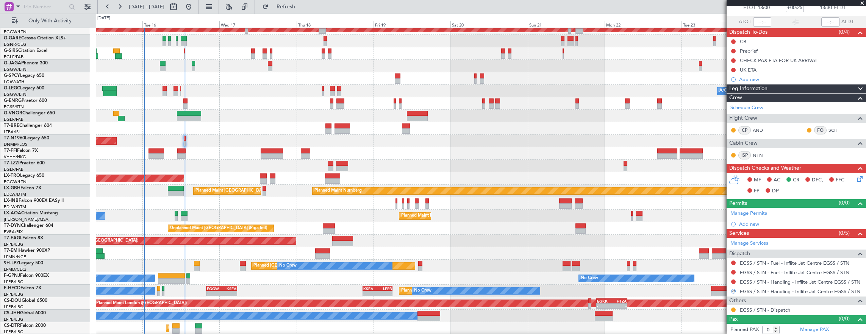
click at [731, 279] on mat-tooltip-component "Not Requested" at bounding box center [733, 274] width 43 height 20
click at [734, 307] on div at bounding box center [733, 310] width 6 height 6
click at [732, 309] on button at bounding box center [733, 310] width 5 height 5
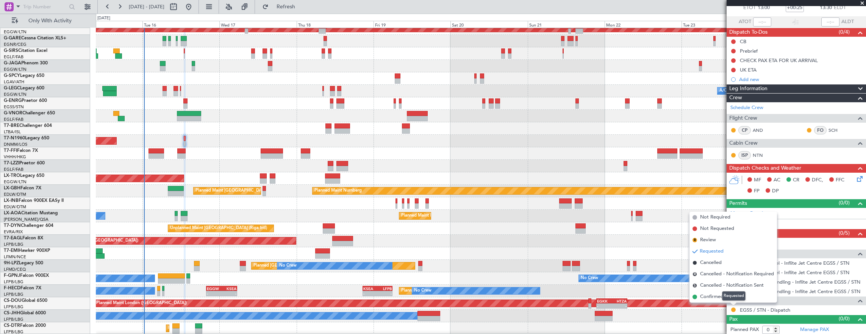
click at [726, 301] on mat-tooltip-component "Requested" at bounding box center [734, 296] width 34 height 20
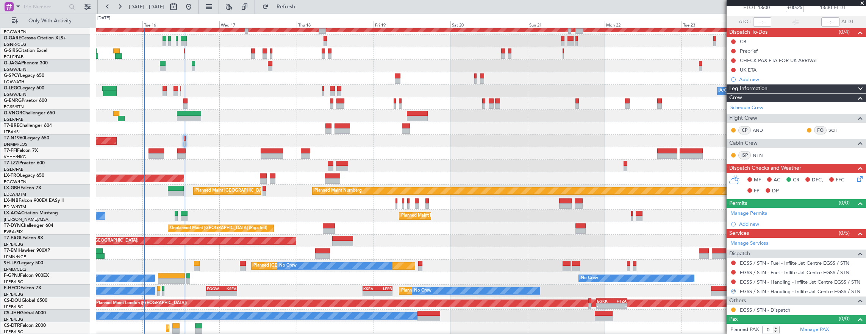
click at [731, 307] on div at bounding box center [733, 310] width 6 height 6
click at [735, 309] on button at bounding box center [733, 310] width 5 height 5
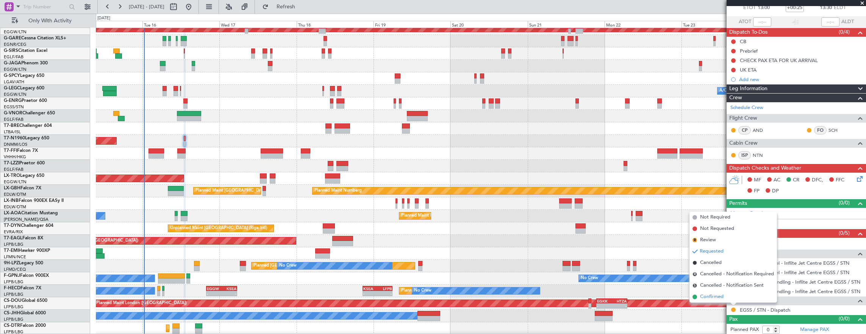
click at [719, 296] on span "Confirmed" at bounding box center [711, 297] width 23 height 8
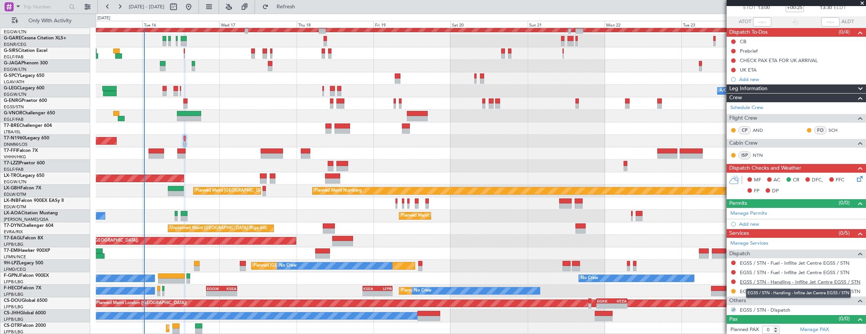
click at [773, 281] on link "EGSS / STN - Handling - Inflite Jet Centre EGSS / STN" at bounding box center [800, 282] width 120 height 6
click at [798, 279] on link "EGSS / STN - Handling - Inflite Jet Centre EGSS / STN" at bounding box center [800, 282] width 120 height 6
click at [781, 214] on div "Manage Permits" at bounding box center [795, 213] width 139 height 11
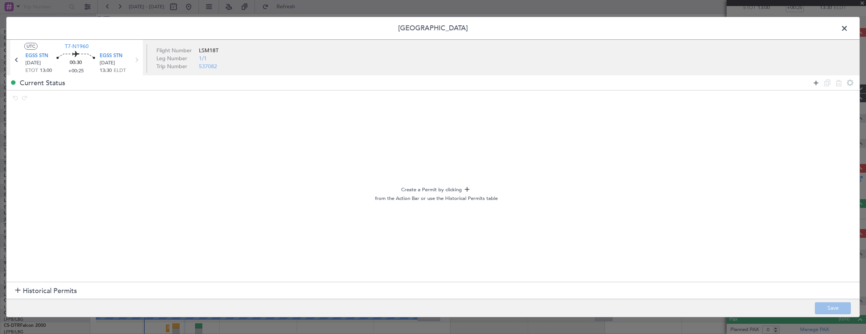
click at [817, 82] on icon at bounding box center [815, 82] width 9 height 9
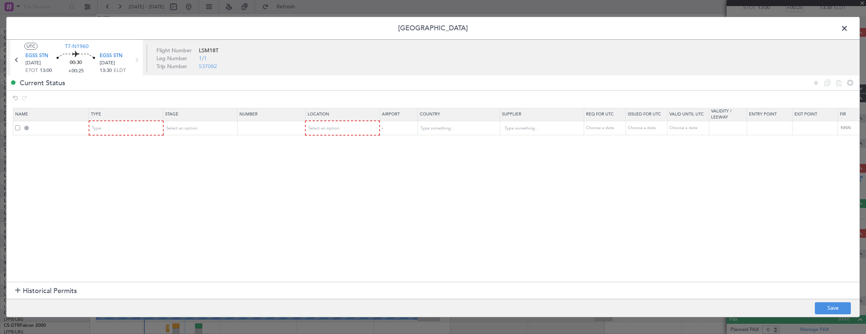
drag, startPoint x: 817, startPoint y: 82, endPoint x: 553, endPoint y: 110, distance: 265.8
click at [816, 82] on icon at bounding box center [815, 82] width 9 height 9
click at [123, 123] on div "Type" at bounding box center [123, 128] width 63 height 11
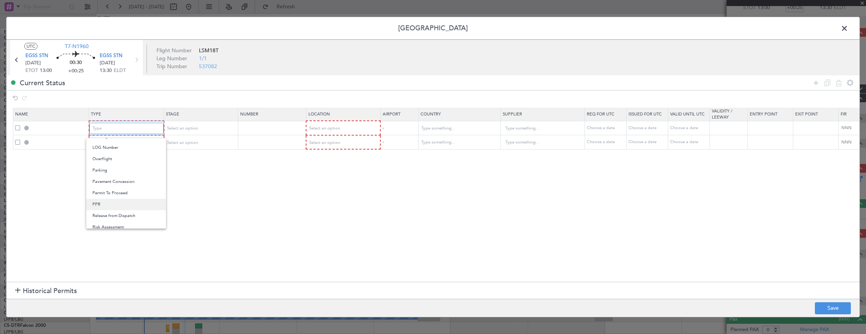
scroll to position [228, 0]
click at [116, 202] on span "Slot" at bounding box center [125, 200] width 67 height 11
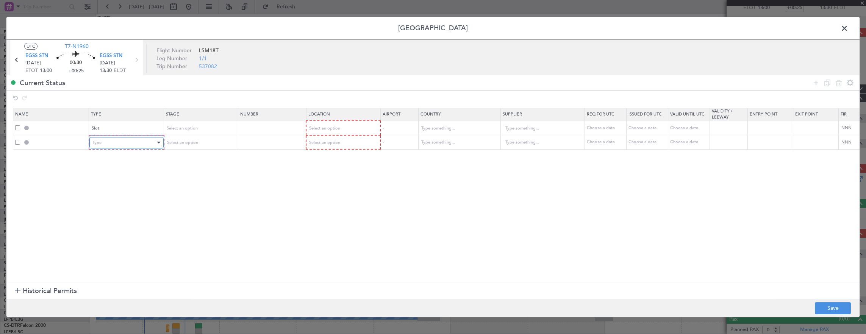
click at [130, 144] on div "Type" at bounding box center [123, 142] width 63 height 11
click at [118, 214] on span "Slot" at bounding box center [125, 214] width 67 height 11
click at [196, 125] on div "Select an option" at bounding box center [197, 128] width 63 height 11
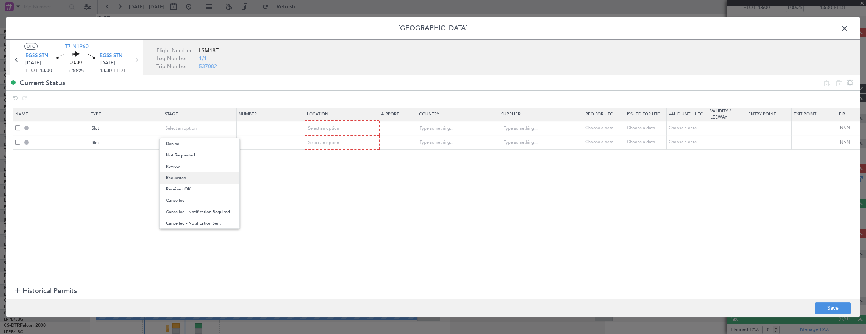
click at [187, 177] on span "Requested" at bounding box center [199, 177] width 67 height 11
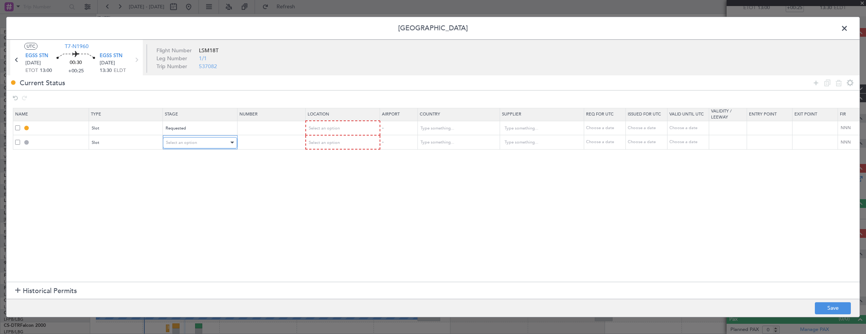
click at [190, 145] on div "Select an option" at bounding box center [197, 142] width 63 height 11
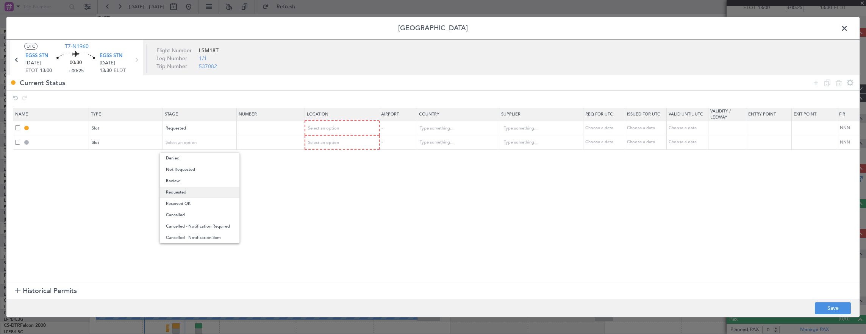
click at [184, 191] on span "Requested" at bounding box center [199, 192] width 67 height 11
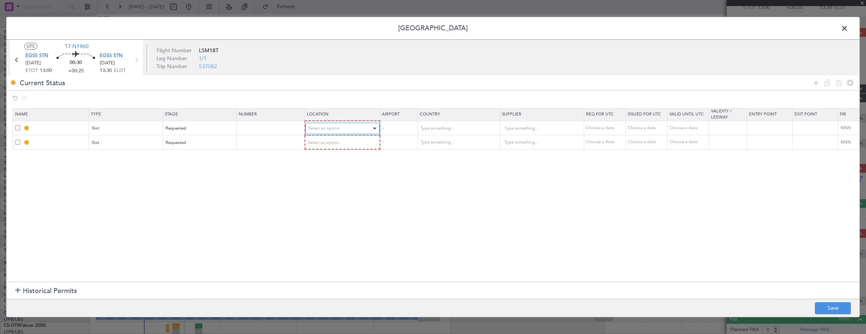
click at [325, 123] on div "Select an option" at bounding box center [339, 128] width 63 height 11
click at [322, 139] on span "Departure" at bounding box center [341, 143] width 67 height 11
click at [322, 139] on span "Select an option" at bounding box center [323, 142] width 31 height 6
drag, startPoint x: 322, startPoint y: 139, endPoint x: 325, endPoint y: 184, distance: 45.2
click at [319, 180] on span "Arrival" at bounding box center [341, 180] width 67 height 11
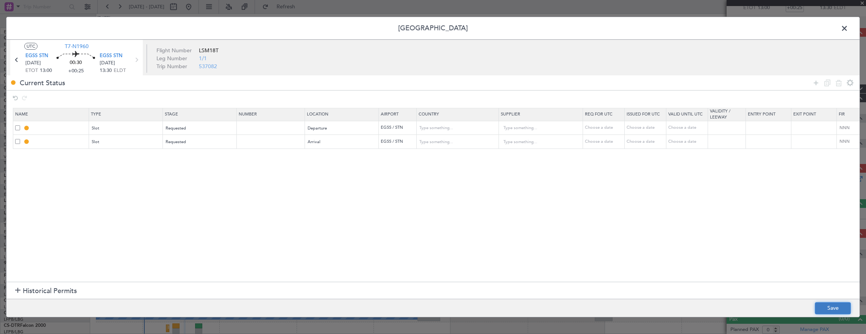
click at [832, 312] on button "Save" at bounding box center [833, 308] width 36 height 12
type input "EGSS DEP SLOT"
type input "[GEOGRAPHIC_DATA]"
type input "NNN"
type input "2"
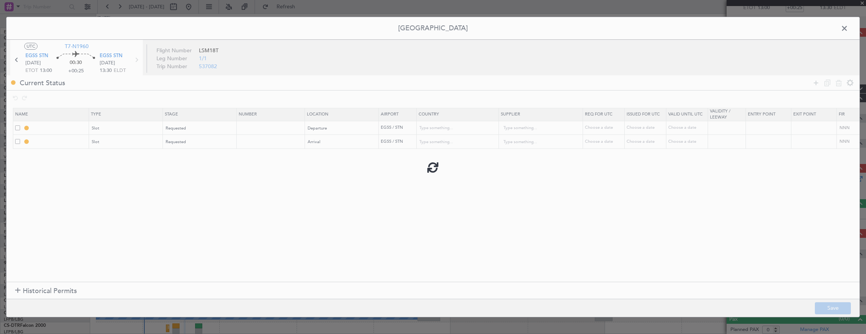
type input "EGSS ARR SLOT"
type input "[GEOGRAPHIC_DATA]"
type input "NNN"
type input "2"
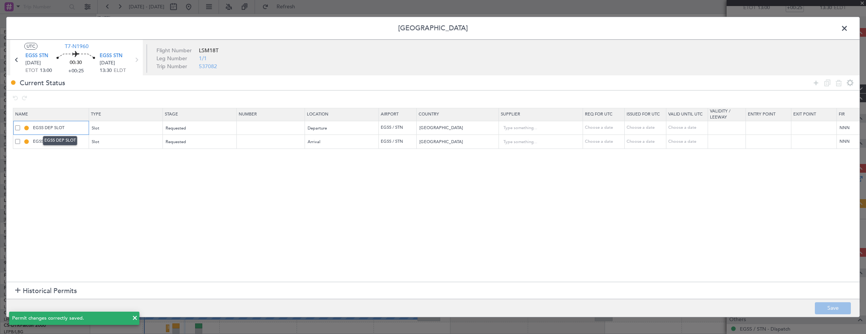
click at [70, 128] on input "EGSS DEP SLOT" at bounding box center [59, 128] width 57 height 6
type input "EGSS DEP SLOT 1300Z"
click at [77, 139] on input "EGSS ARR SLOT" at bounding box center [59, 141] width 57 height 6
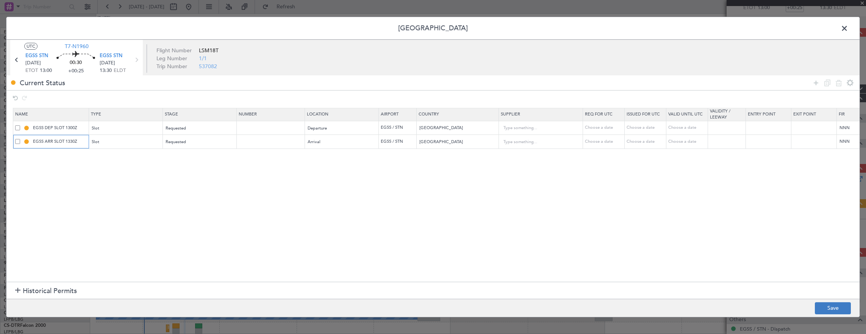
type input "EGSS ARR SLOT 1330Z"
click at [829, 308] on button "Save" at bounding box center [833, 308] width 36 height 12
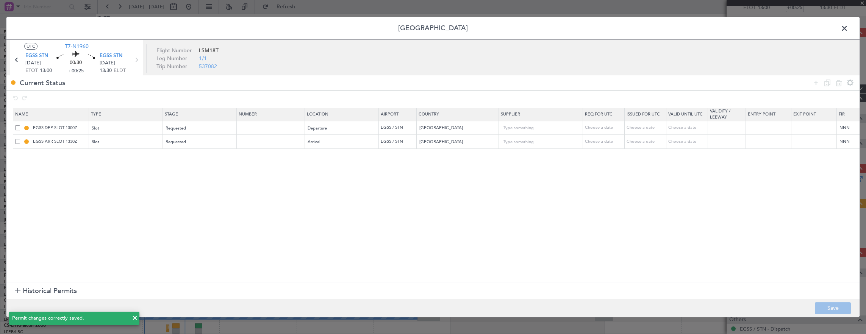
click at [848, 28] on span at bounding box center [848, 30] width 0 height 15
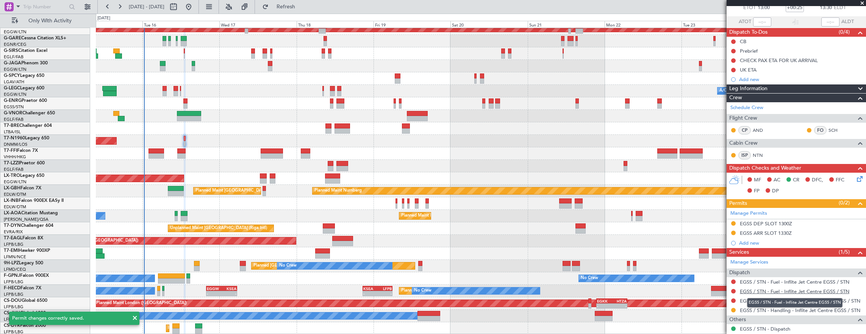
click at [797, 289] on link "EGSS / STN - Fuel - Inflite Jet Centre EGSS / STN" at bounding box center [794, 291] width 109 height 6
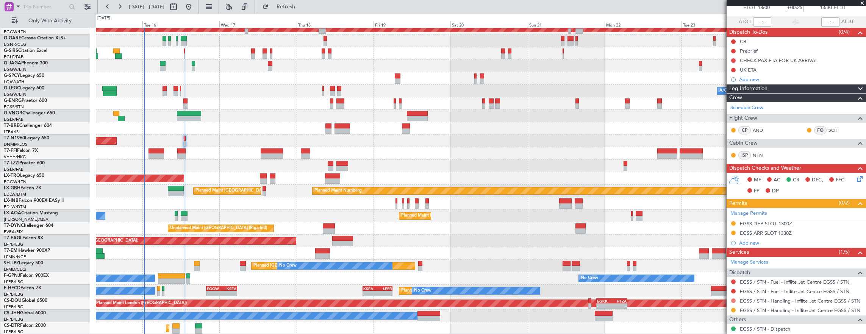
click at [734, 299] on button at bounding box center [733, 300] width 5 height 5
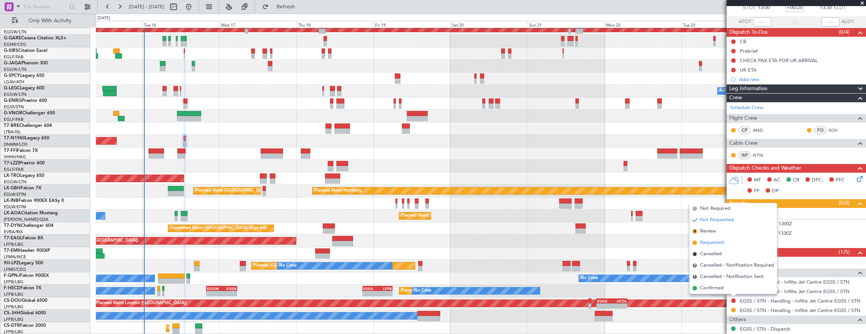
click at [717, 242] on span "Requested" at bounding box center [712, 243] width 24 height 8
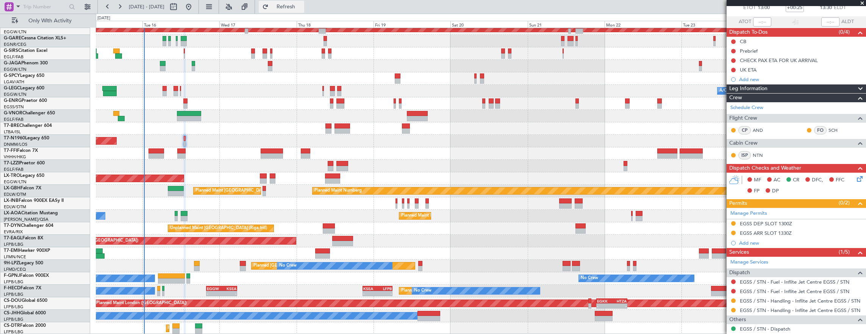
click at [304, 11] on button "Refresh" at bounding box center [281, 7] width 45 height 12
click at [732, 279] on button at bounding box center [733, 281] width 5 height 5
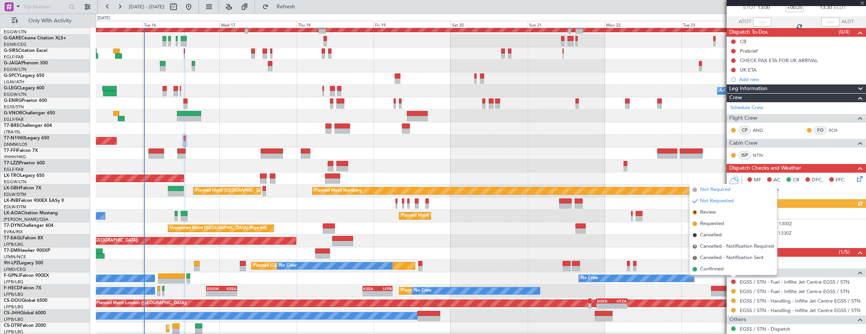
click at [711, 189] on span "Not Required" at bounding box center [715, 190] width 30 height 8
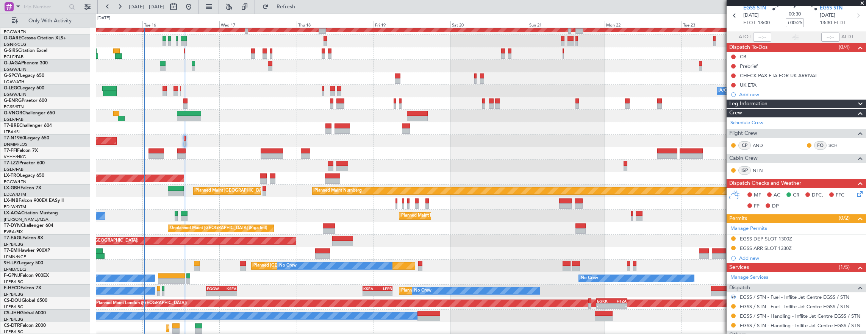
scroll to position [0, 0]
